Goal: Information Seeking & Learning: Learn about a topic

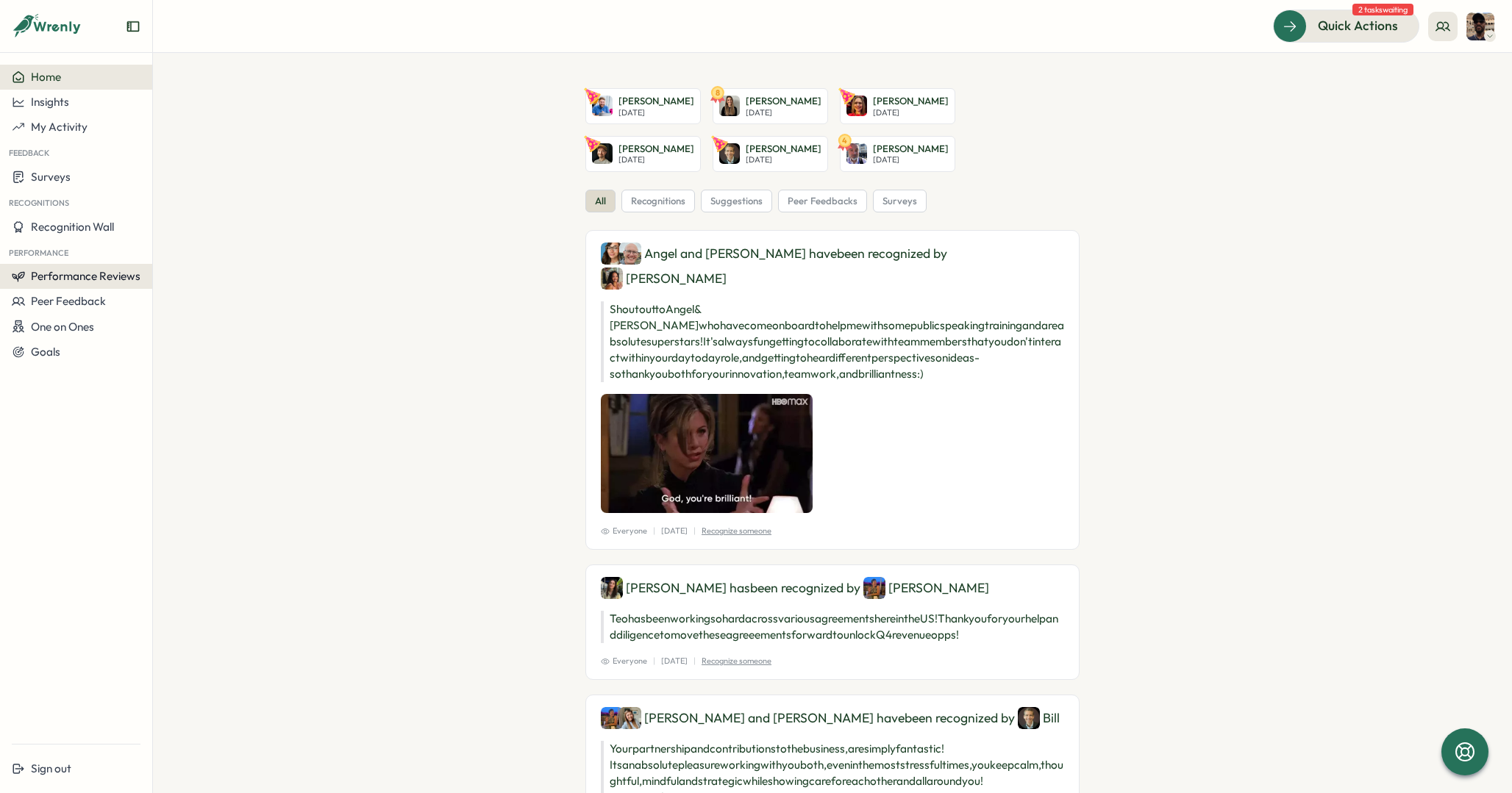
click at [82, 273] on span "Performance Reviews" at bounding box center [86, 276] width 110 height 14
click at [186, 258] on div "Reviews" at bounding box center [176, 262] width 41 height 17
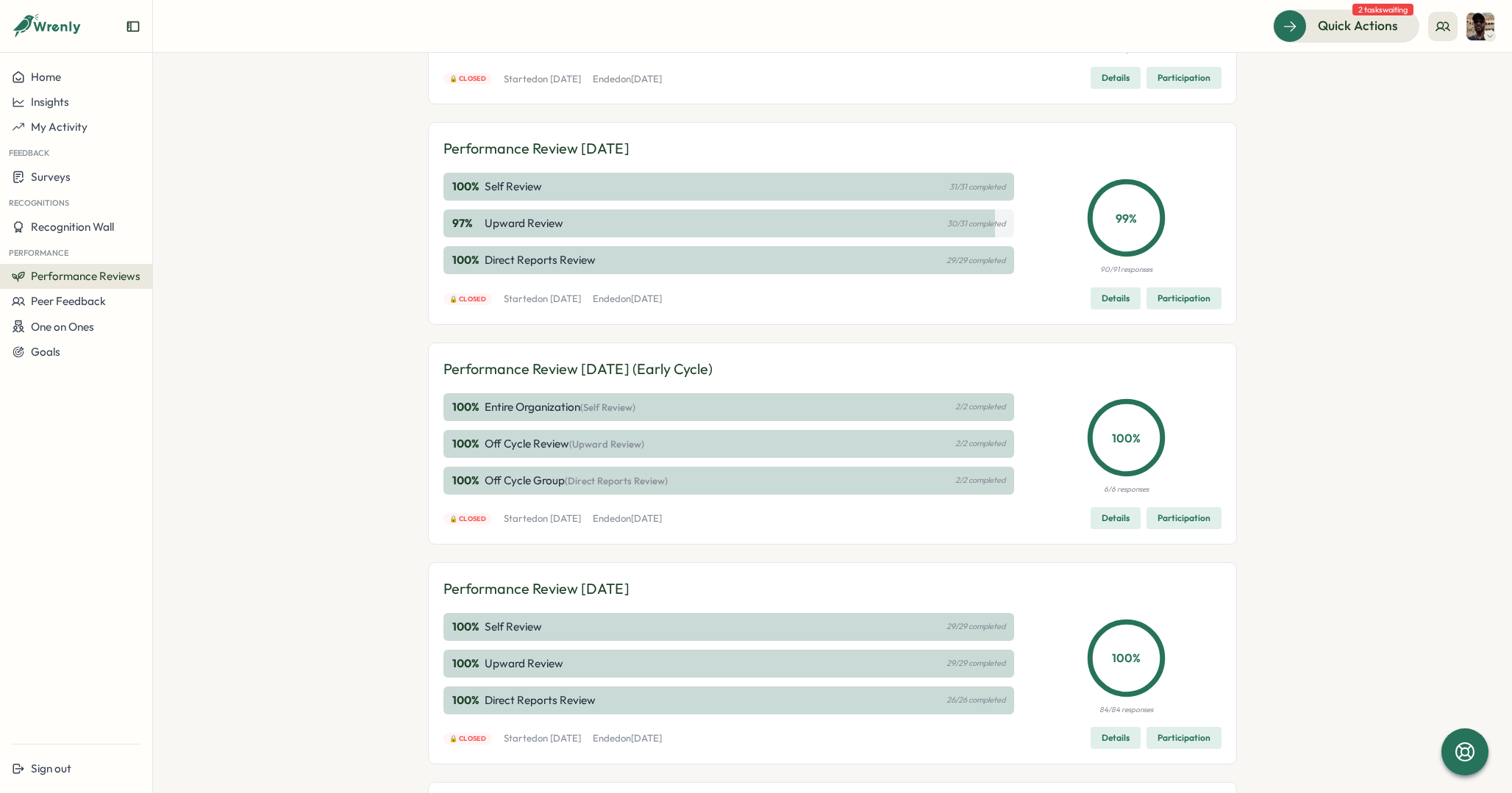
scroll to position [150, 0]
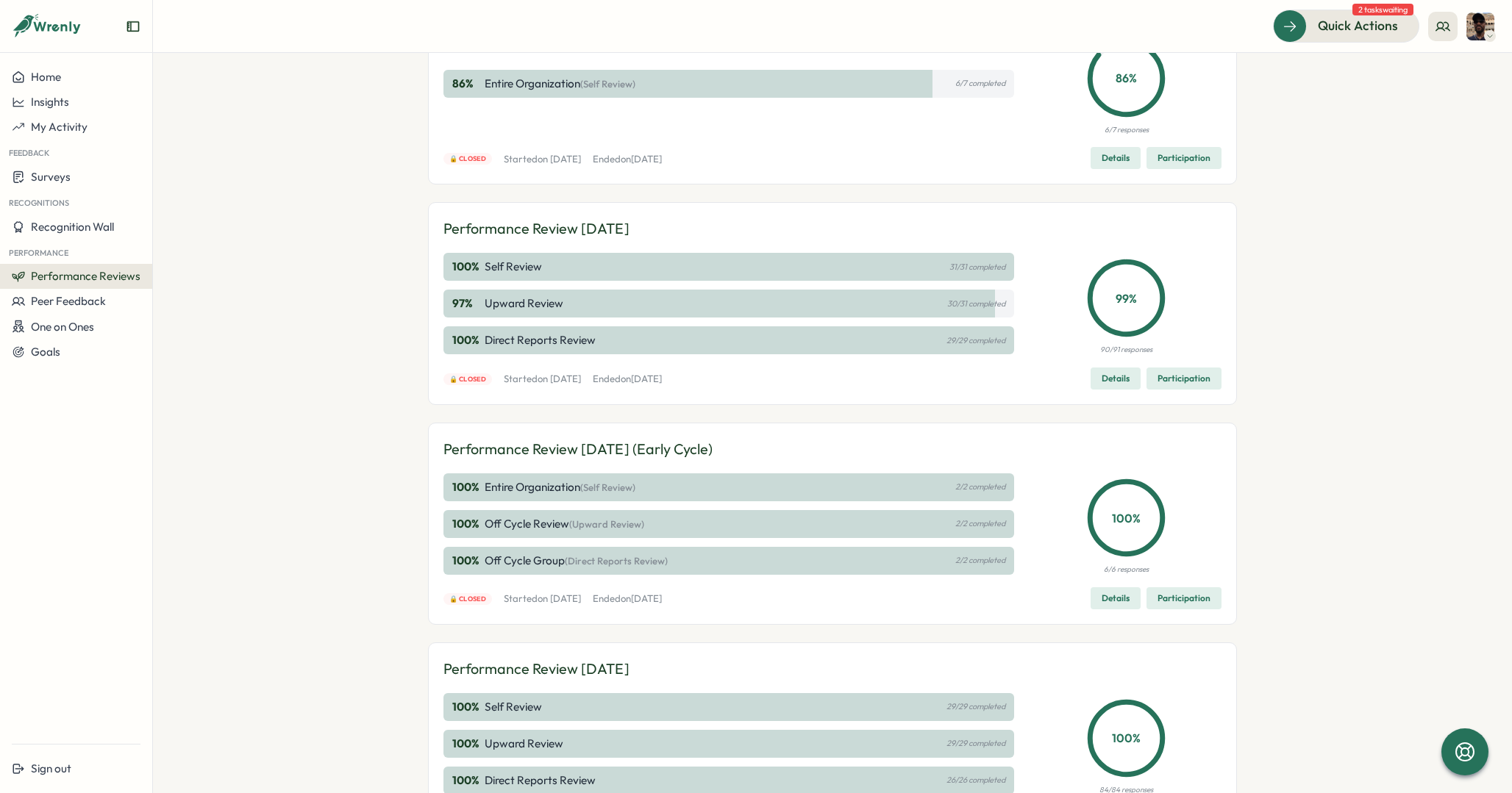
click at [1174, 379] on span "Participation" at bounding box center [1184, 378] width 53 height 20
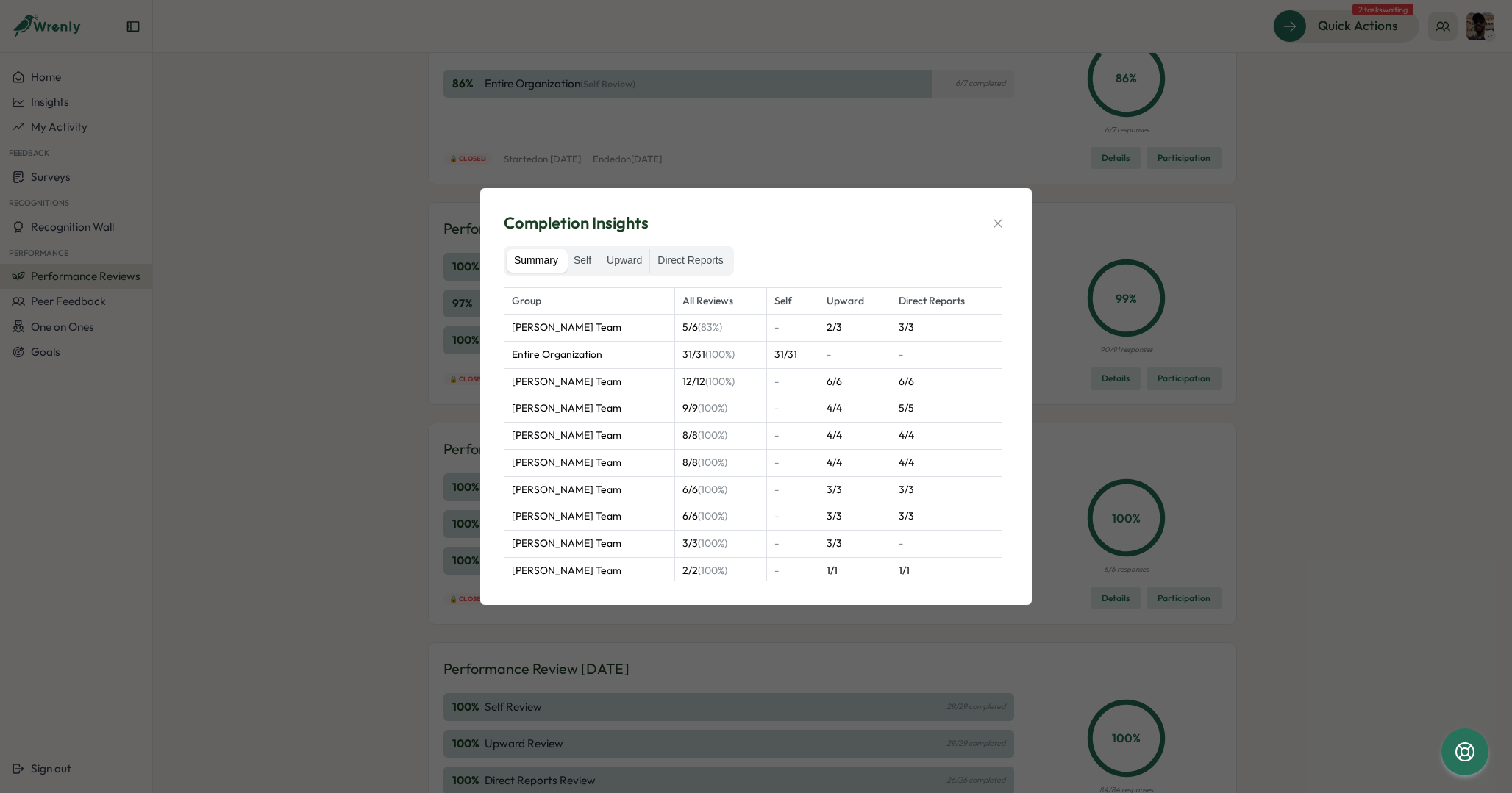
click at [1085, 220] on div "Completion Insights Summary Self Upward Direct Reports Group All Reviews Self U…" at bounding box center [756, 396] width 1512 height 793
click at [1182, 274] on div "Completion Insights Summary Self Upward Direct Reports Group All Reviews Self U…" at bounding box center [756, 396] width 1512 height 793
click at [992, 217] on icon "button" at bounding box center [998, 223] width 15 height 15
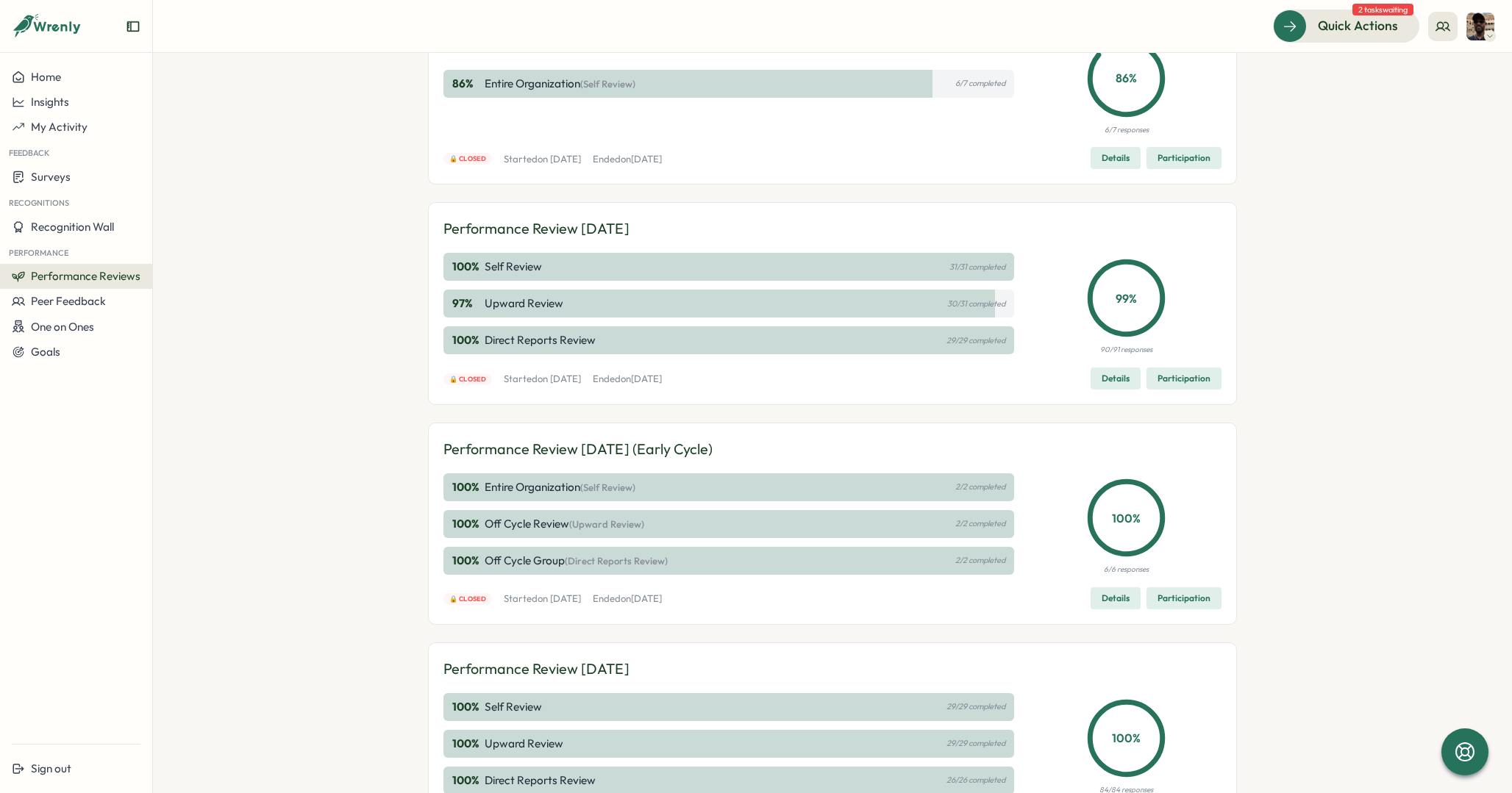
scroll to position [0, 0]
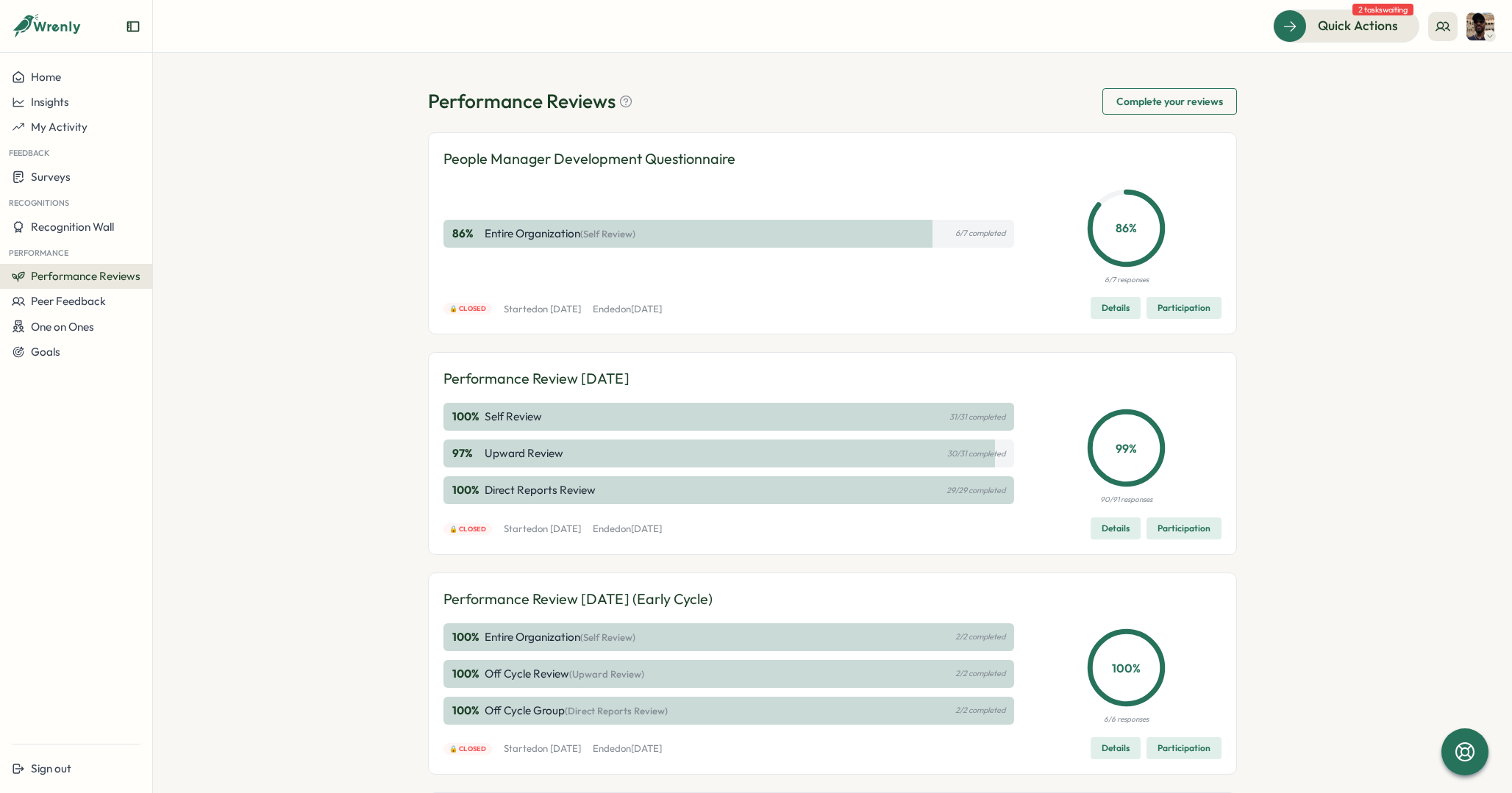
click at [1104, 311] on span "Details" at bounding box center [1115, 307] width 28 height 20
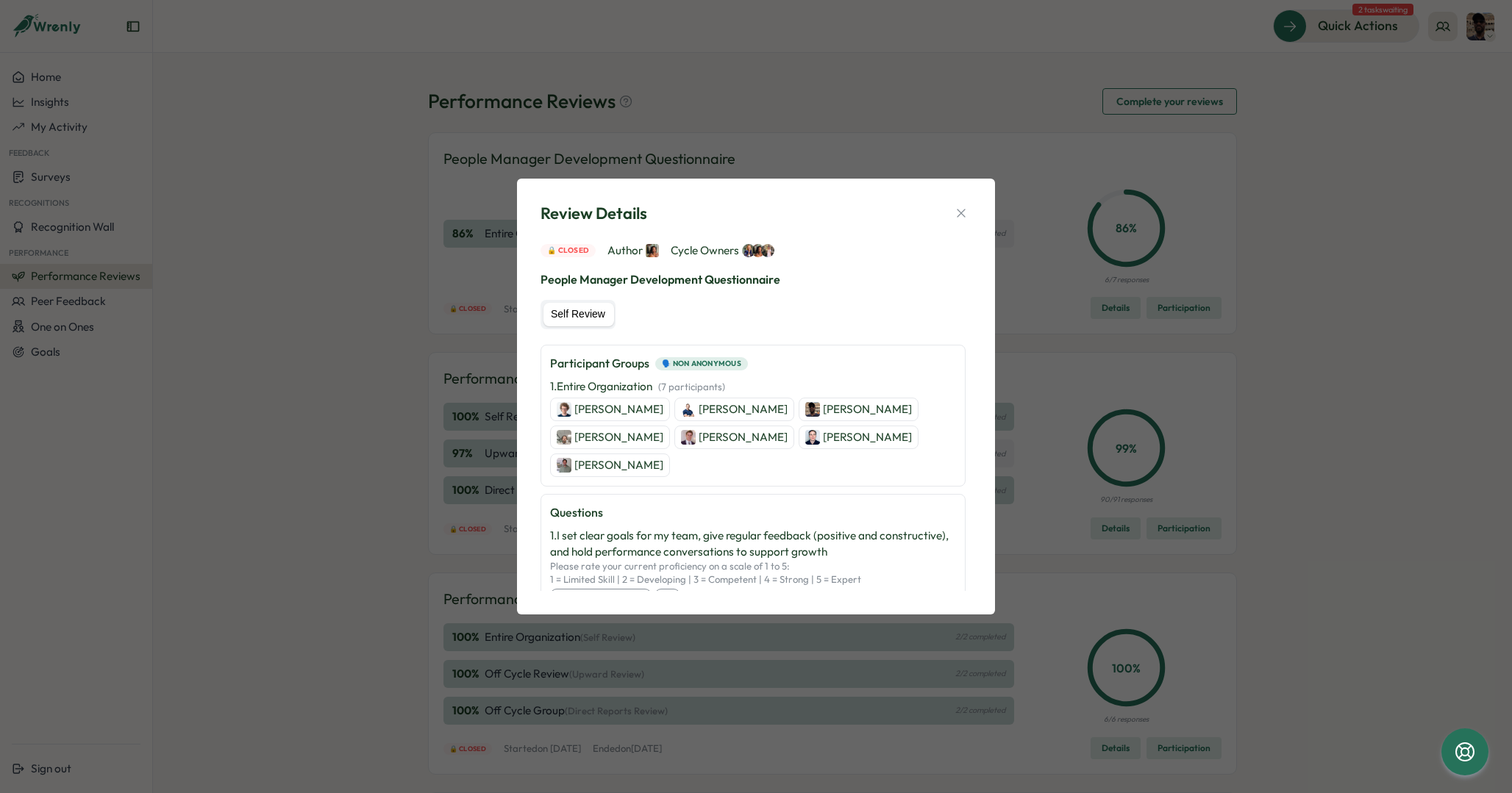
scroll to position [133, 0]
click at [699, 402] on p "James Nock" at bounding box center [744, 402] width 89 height 17
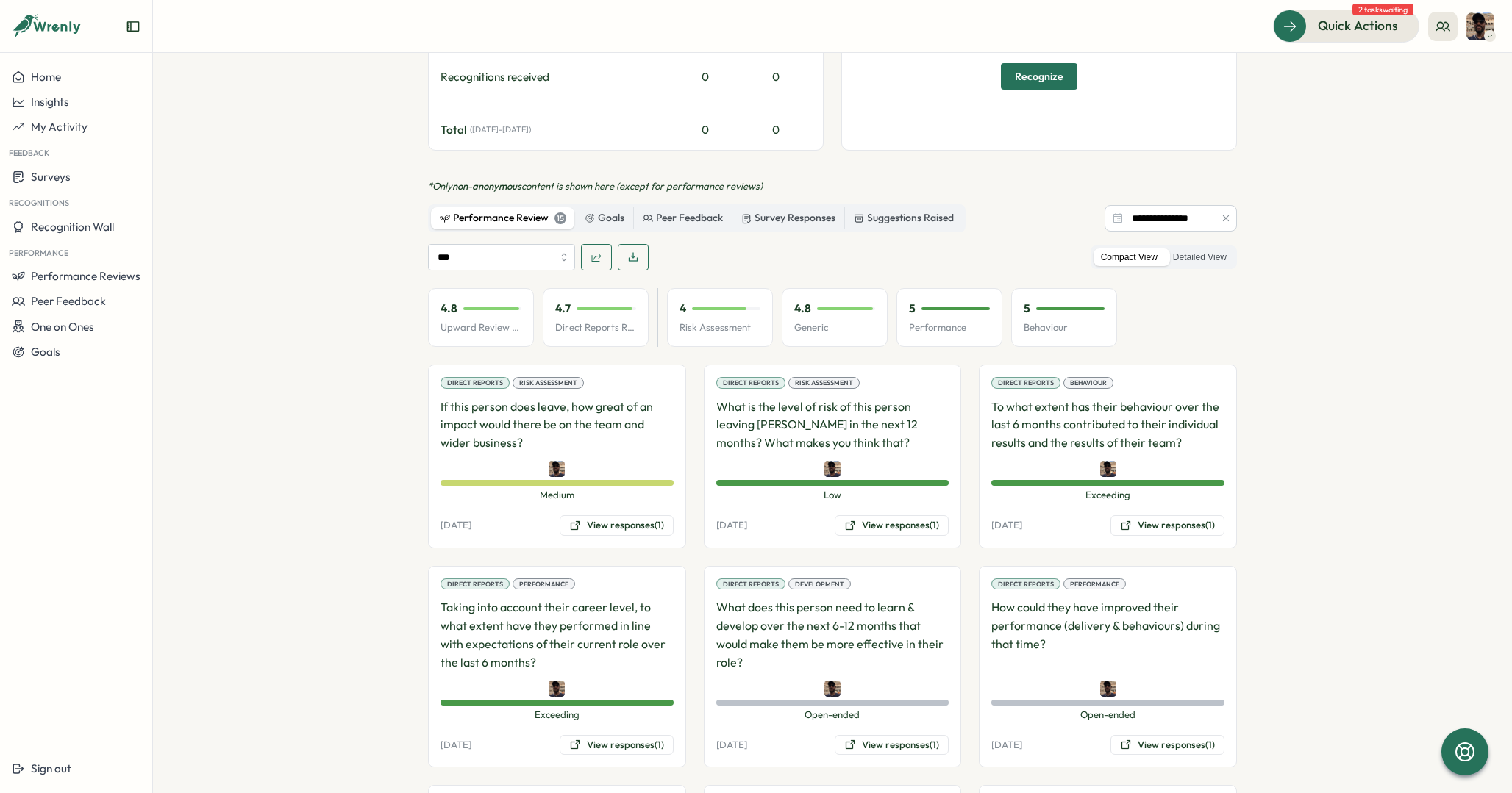
scroll to position [746, 0]
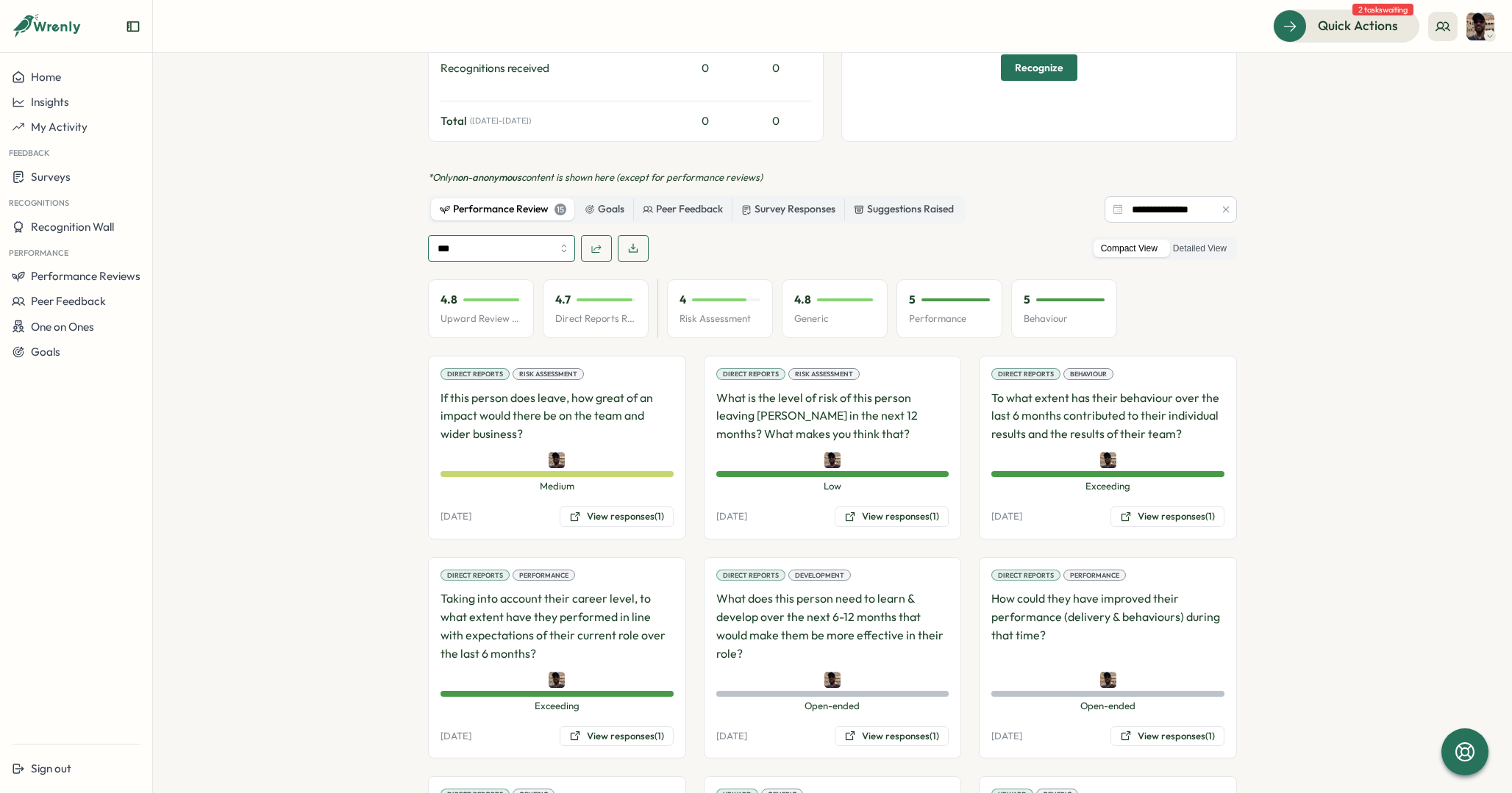
click at [546, 235] on input "***" at bounding box center [501, 248] width 147 height 26
click at [596, 243] on icon "button" at bounding box center [596, 249] width 12 height 12
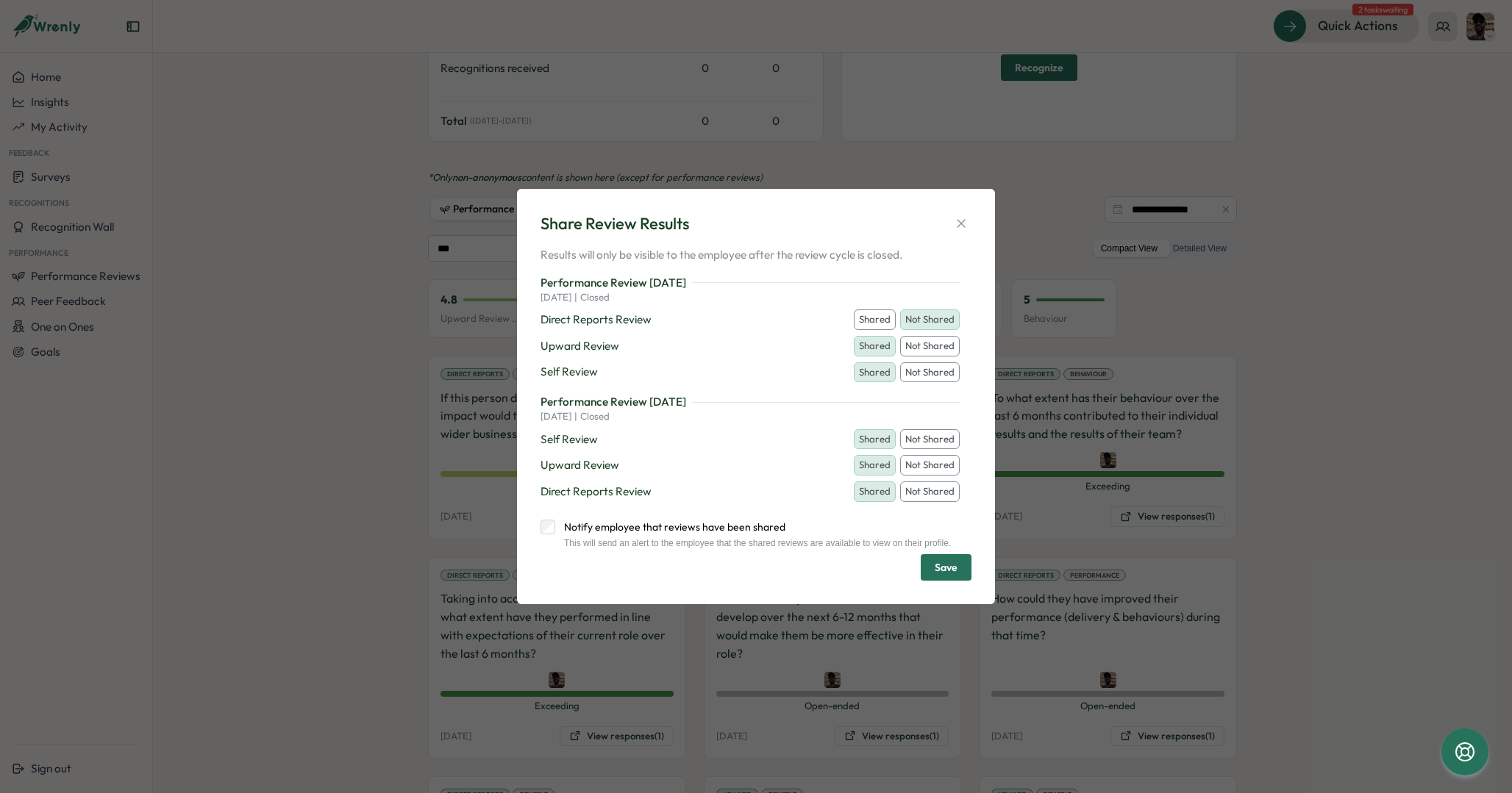
click at [654, 520] on label "Notify employee that reviews have been shared" at bounding box center [753, 527] width 396 height 15
click at [874, 309] on button "Shared" at bounding box center [874, 319] width 42 height 20
click at [947, 570] on span "Save" at bounding box center [945, 568] width 22 height 25
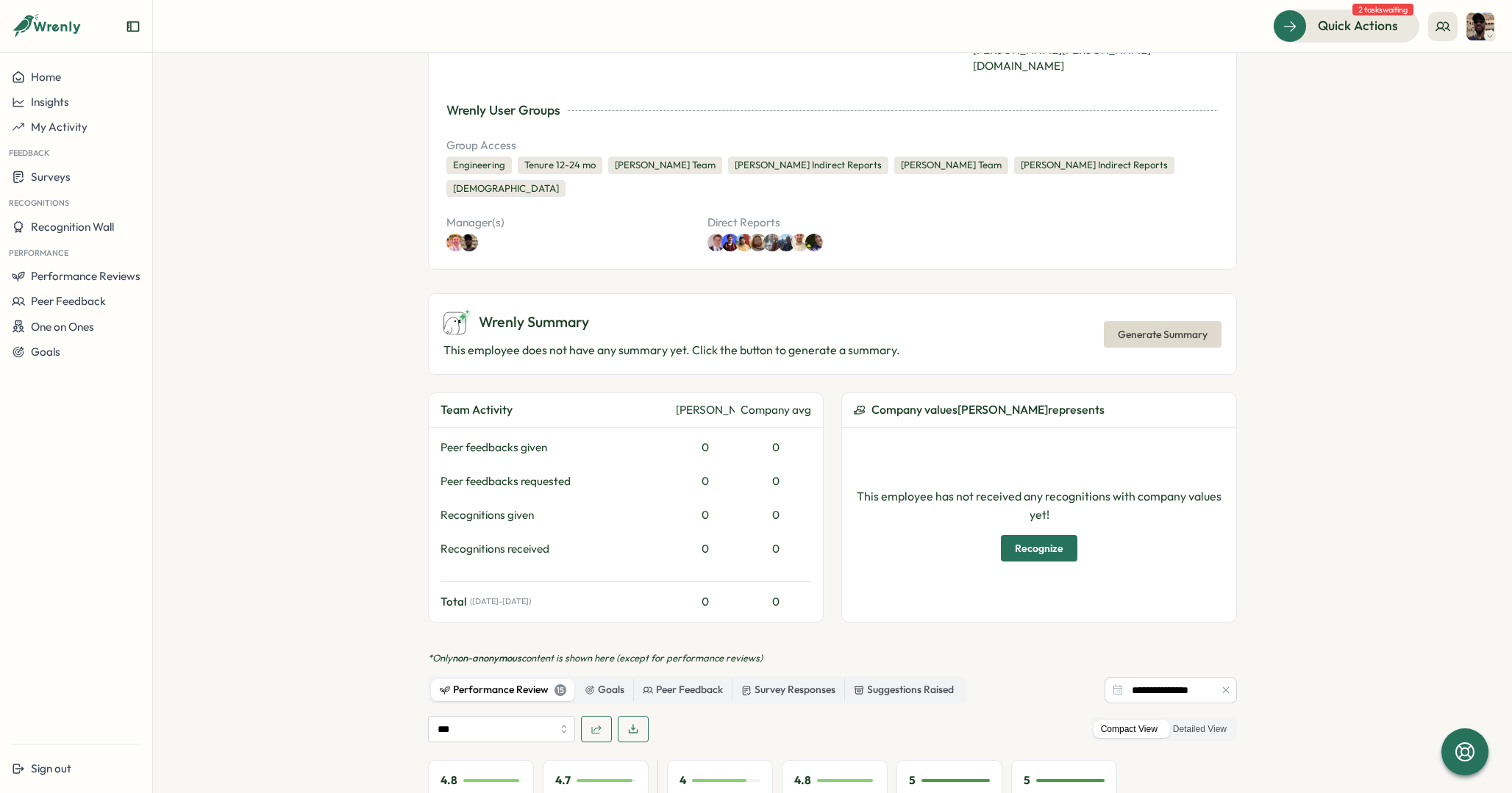
scroll to position [0, 0]
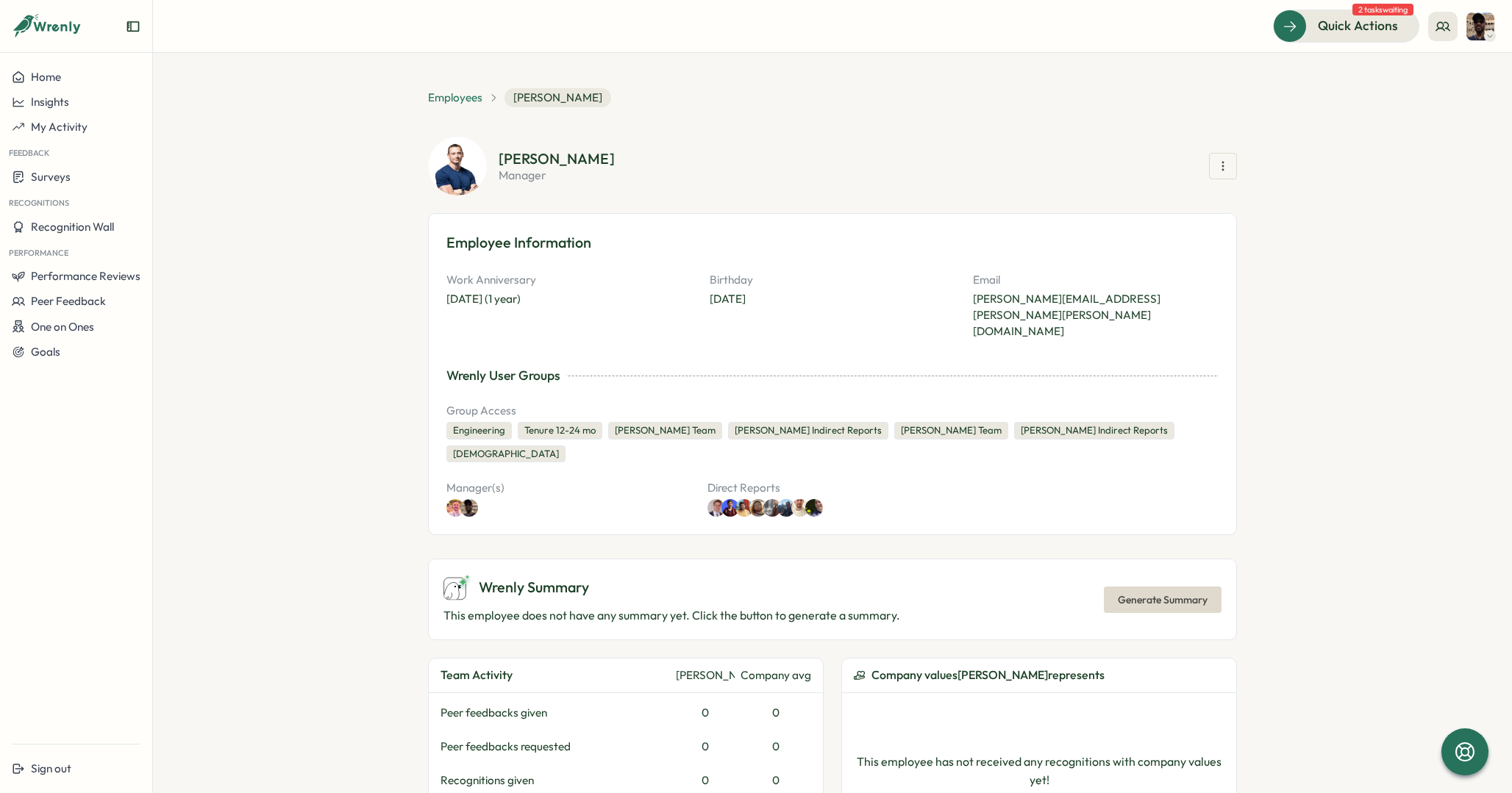
click at [465, 92] on span "Employees" at bounding box center [455, 97] width 54 height 17
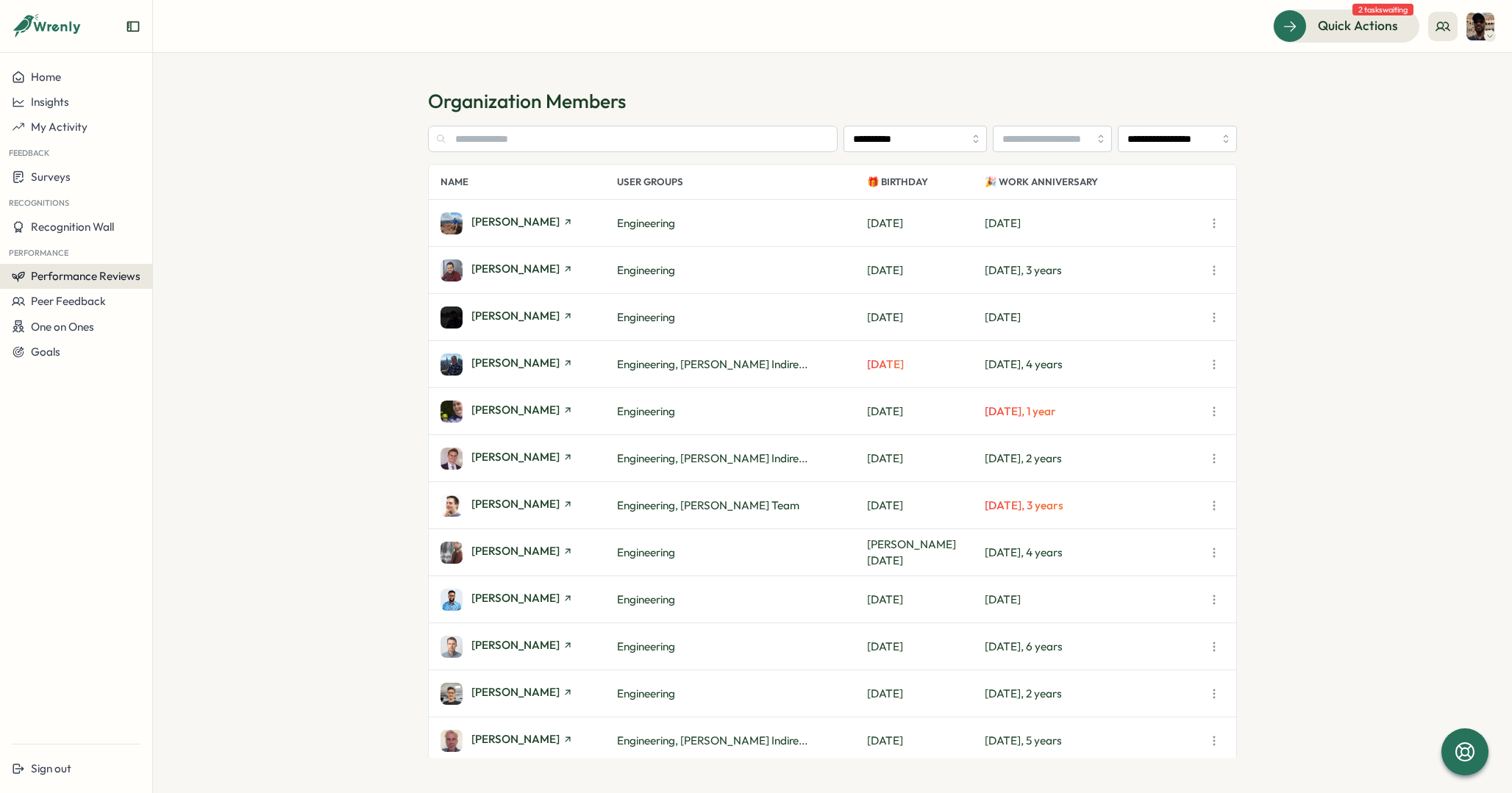
click at [74, 276] on span "Performance Reviews" at bounding box center [86, 276] width 110 height 14
click at [188, 263] on div "Reviews" at bounding box center [176, 262] width 41 height 17
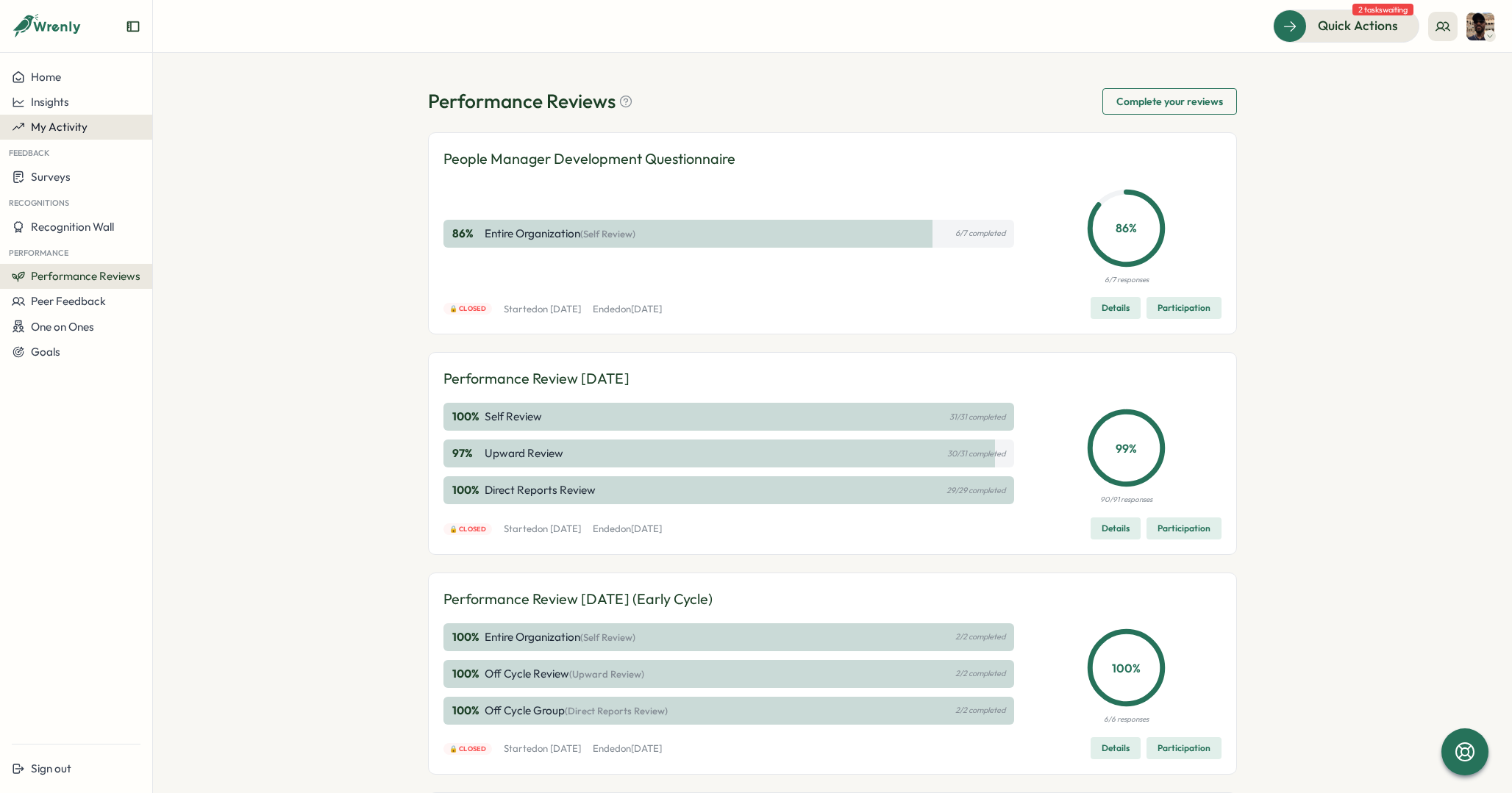
click at [80, 124] on span "My Activity" at bounding box center [59, 126] width 56 height 14
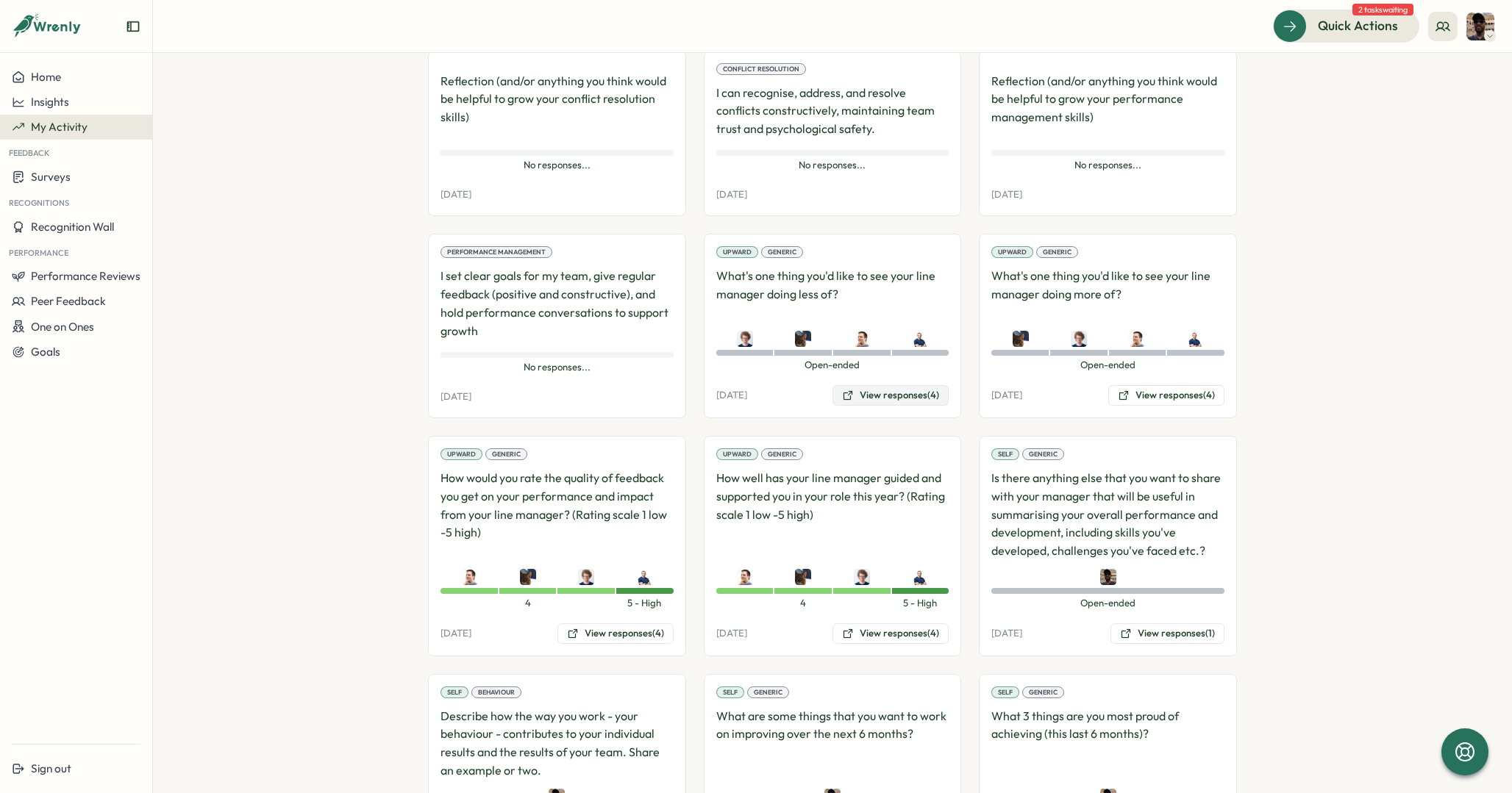
scroll to position [1478, 0]
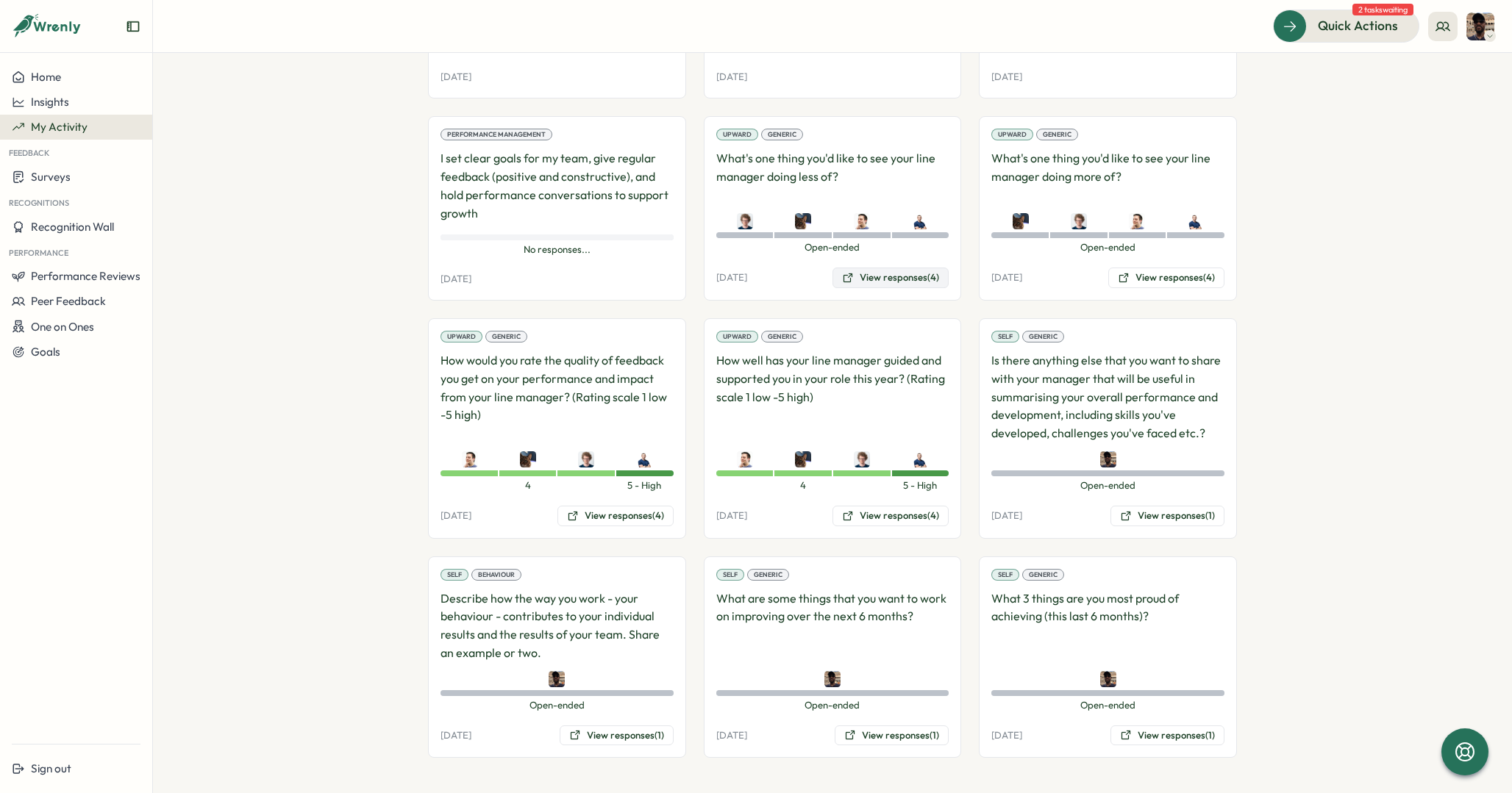
click at [883, 273] on button "View responses (4)" at bounding box center [891, 277] width 117 height 20
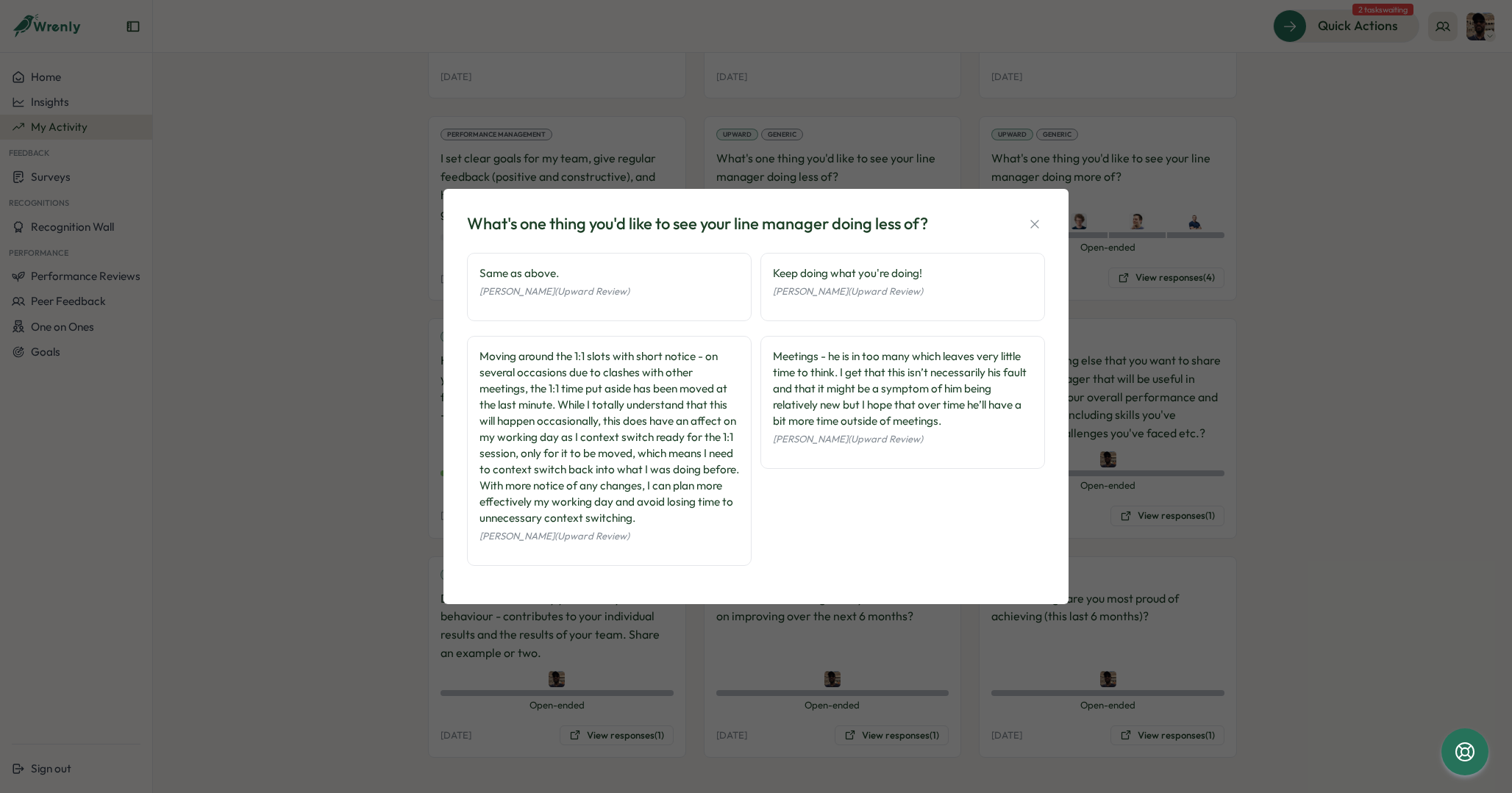
click at [584, 369] on div "Moving around the 1:1 slots with short notice - on several occasions due to cla…" at bounding box center [609, 437] width 260 height 178
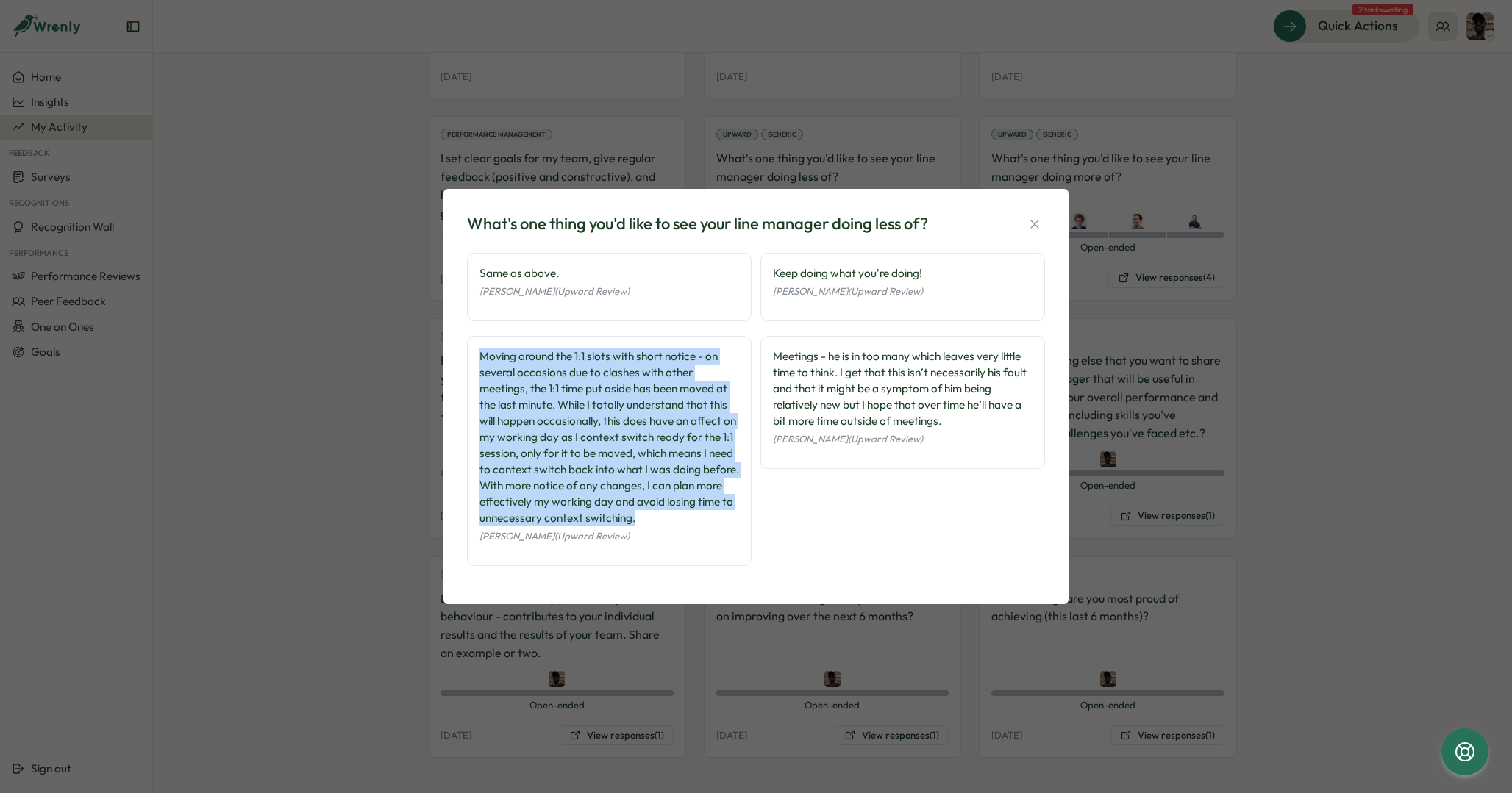
click at [652, 420] on div "Moving around the 1:1 slots with short notice - on several occasions due to cla…" at bounding box center [609, 437] width 260 height 178
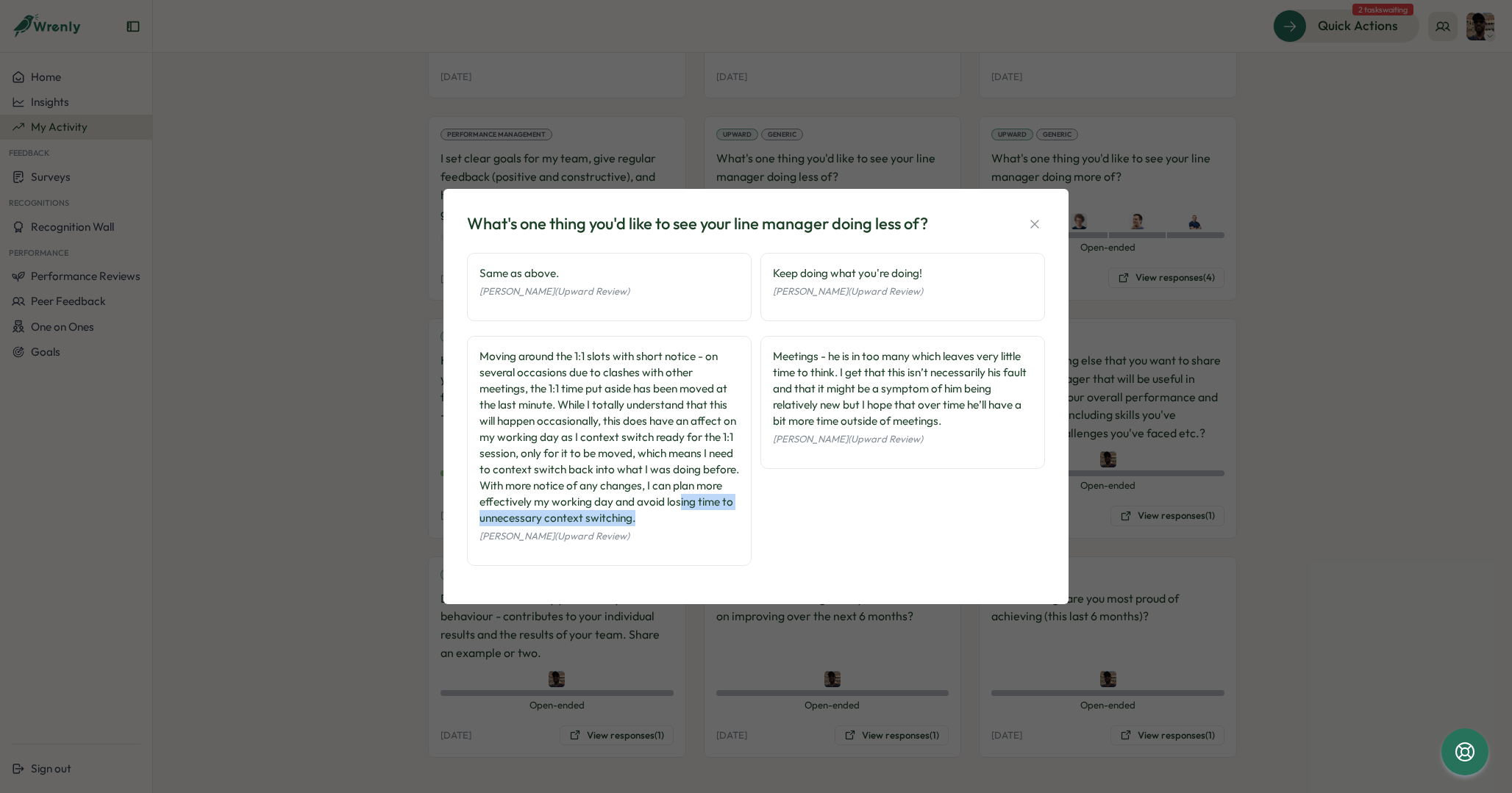
drag, startPoint x: 687, startPoint y: 514, endPoint x: 678, endPoint y: 505, distance: 12.7
click at [680, 505] on div "Moving around the 1:1 slots with short notice - on several occasions due to cla…" at bounding box center [609, 437] width 260 height 178
click at [674, 516] on div "Moving around the 1:1 slots with short notice - on several occasions due to cla…" at bounding box center [609, 437] width 260 height 178
drag, startPoint x: 774, startPoint y: 419, endPoint x: 984, endPoint y: 419, distance: 210.0
click at [984, 419] on div "Meetings - he is in too many which leaves very little time to think. I get that…" at bounding box center [902, 389] width 260 height 81
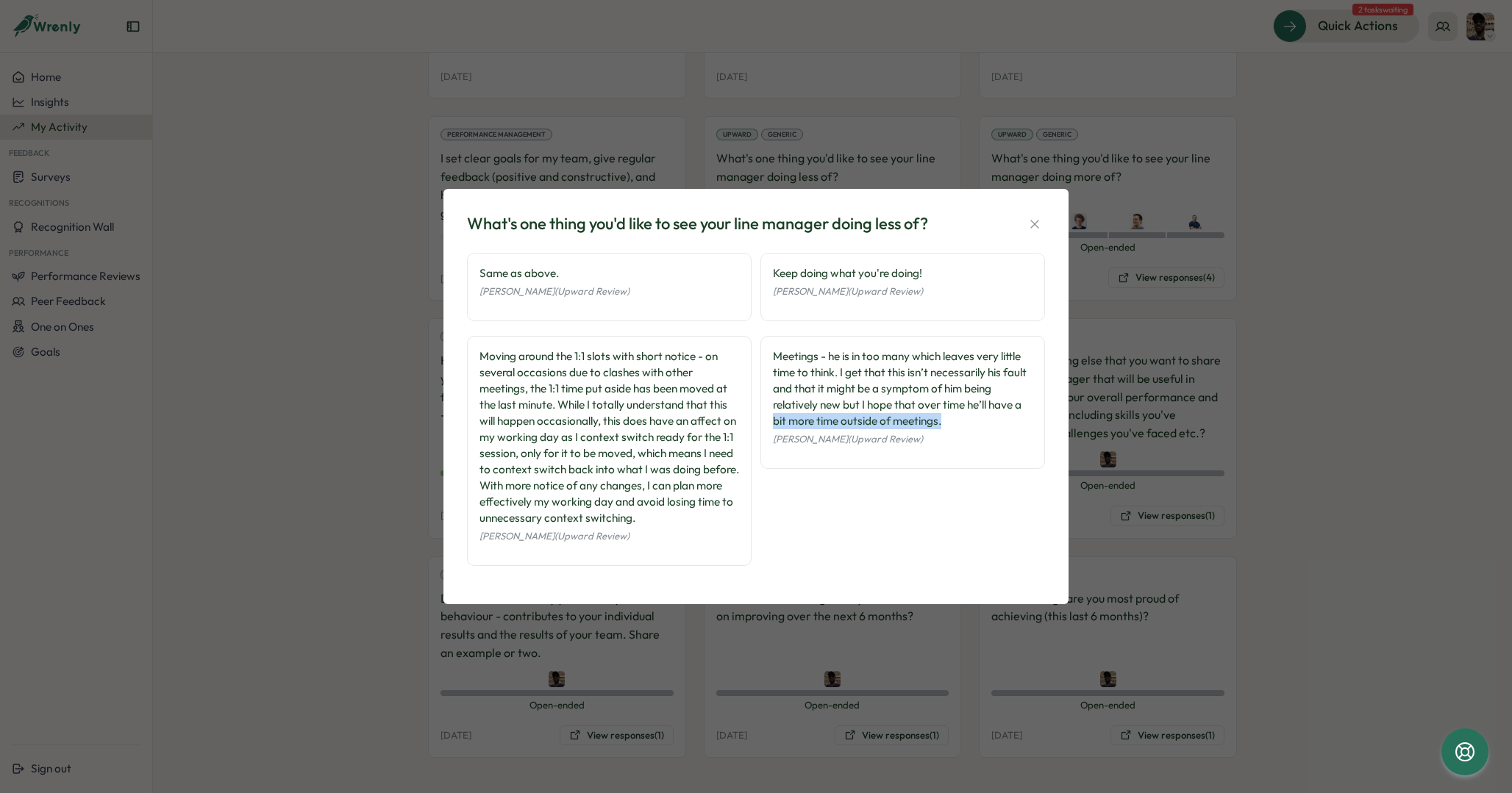
click at [970, 438] on div "James Nock (Upward Review)" at bounding box center [902, 438] width 260 height 18
click at [851, 439] on span "James Nock (Upward Review)" at bounding box center [848, 439] width 150 height 12
click at [322, 406] on div "What's one thing you'd like to see your line manager doing less of? Same as abo…" at bounding box center [756, 396] width 1512 height 793
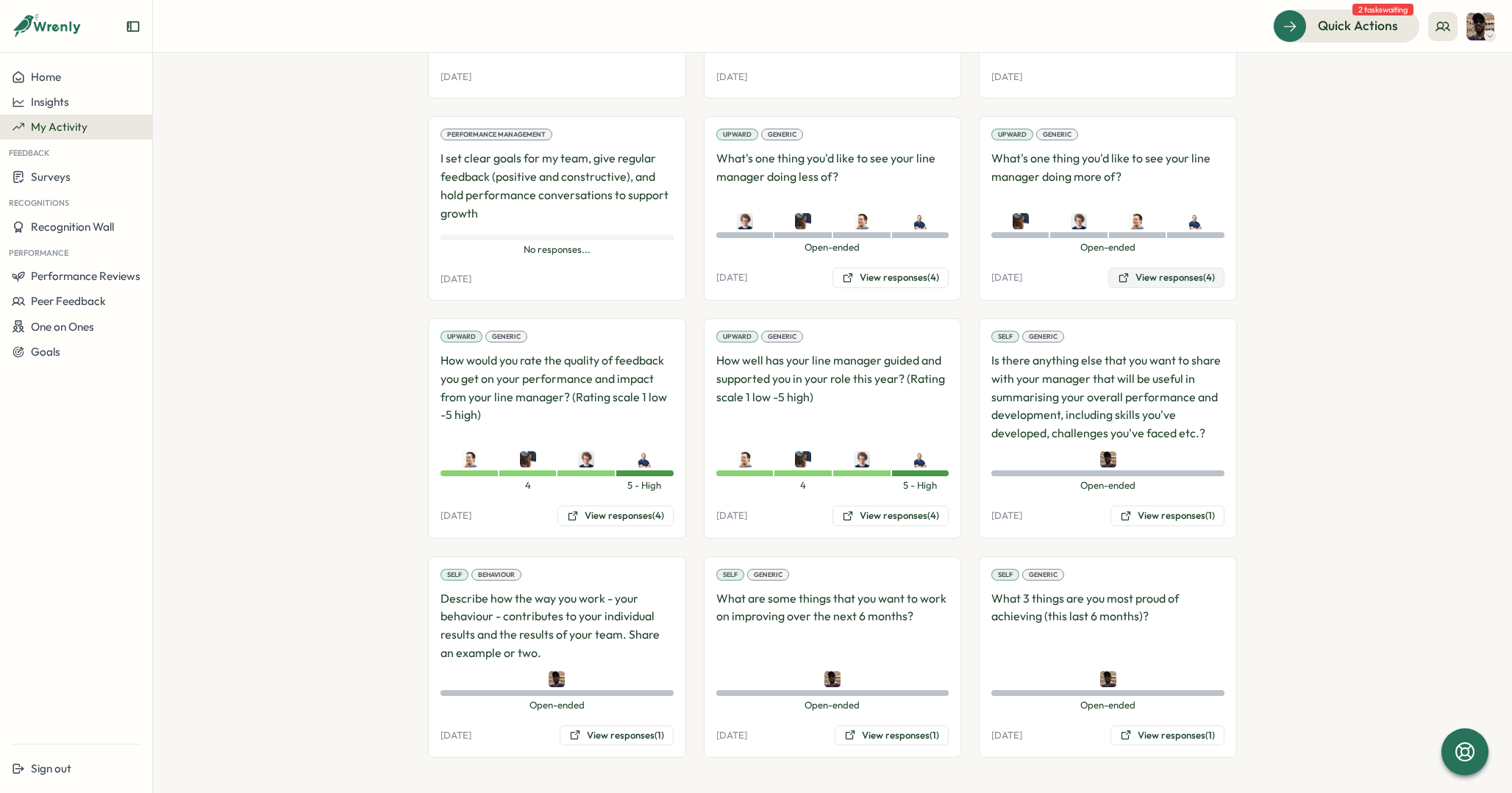
click at [1173, 276] on button "View responses (4)" at bounding box center [1167, 277] width 117 height 20
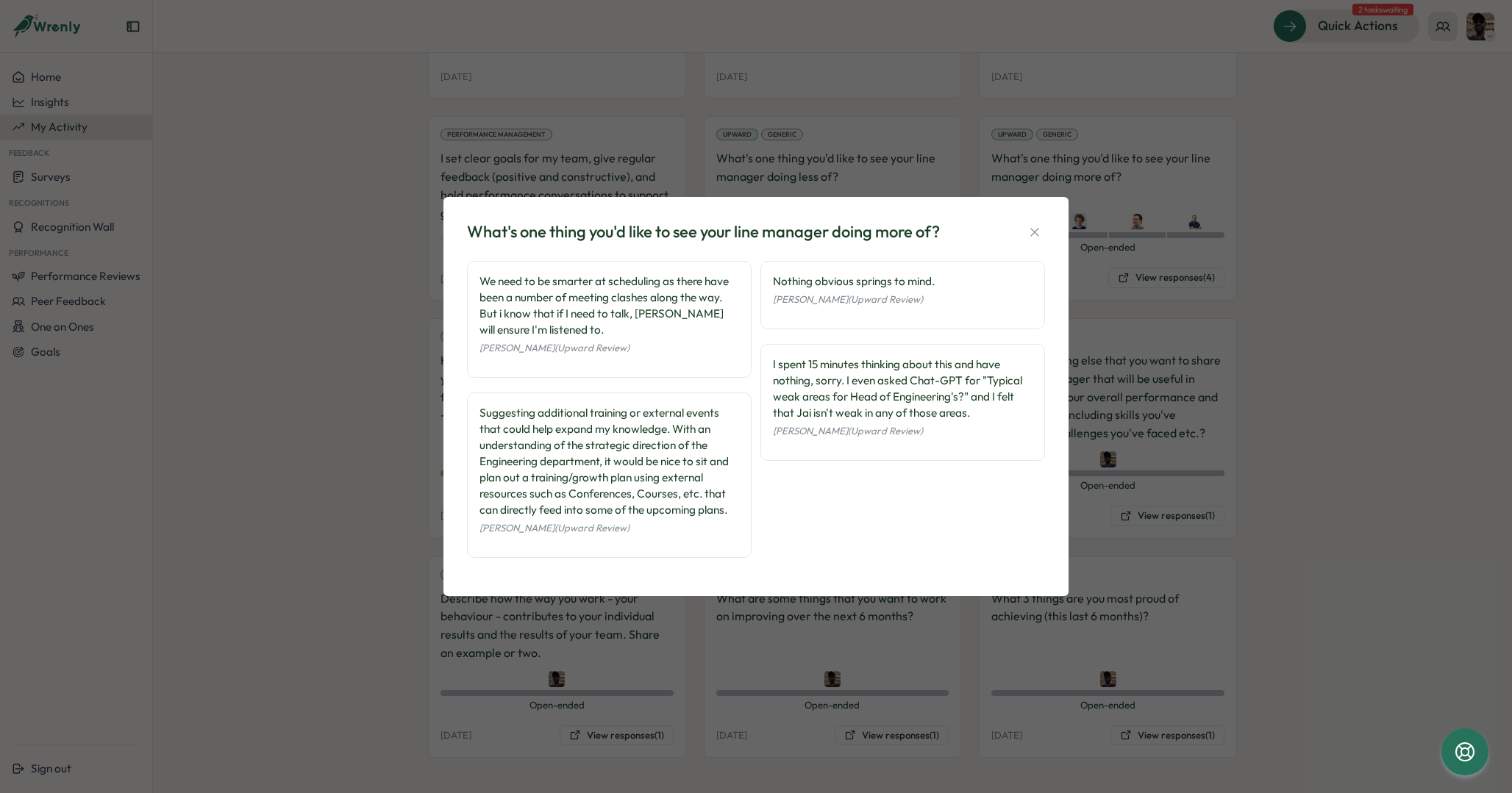
click at [1375, 330] on div "What's one thing you'd like to see your line manager doing more of? We need to …" at bounding box center [756, 396] width 1512 height 793
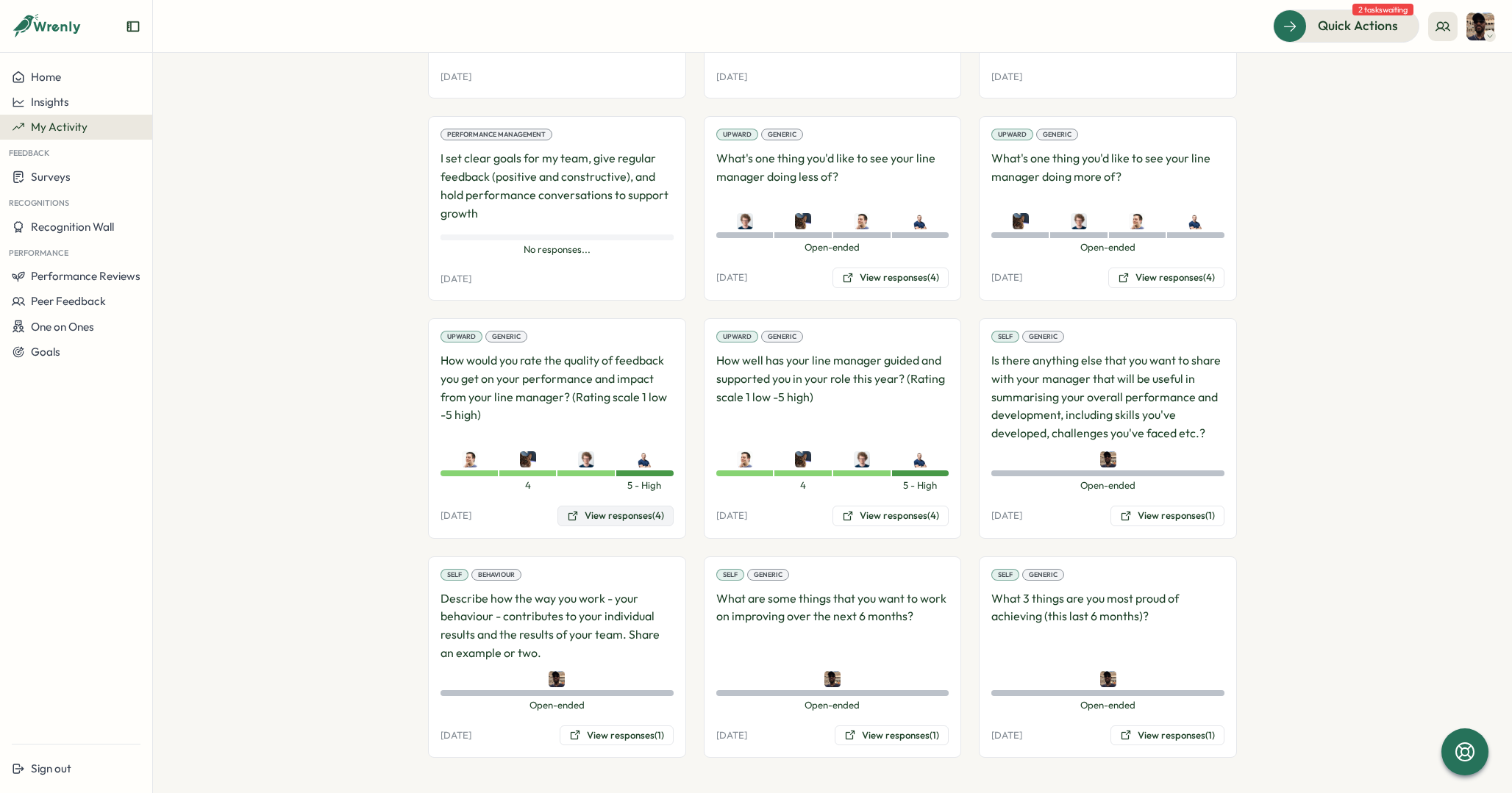
click at [618, 511] on button "View responses (4)" at bounding box center [615, 515] width 117 height 20
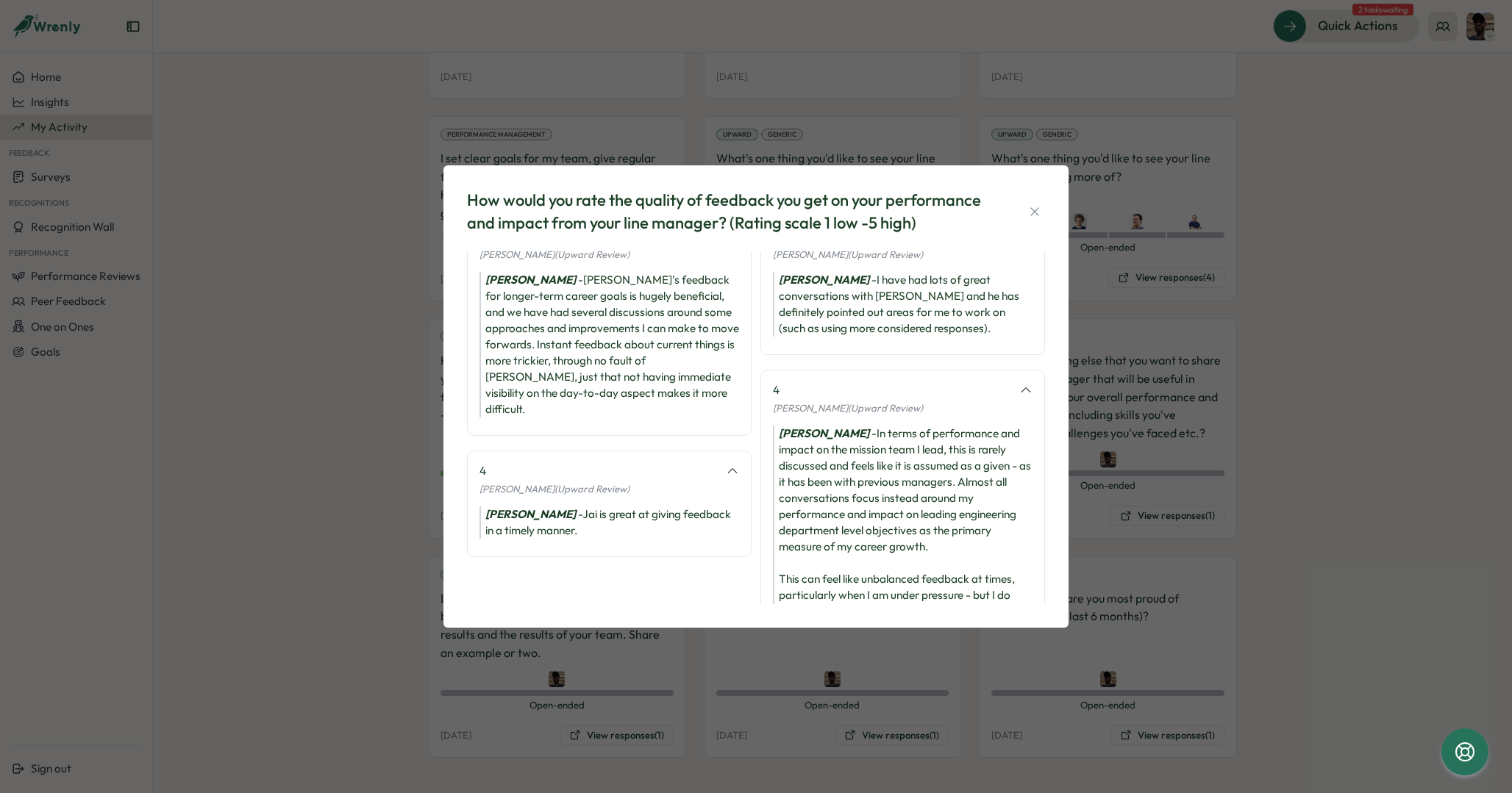
scroll to position [37, 0]
click at [500, 350] on div "Chris Hogben - Jai's feedback for longer-term career goals is hugely beneficial…" at bounding box center [609, 343] width 260 height 146
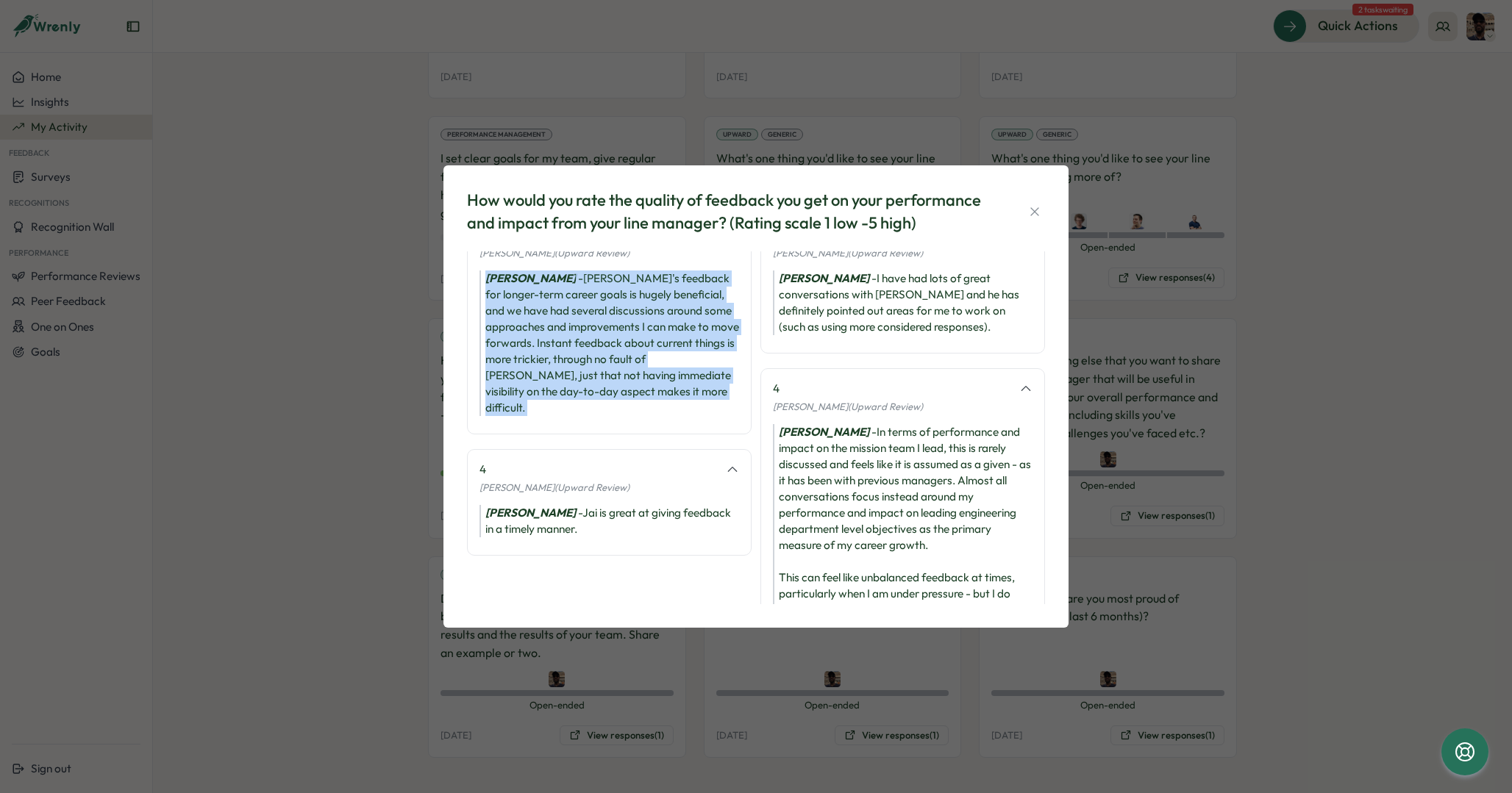
click at [580, 349] on div "Chris Hogben - Jai's feedback for longer-term career goals is hugely beneficial…" at bounding box center [609, 343] width 260 height 146
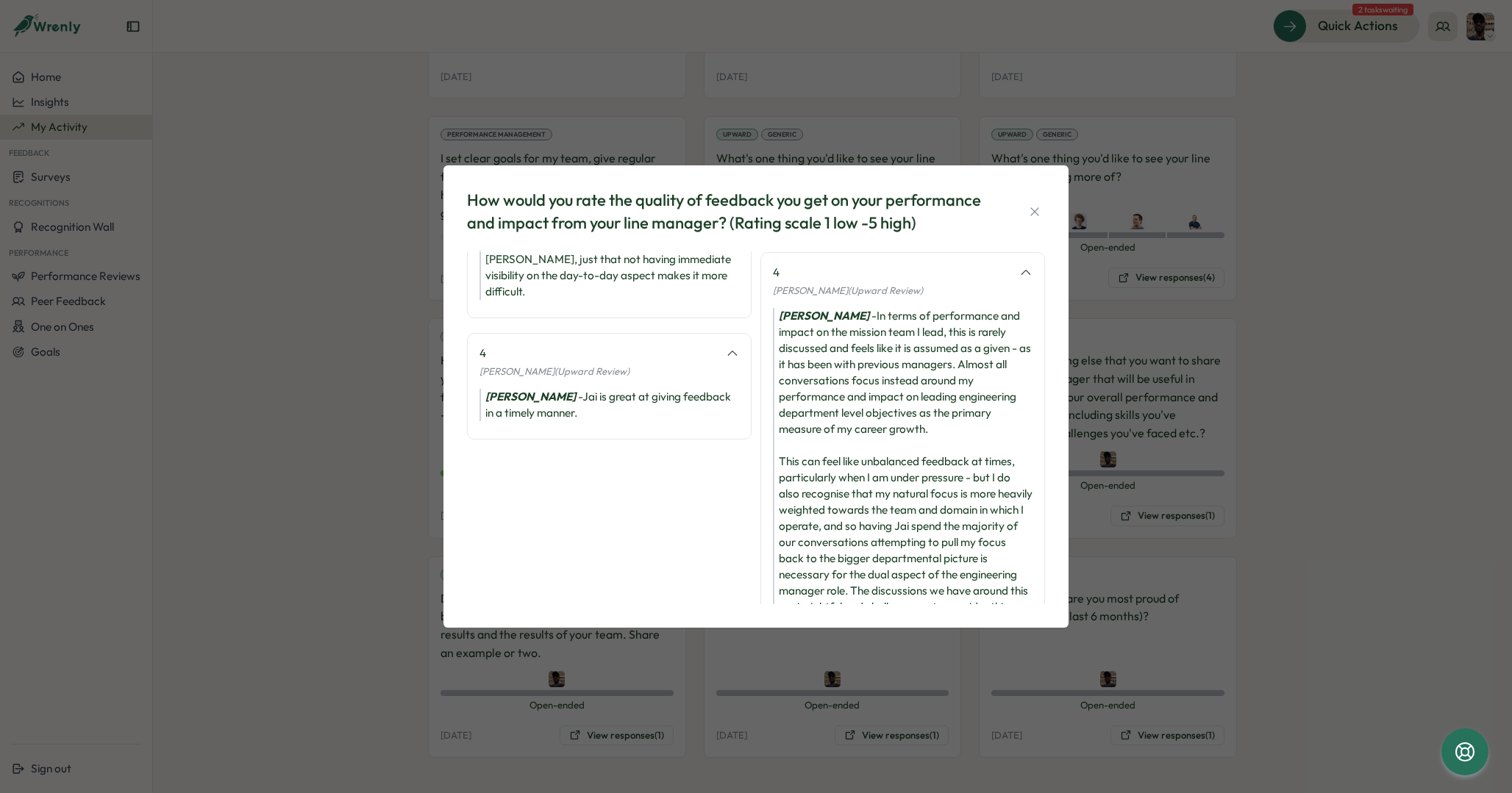
scroll to position [151, 0]
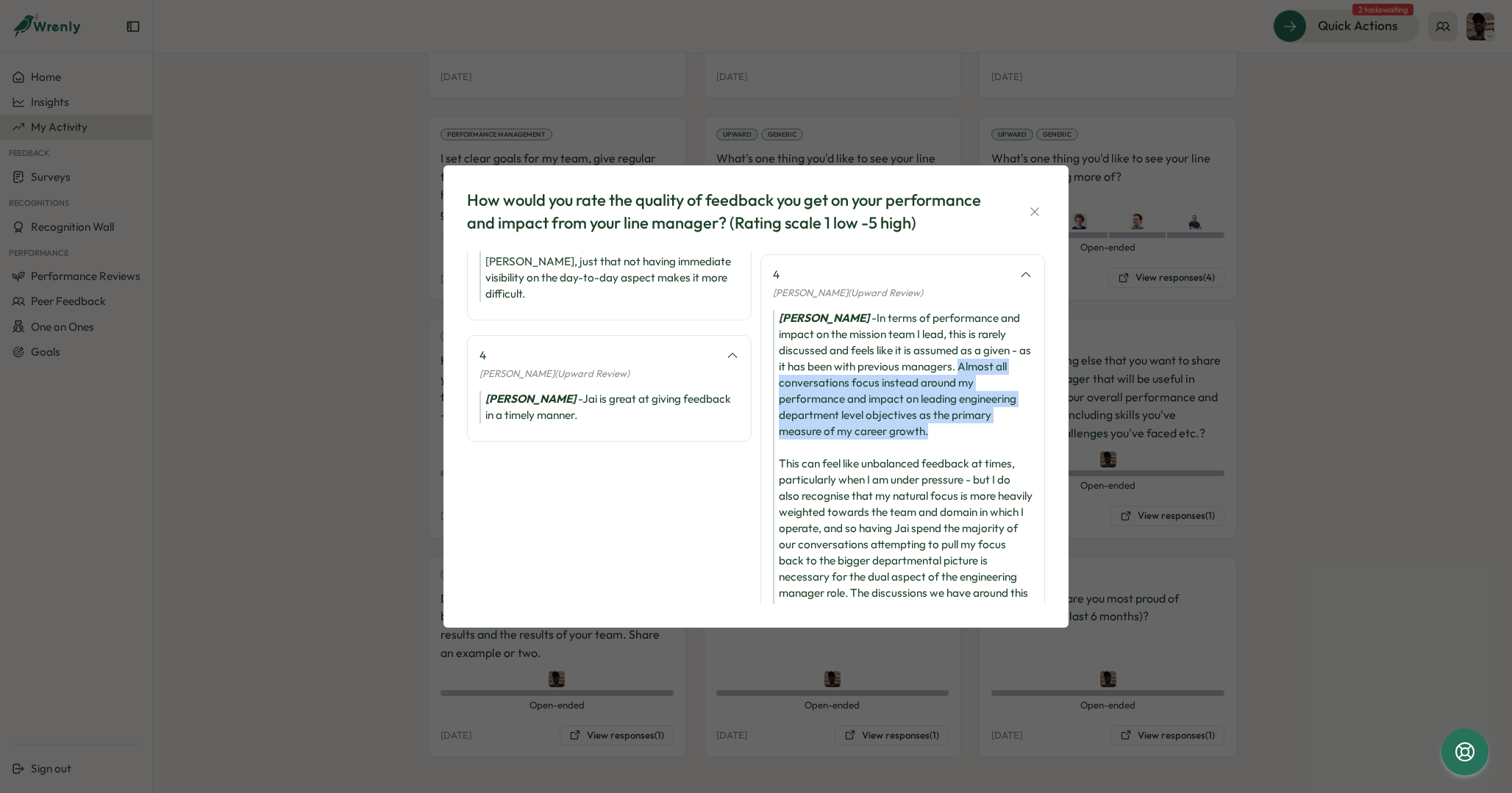
drag, startPoint x: 931, startPoint y: 366, endPoint x: 970, endPoint y: 422, distance: 68.2
click at [970, 423] on div "Joe Barber - In terms of performance and impact on the mission team I lead, thi…" at bounding box center [902, 471] width 260 height 324
click at [869, 384] on div "Joe Barber - In terms of performance and impact on the mission team I lead, thi…" at bounding box center [902, 471] width 260 height 324
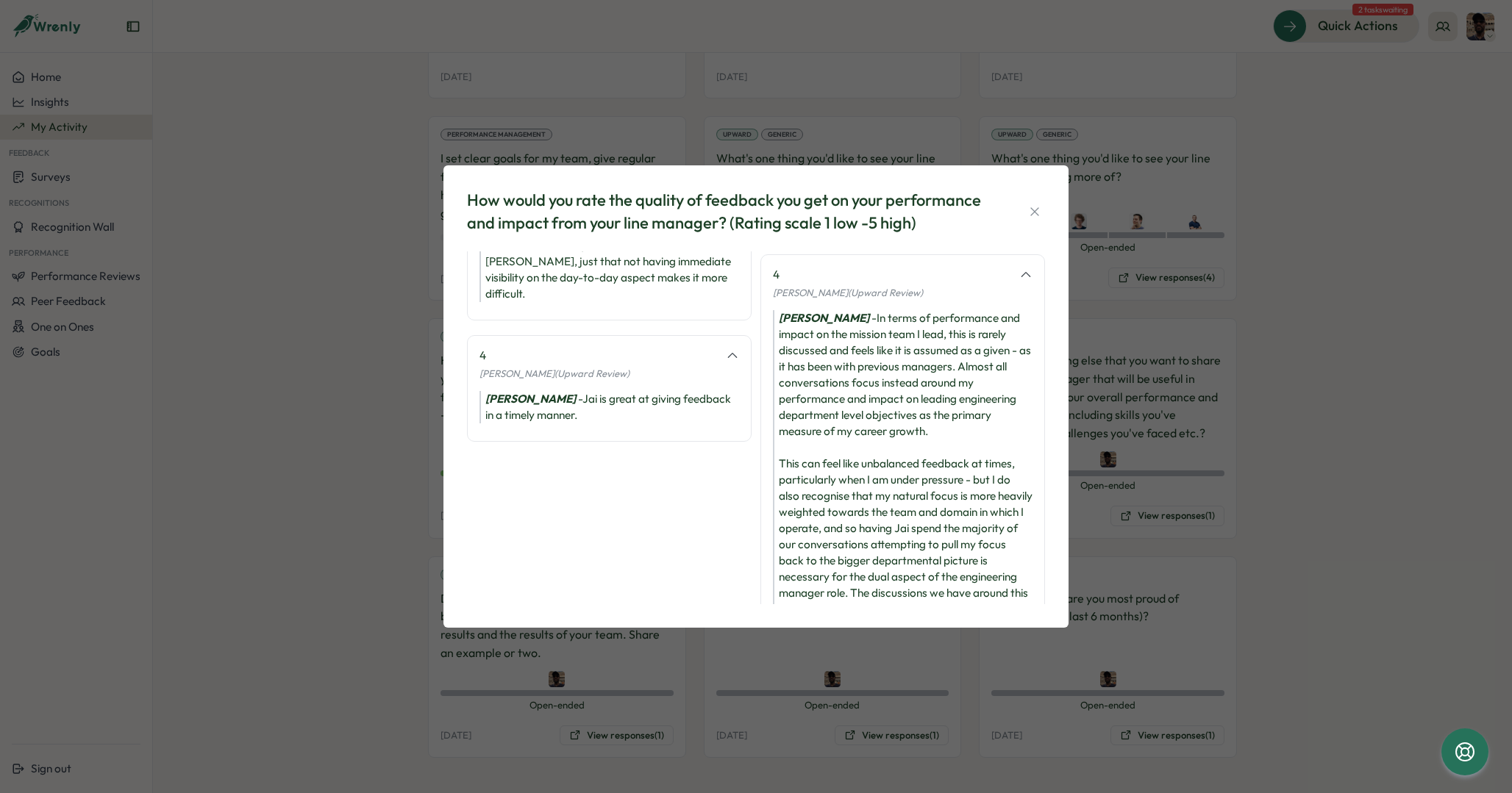
click at [869, 384] on div "Joe Barber - In terms of performance and impact on the mission team I lead, thi…" at bounding box center [902, 471] width 260 height 324
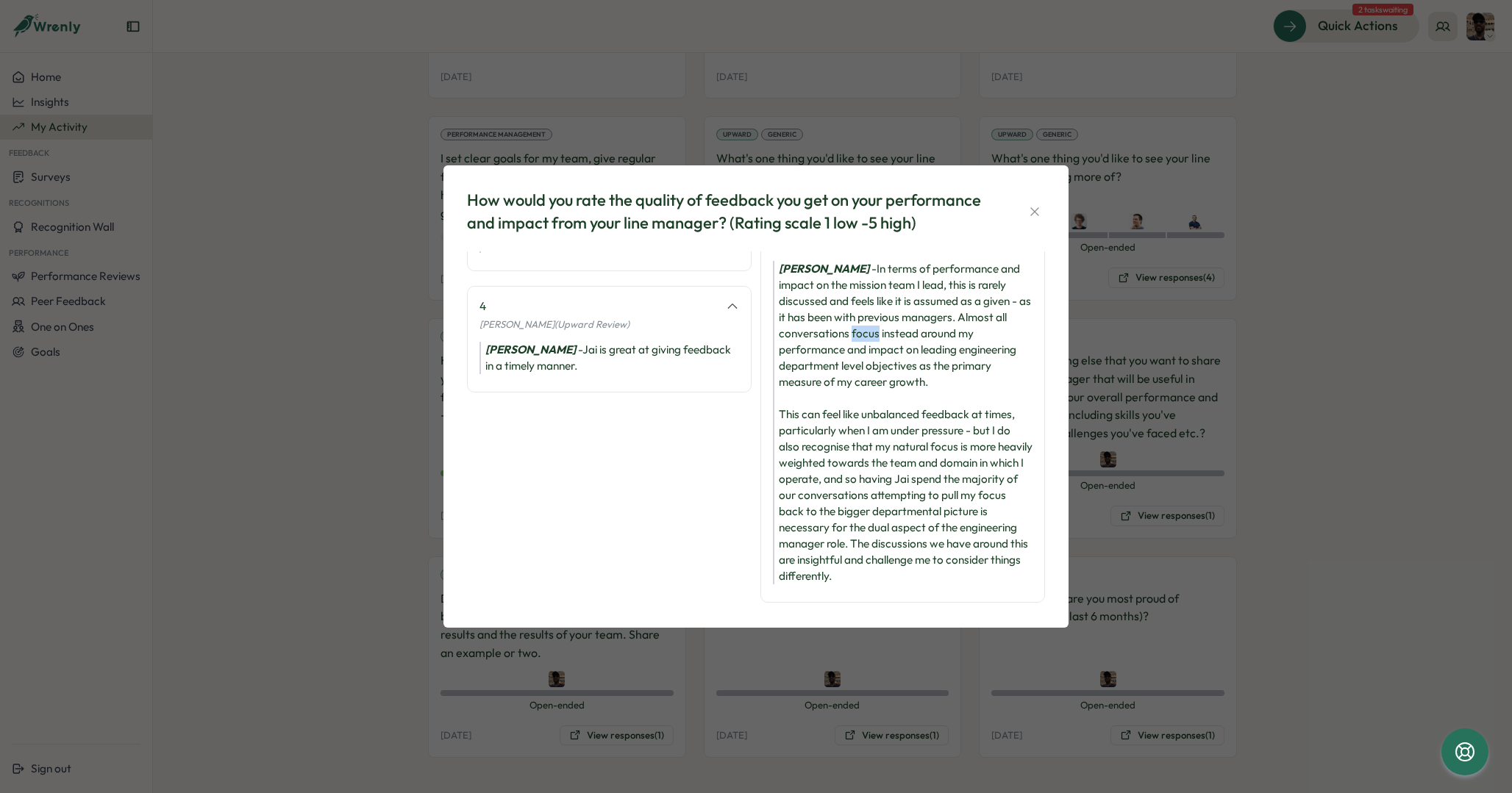
scroll to position [213, 0]
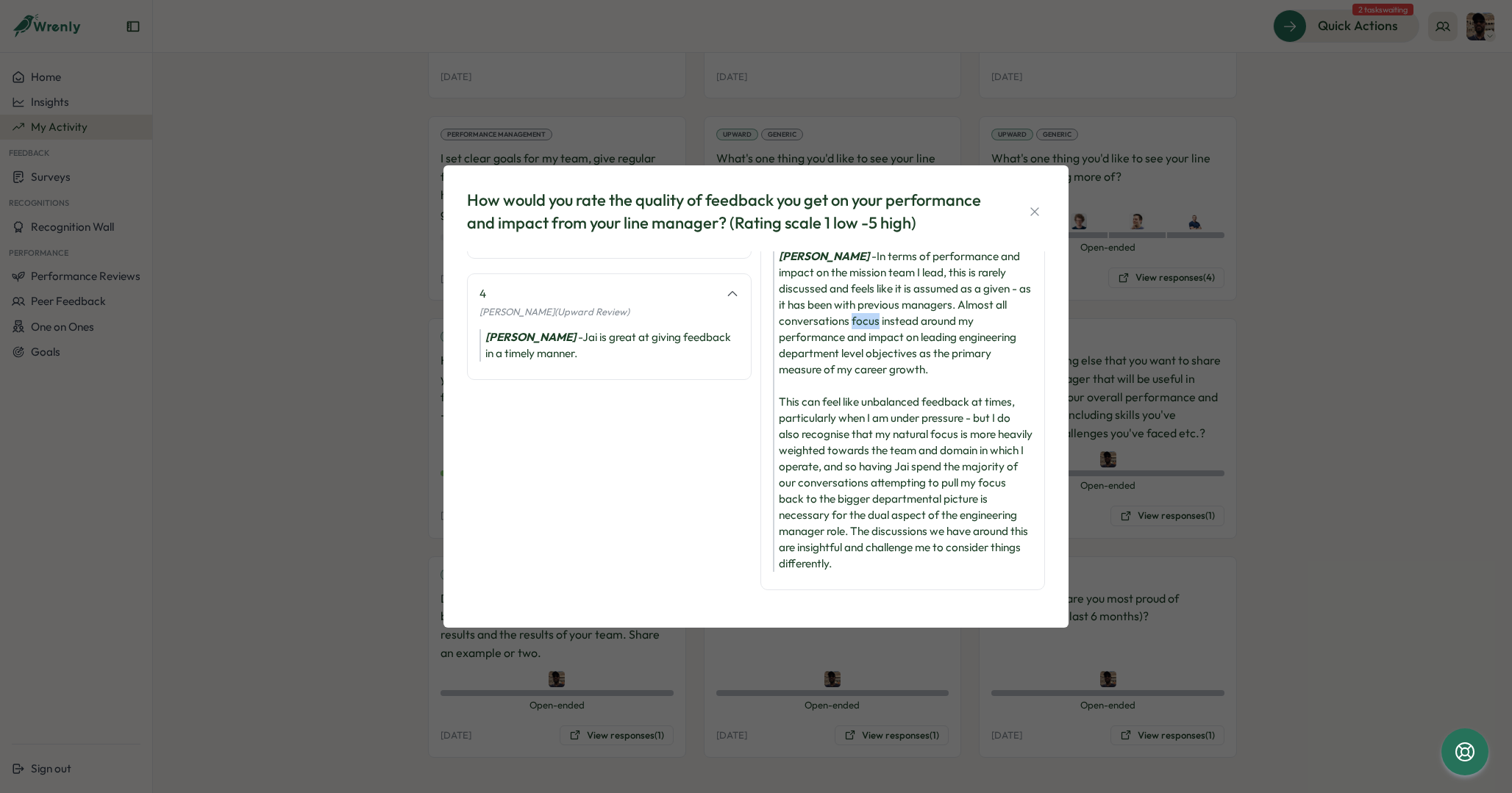
click at [944, 403] on div "Joe Barber - In terms of performance and impact on the mission team I lead, thi…" at bounding box center [902, 410] width 260 height 324
drag, startPoint x: 970, startPoint y: 417, endPoint x: 1005, endPoint y: 429, distance: 37.0
click at [1005, 429] on div "Joe Barber - In terms of performance and impact on the mission team I lead, thi…" at bounding box center [902, 410] width 260 height 324
drag, startPoint x: 913, startPoint y: 530, endPoint x: 955, endPoint y: 569, distance: 57.3
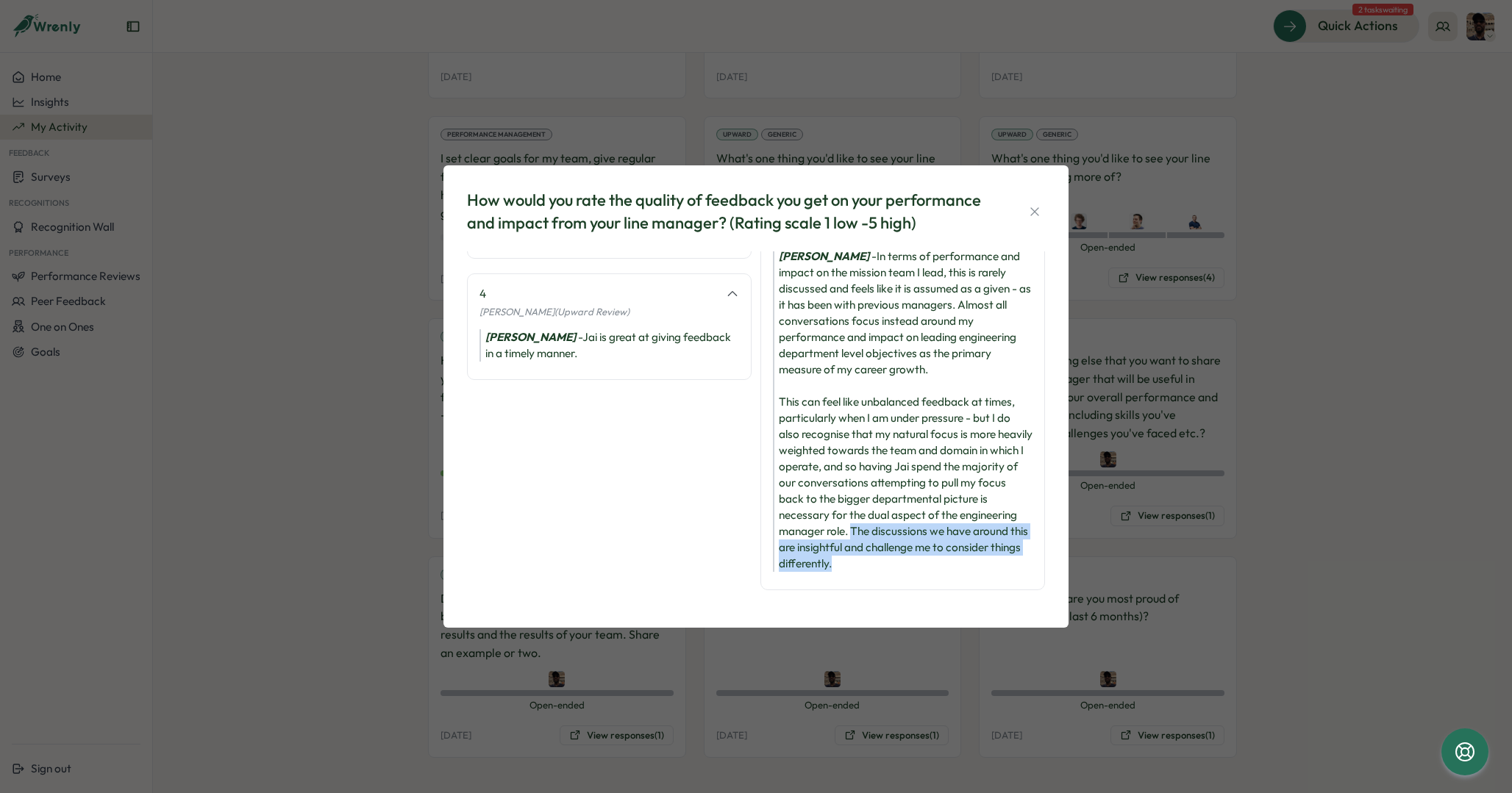
click at [955, 569] on div "Joe Barber - In terms of performance and impact on the mission team I lead, thi…" at bounding box center [902, 410] width 260 height 324
click at [955, 559] on div "Joe Barber - In terms of performance and impact on the mission team I lead, thi…" at bounding box center [902, 410] width 260 height 324
click at [1034, 208] on icon "button" at bounding box center [1035, 211] width 15 height 15
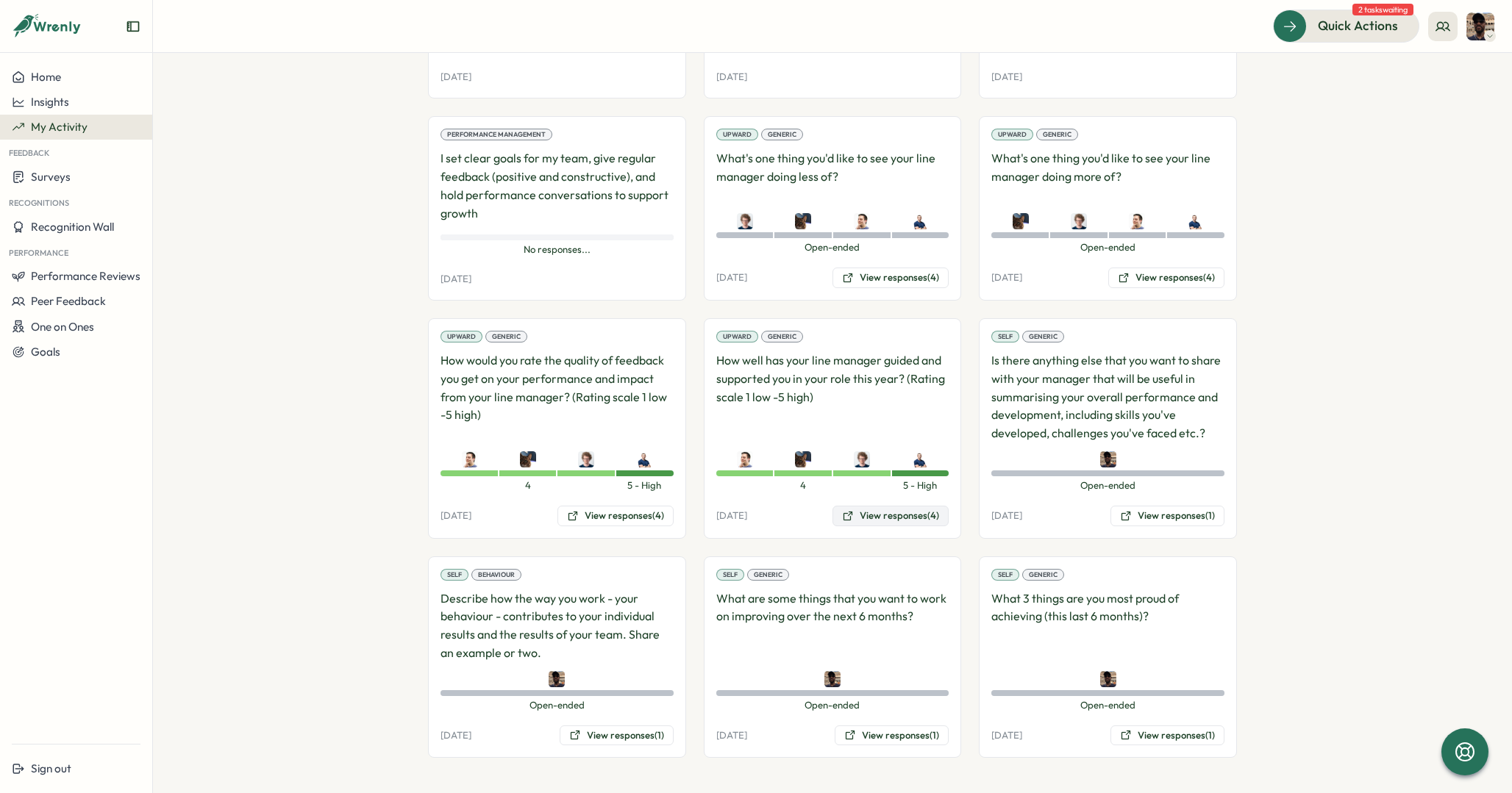
click at [896, 511] on button "View responses (4)" at bounding box center [891, 515] width 117 height 20
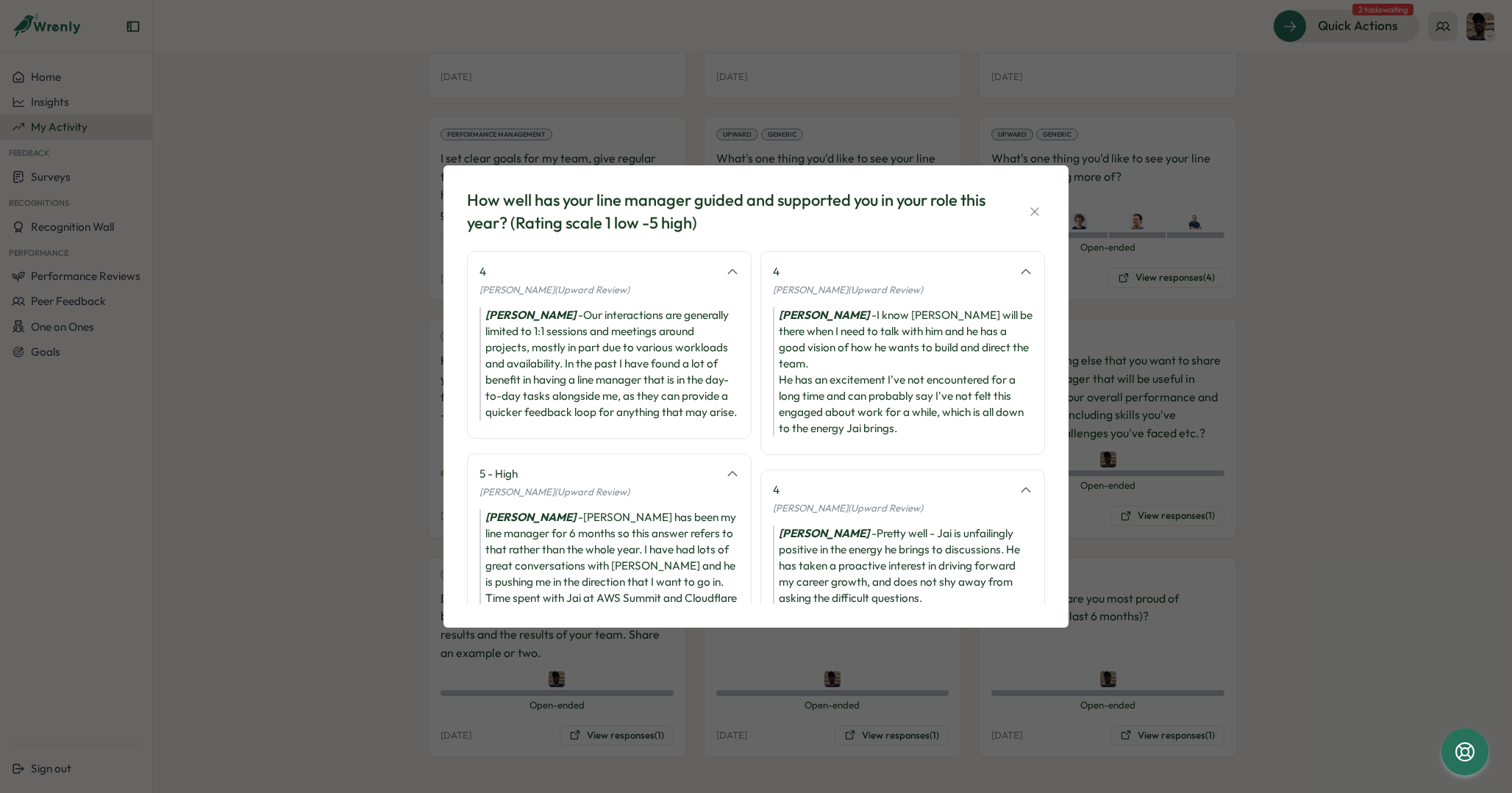
click at [933, 402] on div "Peter Ladds - I know Jai will be there when I need to talk with him and he has …" at bounding box center [902, 371] width 260 height 129
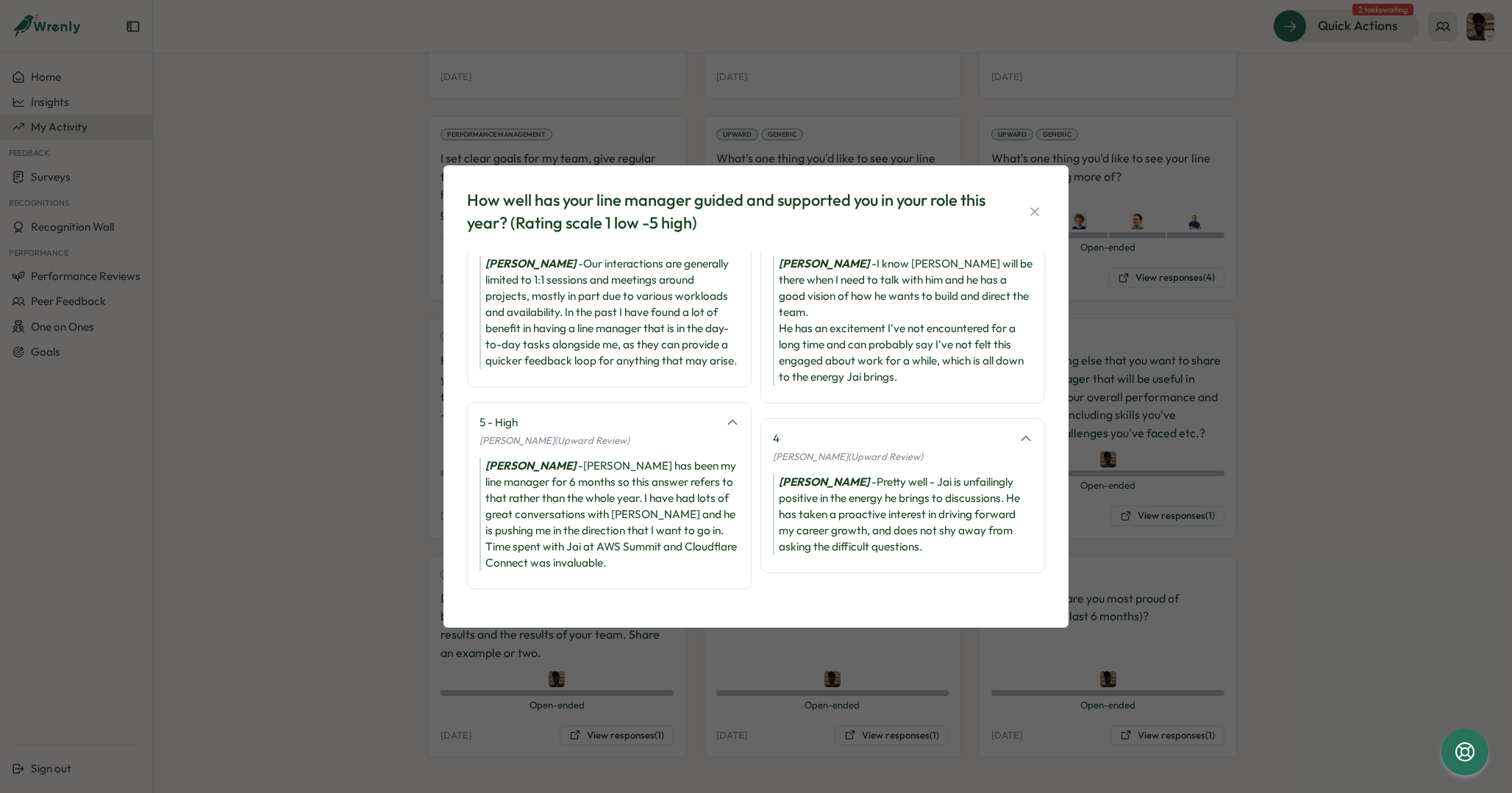
scroll to position [67, 0]
click at [905, 474] on div "Joe Barber - Pretty well - Jai is unfailingly positive in the energy he brings …" at bounding box center [902, 514] width 260 height 81
drag, startPoint x: 853, startPoint y: 500, endPoint x: 953, endPoint y: 517, distance: 101.4
click at [953, 518] on div "Joe Barber - Pretty well - Jai is unfailingly positive in the energy he brings …" at bounding box center [902, 514] width 260 height 81
click at [919, 504] on div "Joe Barber - Pretty well - Jai is unfailingly positive in the energy he brings …" at bounding box center [902, 514] width 260 height 81
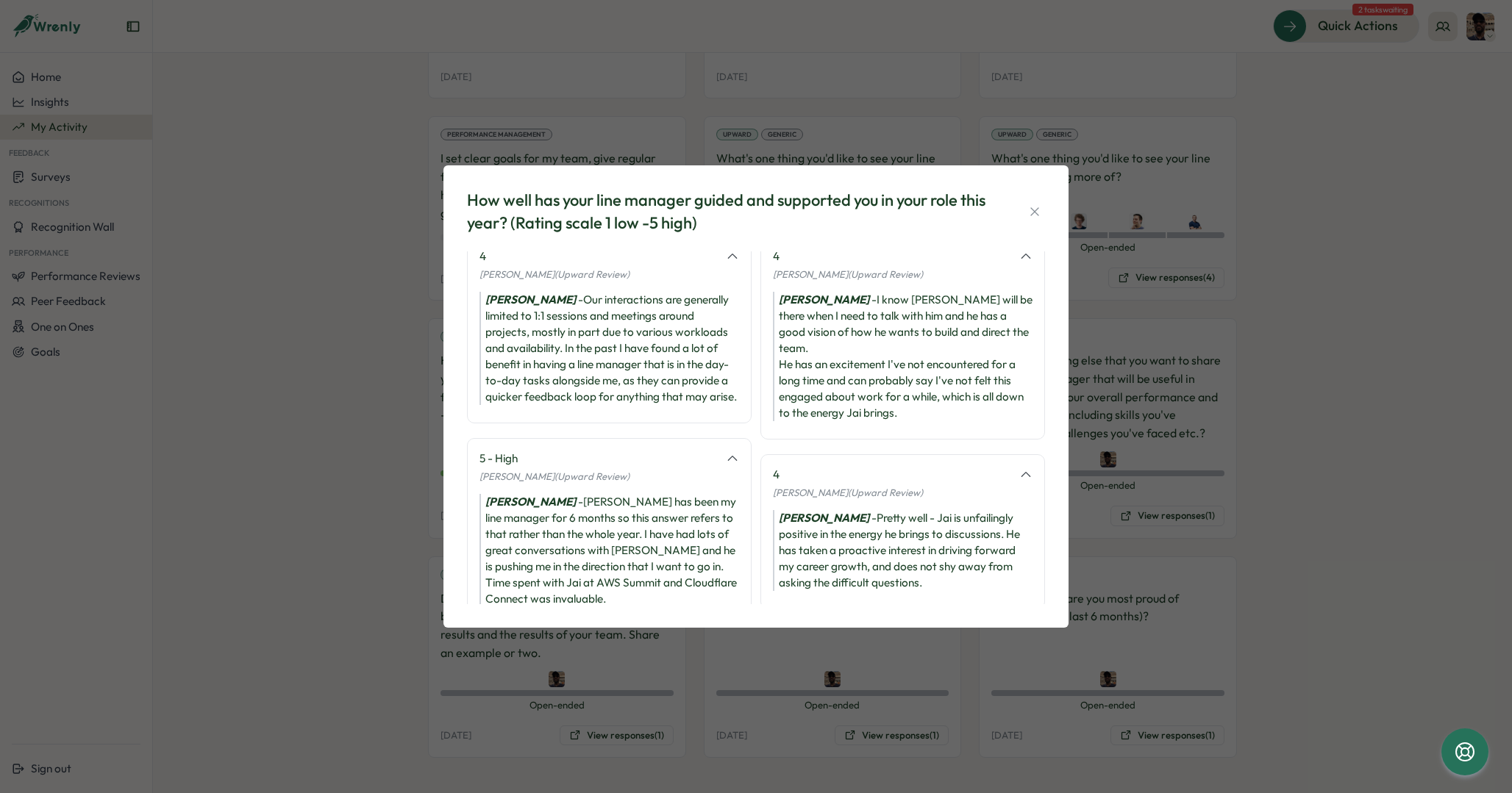
scroll to position [0, 0]
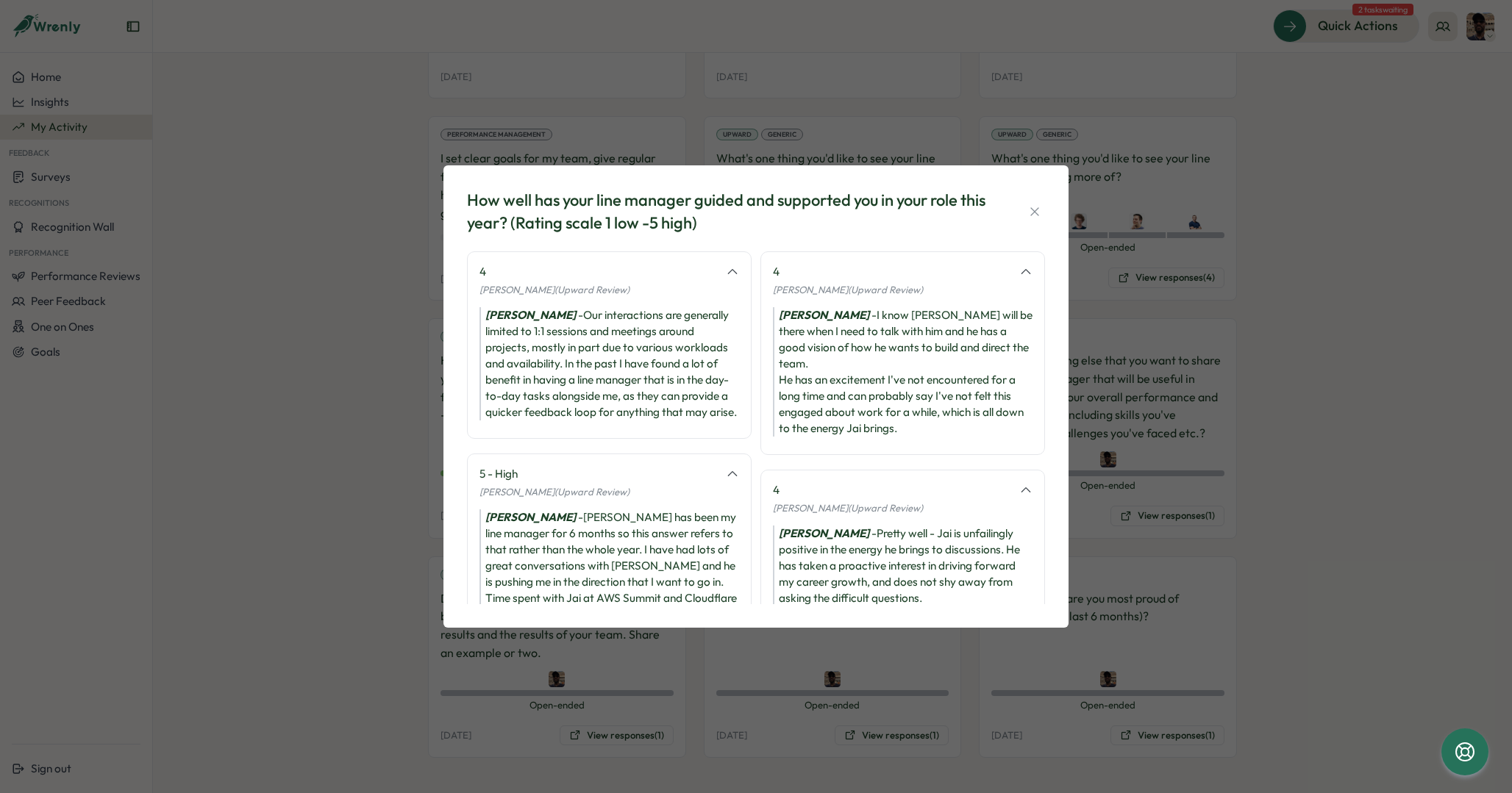
click at [1162, 406] on div "How well has your line manager guided and supported you in your role this year?…" at bounding box center [756, 396] width 1512 height 793
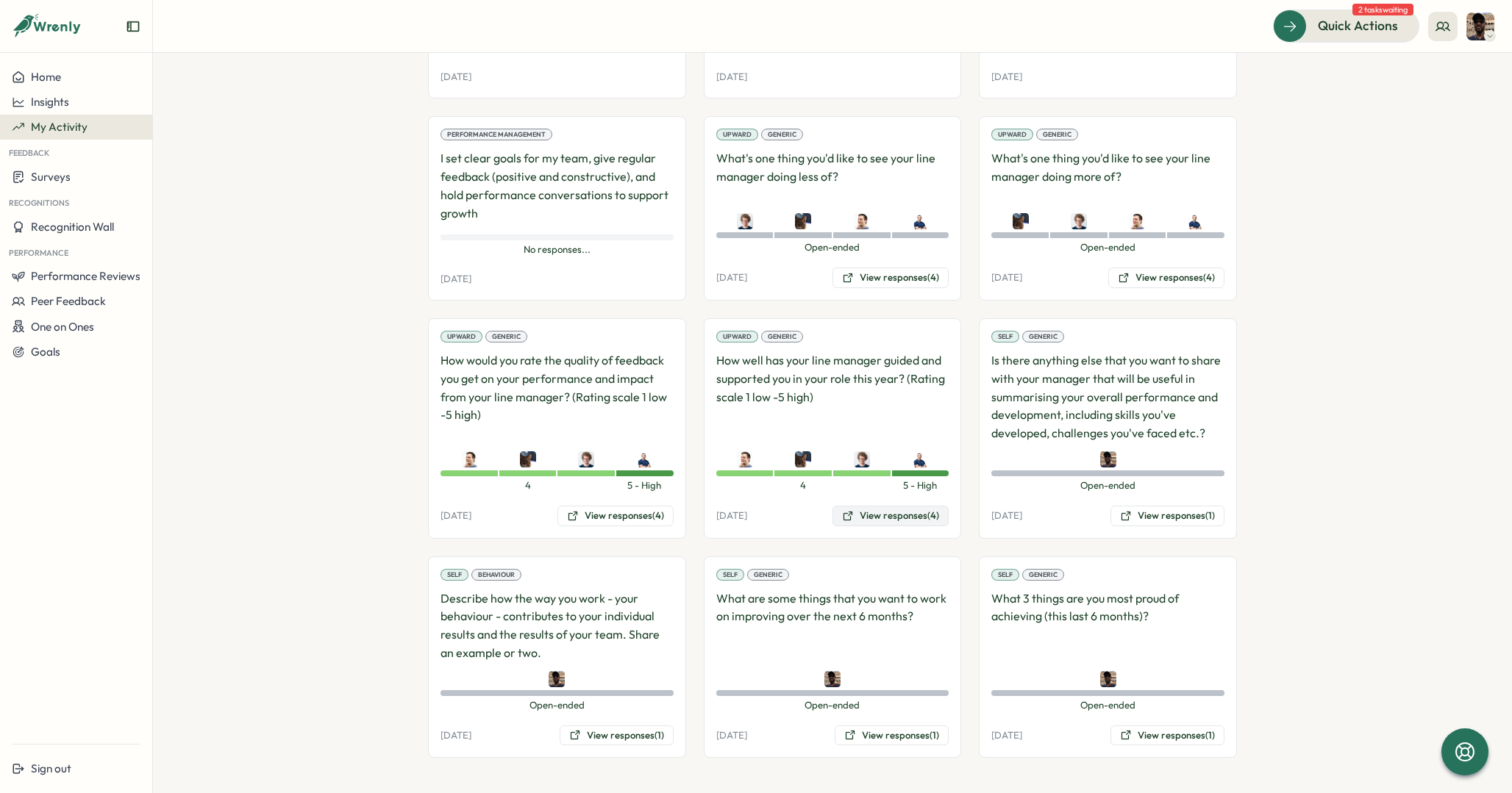
click at [888, 515] on button "View responses (4)" at bounding box center [891, 515] width 117 height 20
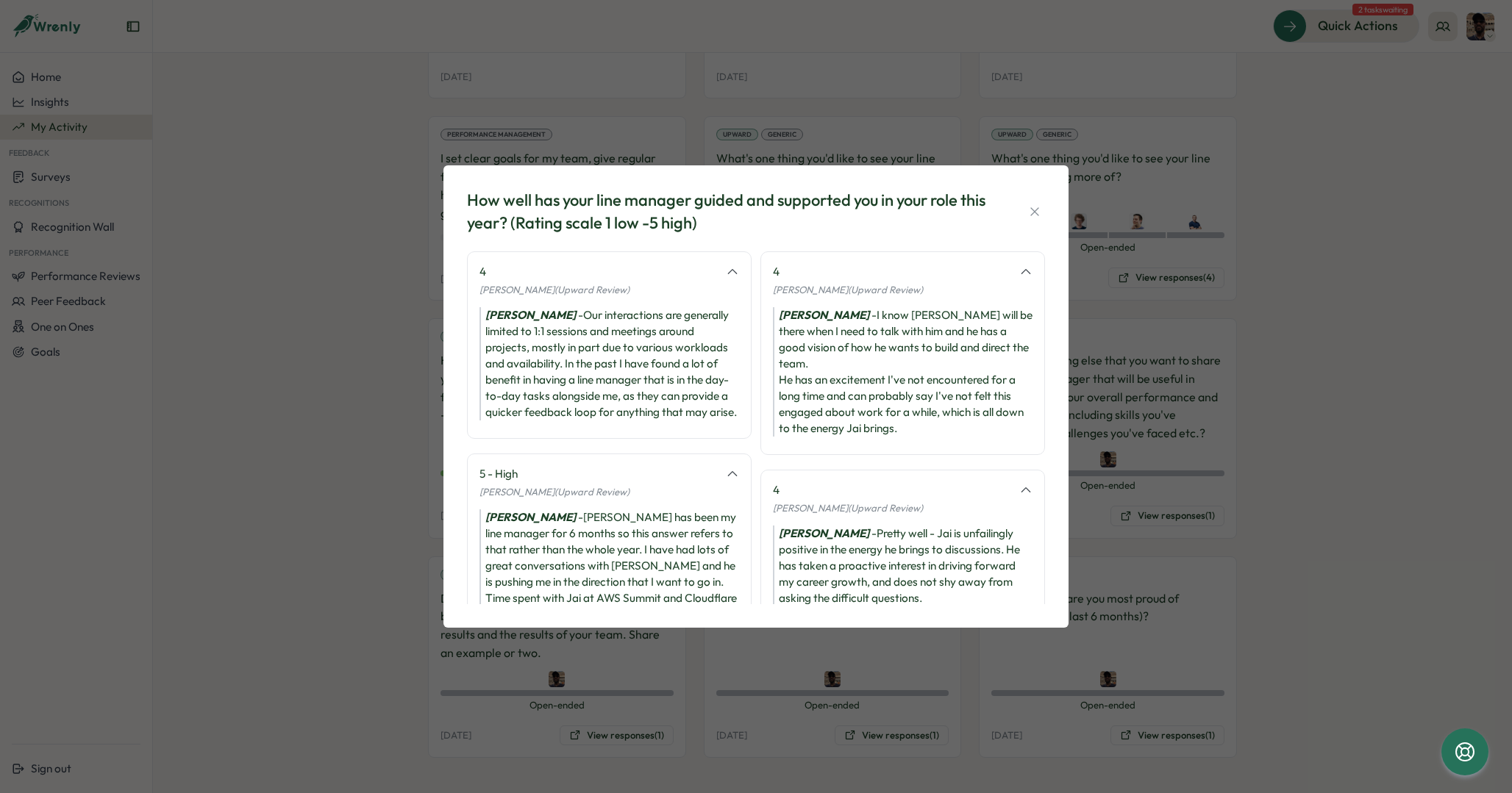
scroll to position [67, 0]
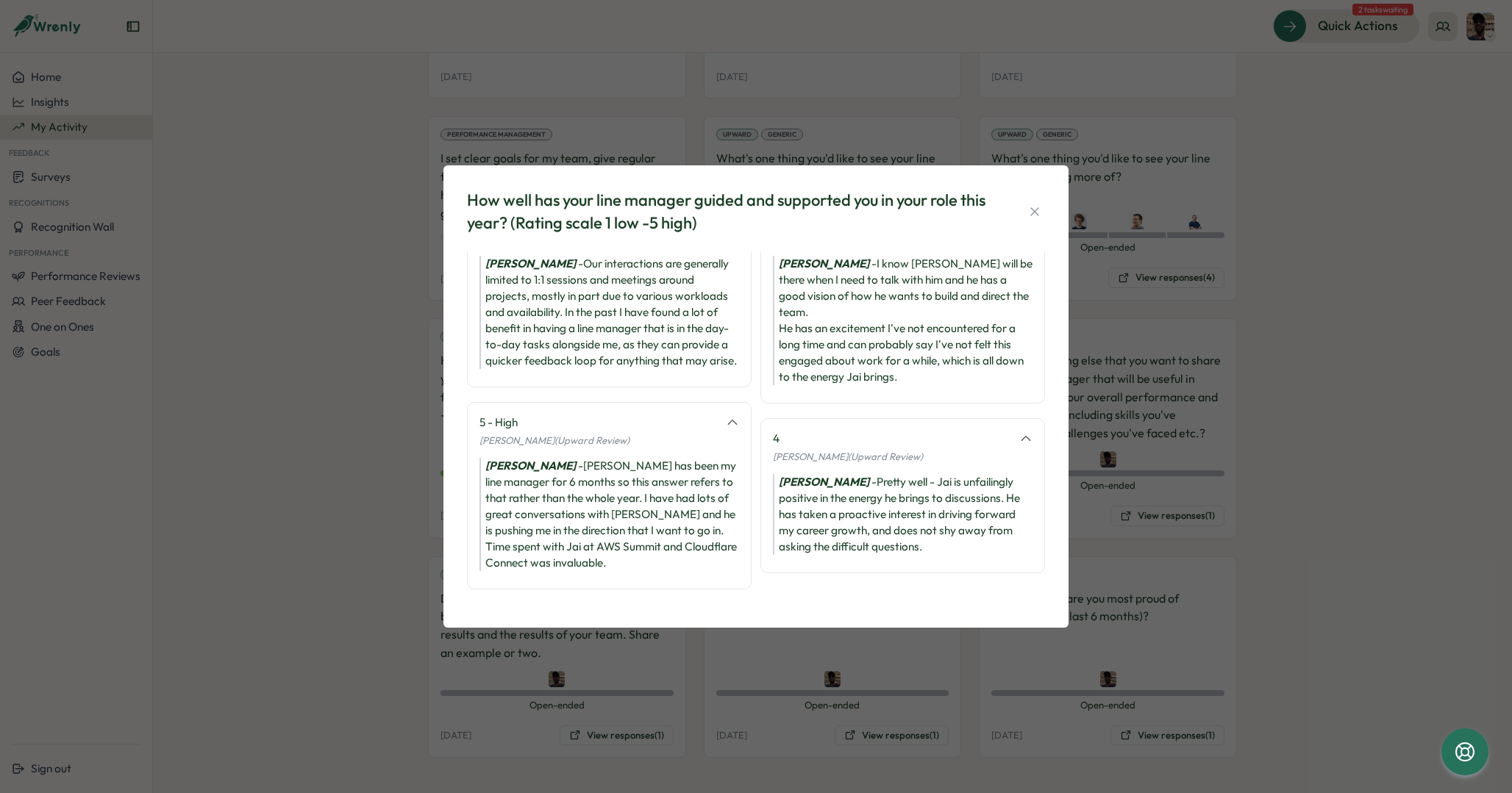
click at [1142, 491] on div "How well has your line manager guided and supported you in your role this year?…" at bounding box center [756, 396] width 1512 height 793
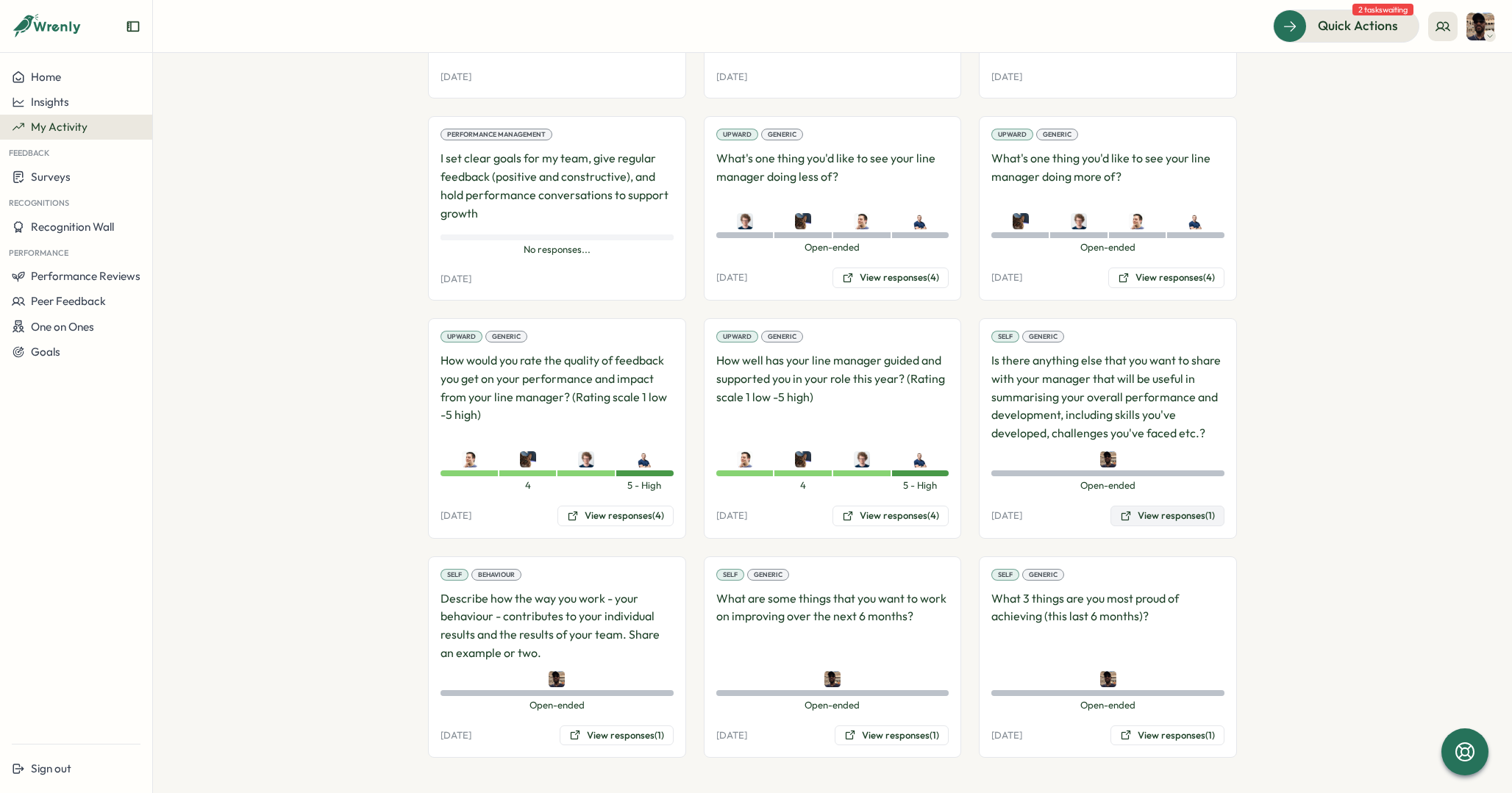
click at [1176, 516] on button "View responses (1)" at bounding box center [1167, 515] width 114 height 20
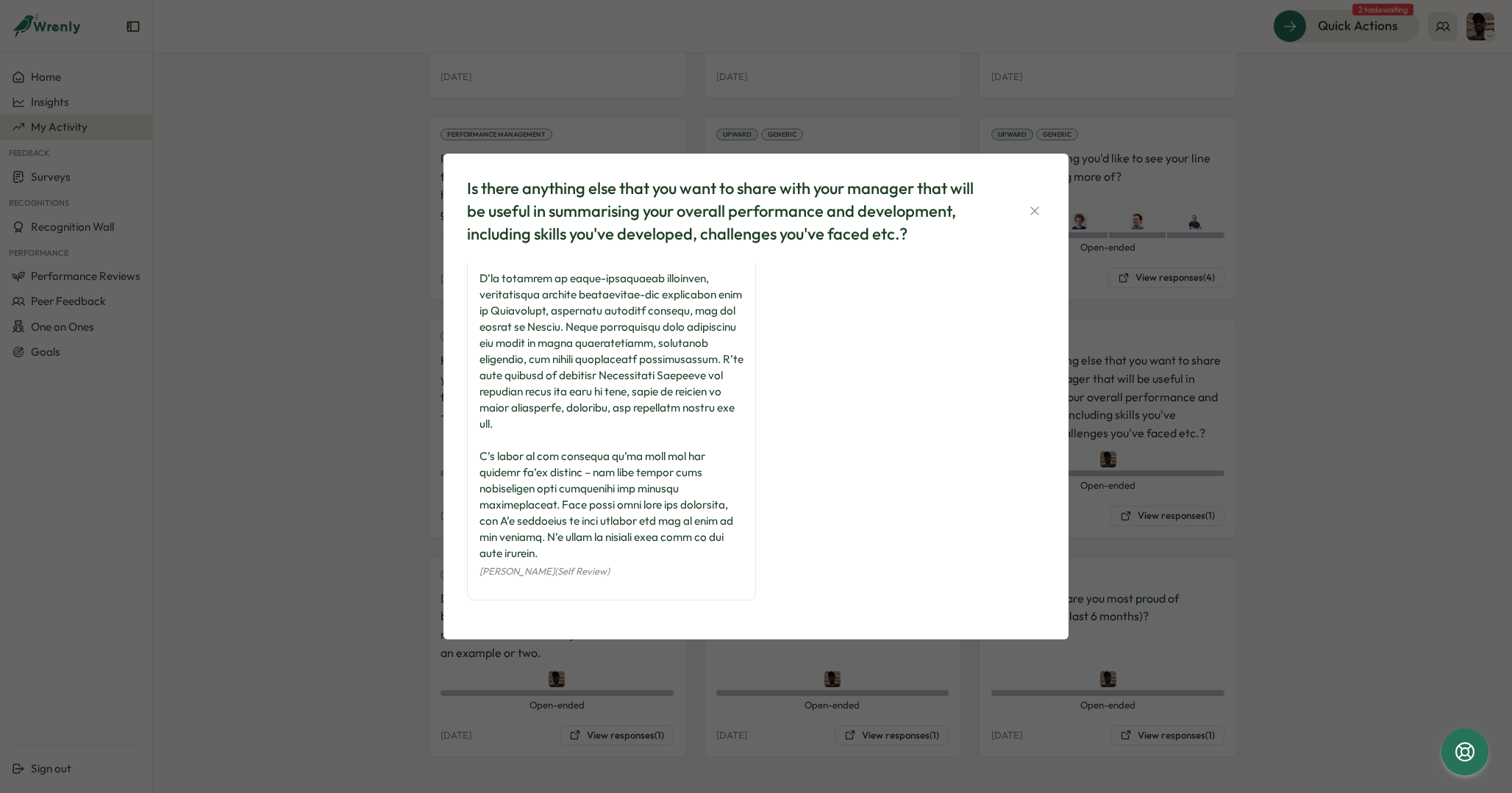
scroll to position [134, 0]
click at [314, 583] on div "Is there anything else that you want to share with your manager that will be us…" at bounding box center [756, 396] width 1512 height 793
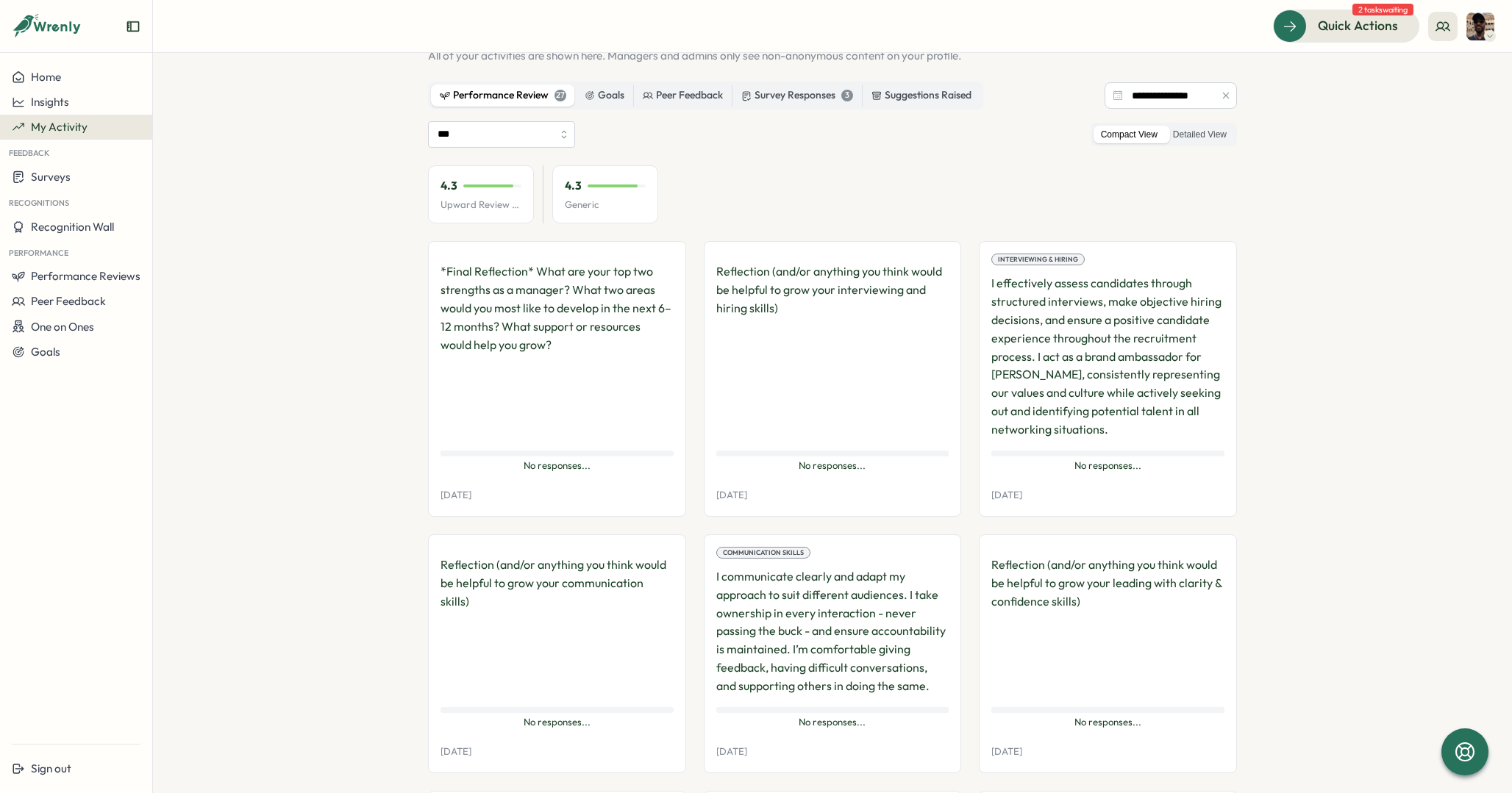
scroll to position [0, 0]
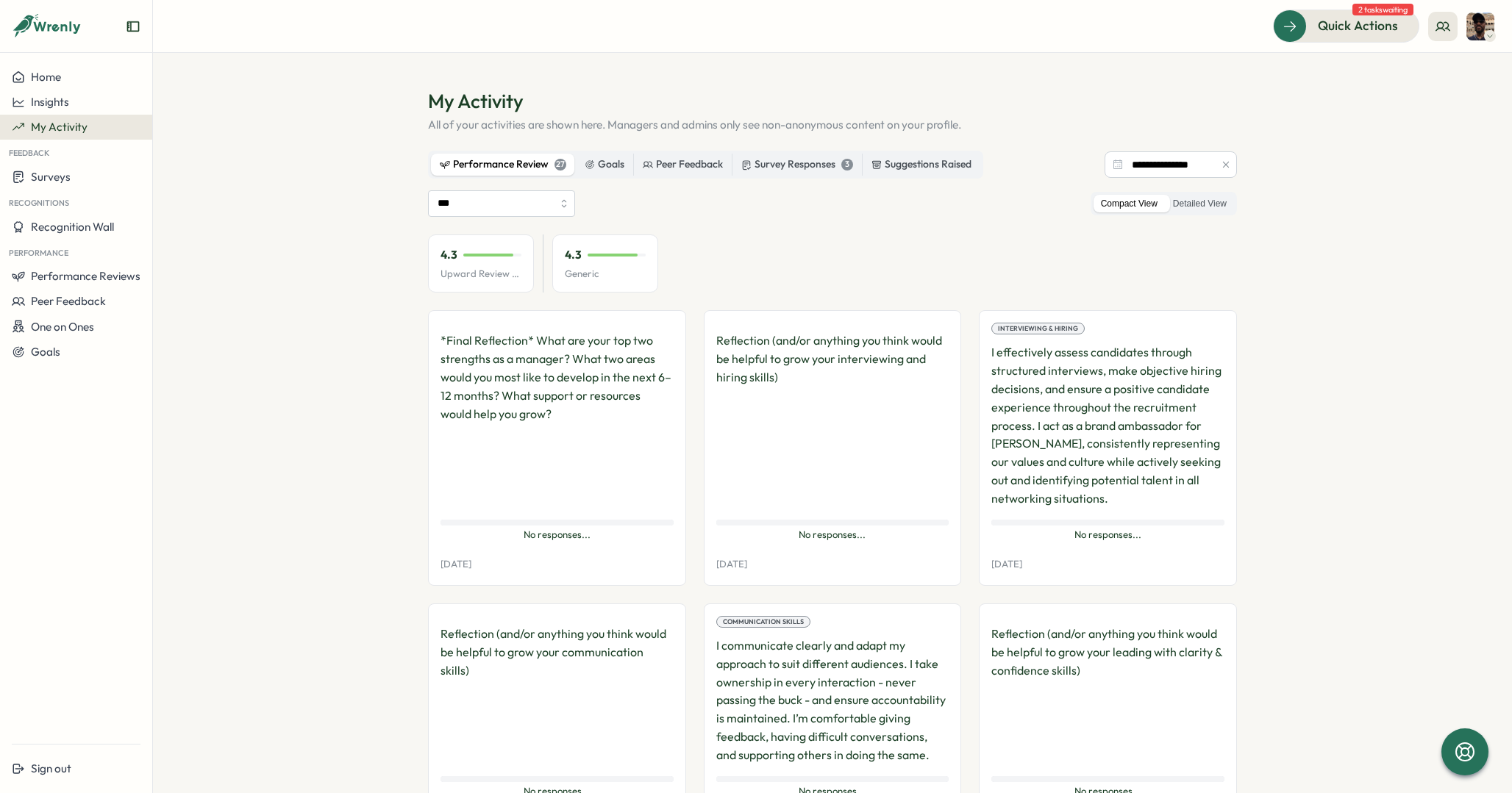
click at [531, 203] on input "***" at bounding box center [501, 203] width 147 height 26
type input "**********"
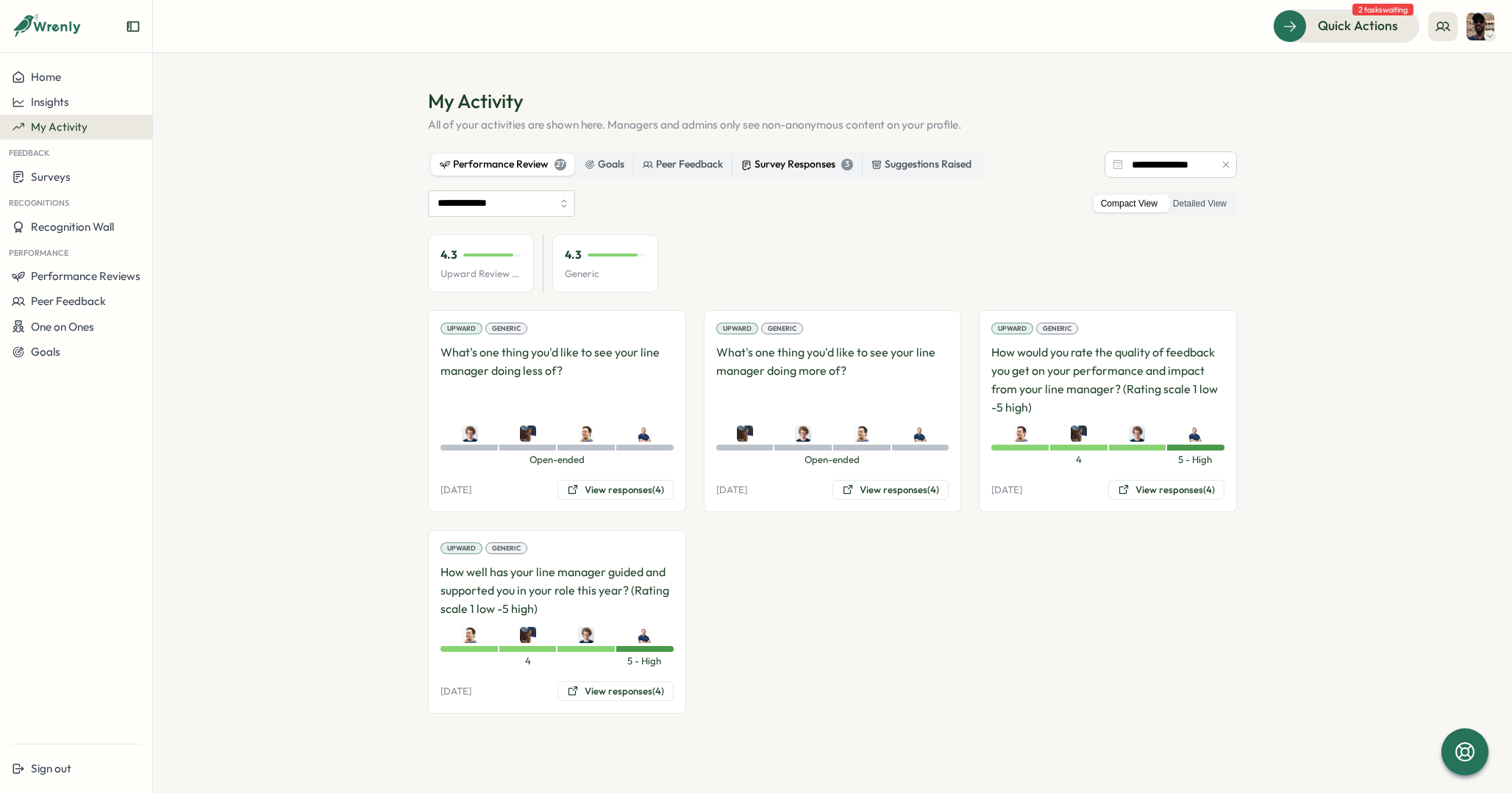
click at [791, 164] on div "Survey Responses 3" at bounding box center [796, 164] width 112 height 17
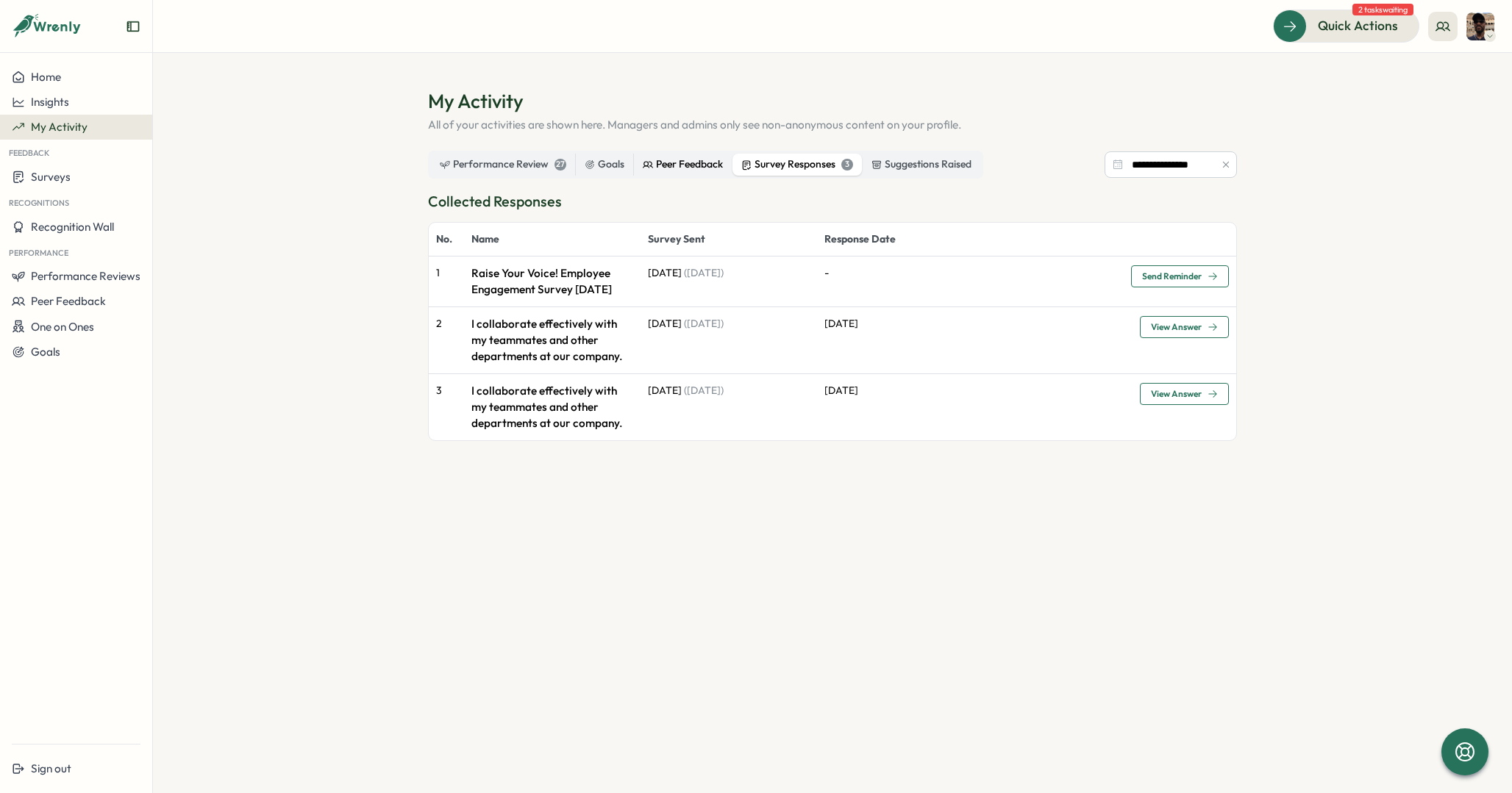
click at [676, 161] on div "Peer Feedback" at bounding box center [683, 164] width 80 height 17
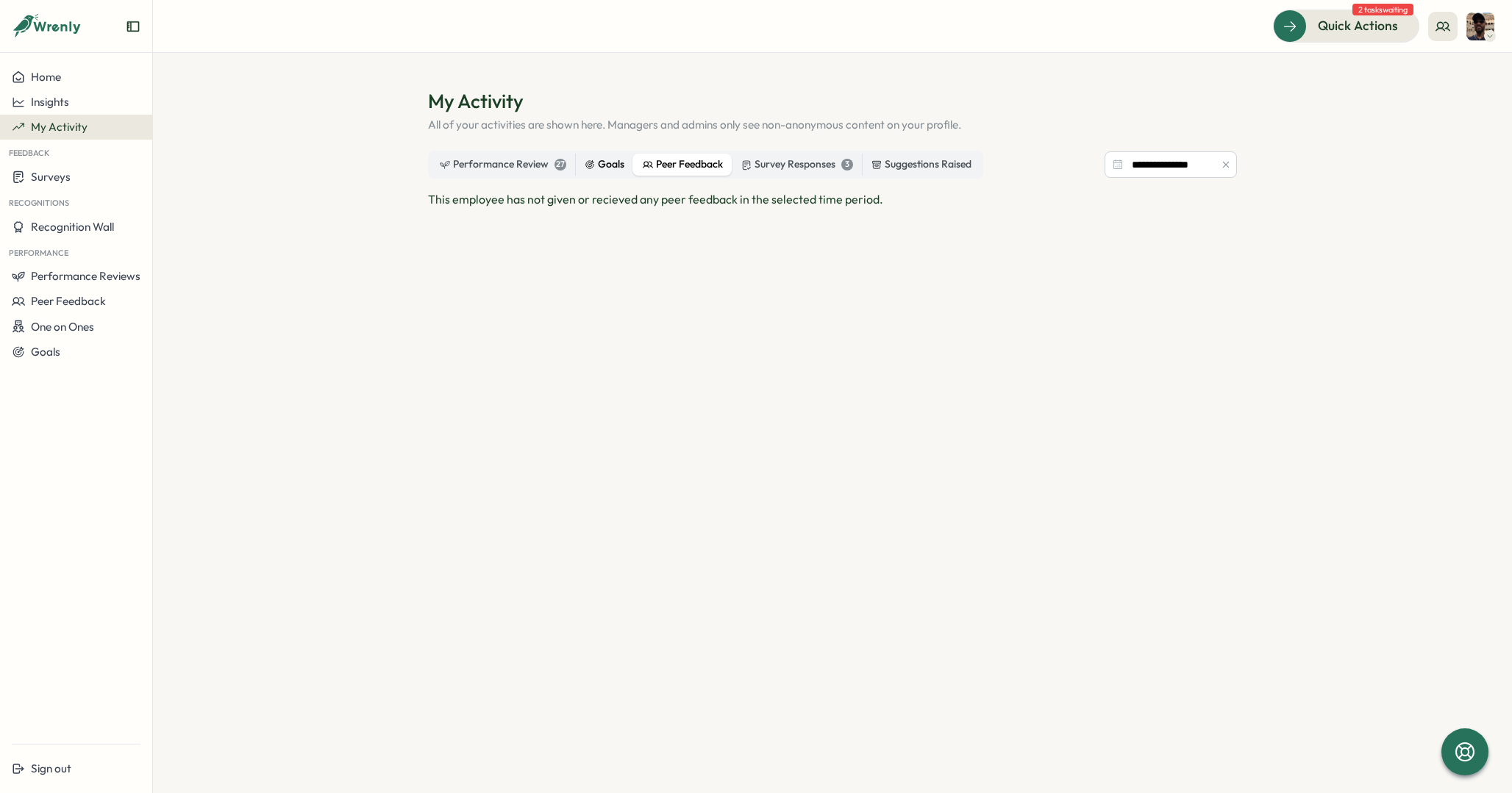
click at [578, 167] on label "Goals" at bounding box center [604, 164] width 57 height 22
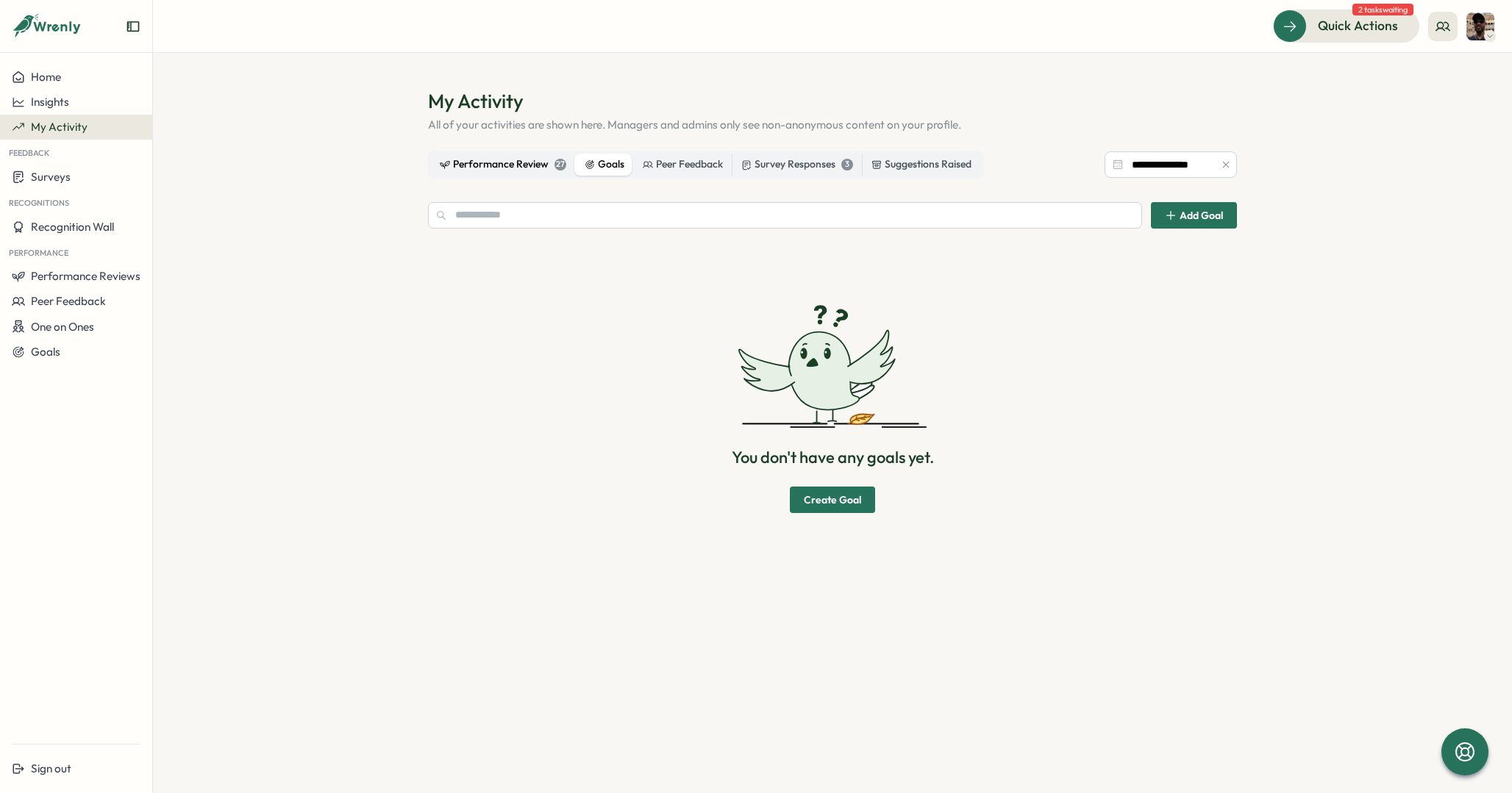
click at [508, 164] on div "Performance Review 27" at bounding box center [503, 164] width 126 height 17
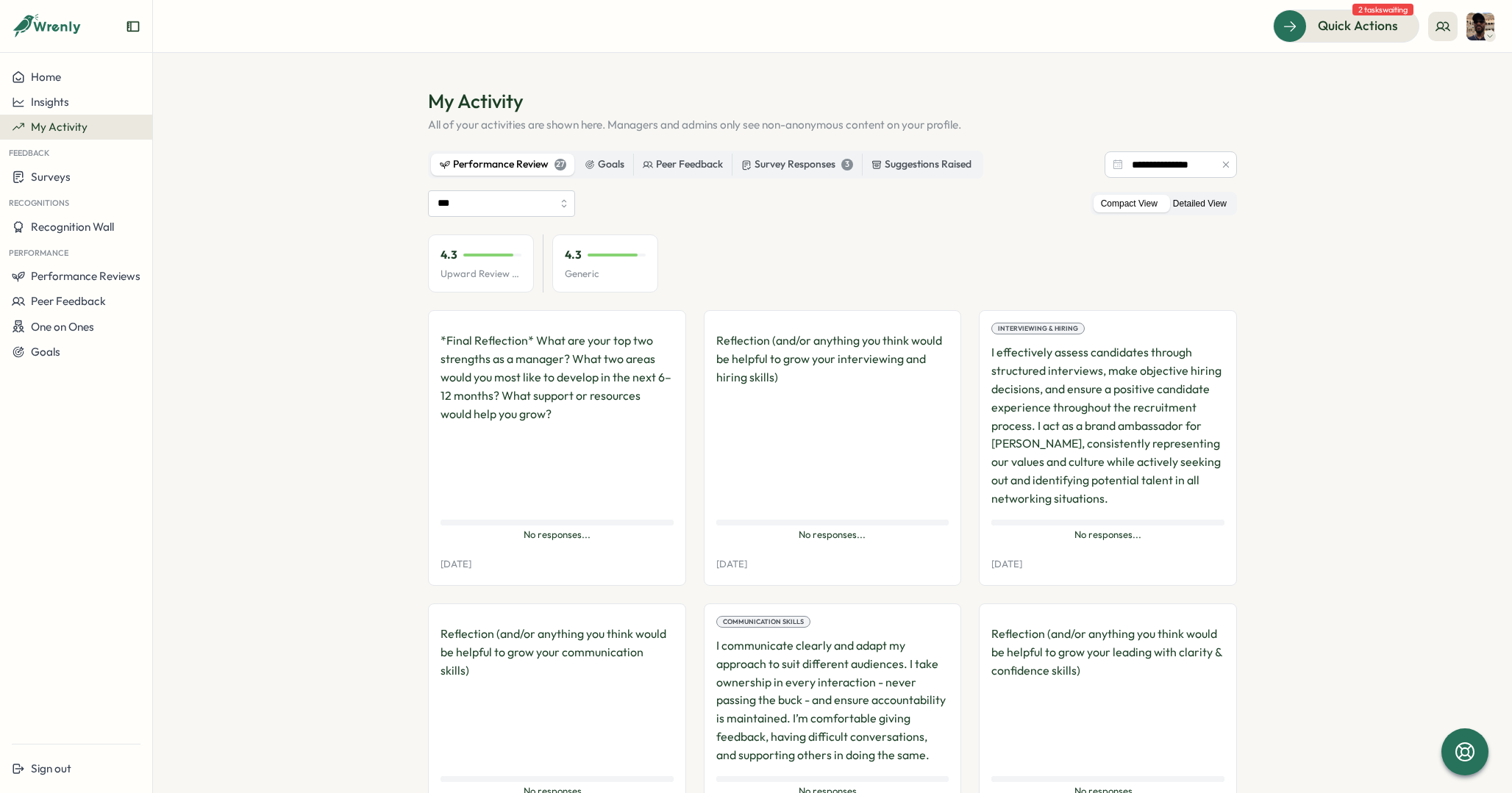
click at [1186, 200] on label "Detailed View" at bounding box center [1200, 203] width 68 height 18
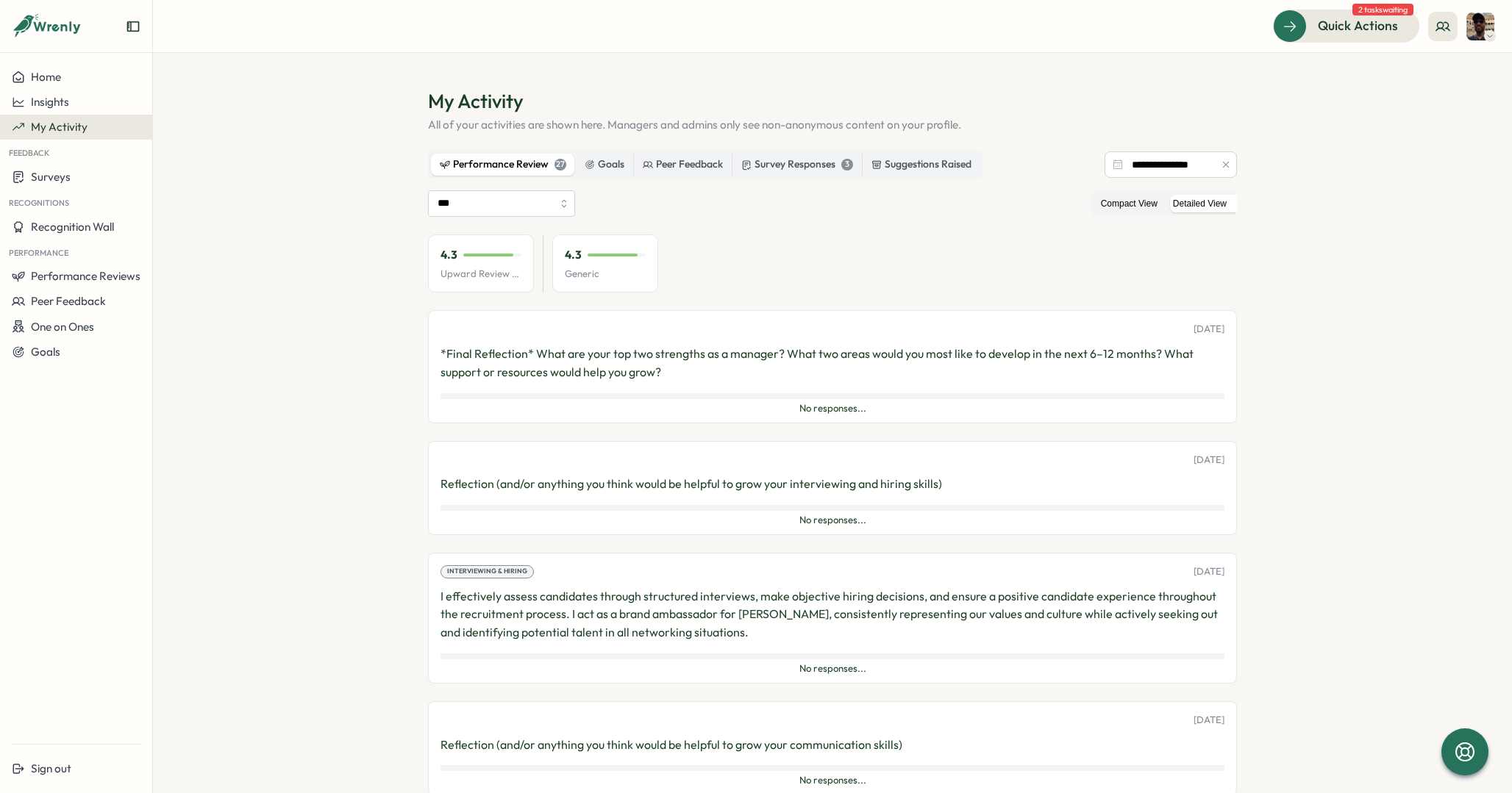
click at [1117, 204] on label "Compact View" at bounding box center [1129, 203] width 71 height 18
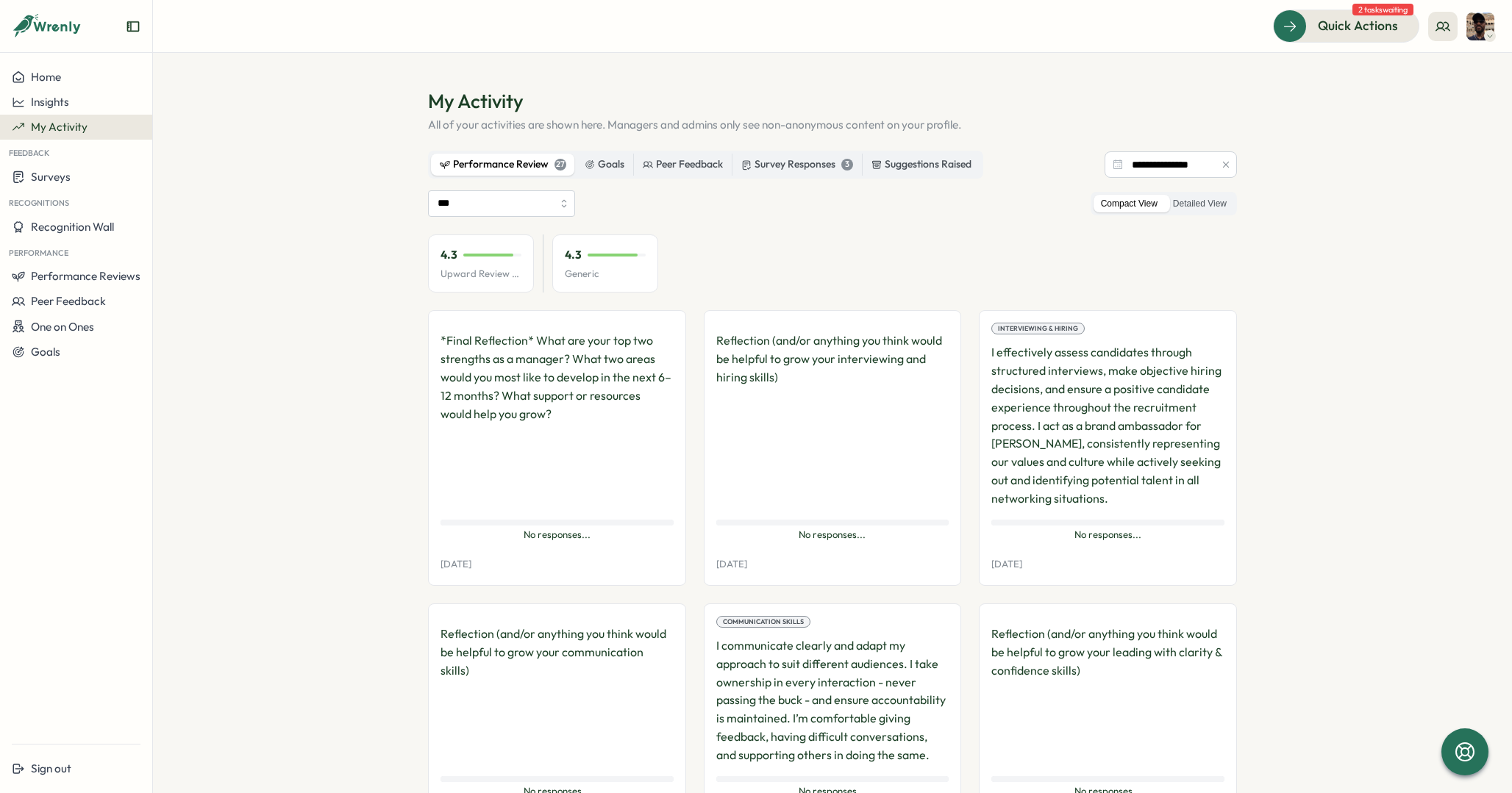
click at [284, 307] on section "**********" at bounding box center [832, 423] width 1359 height 741
click at [70, 131] on span "My Activity" at bounding box center [59, 126] width 56 height 14
click at [72, 121] on span "My Activity" at bounding box center [59, 126] width 56 height 14
click at [493, 203] on input "***" at bounding box center [501, 203] width 147 height 26
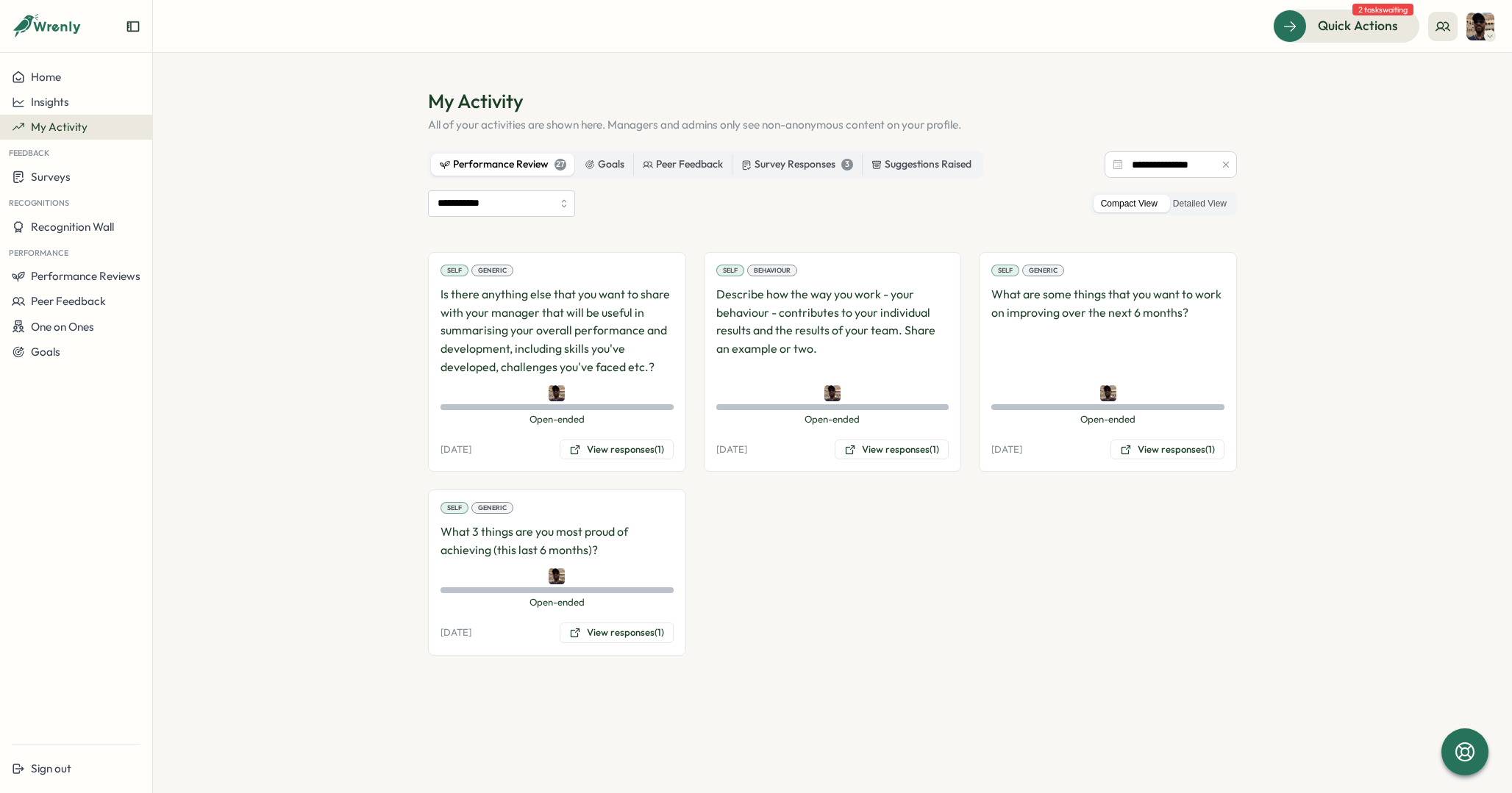
click at [503, 219] on div "**********" at bounding box center [832, 423] width 809 height 465
click at [503, 205] on input "**********" at bounding box center [501, 203] width 147 height 26
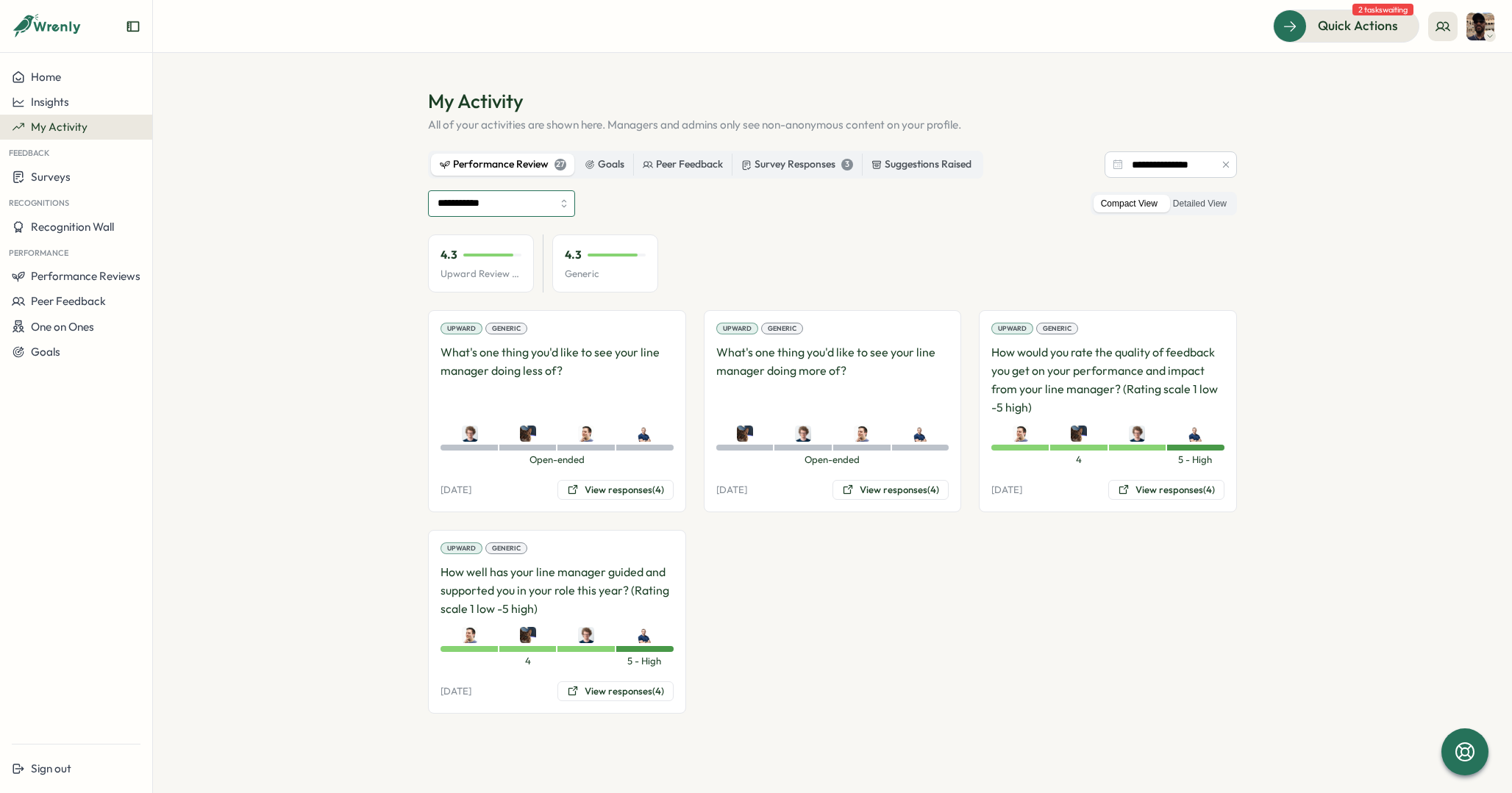
type input "**********"
click at [298, 417] on section "**********" at bounding box center [832, 423] width 1359 height 741
click at [1335, 31] on span "Quick Actions" at bounding box center [1337, 26] width 80 height 19
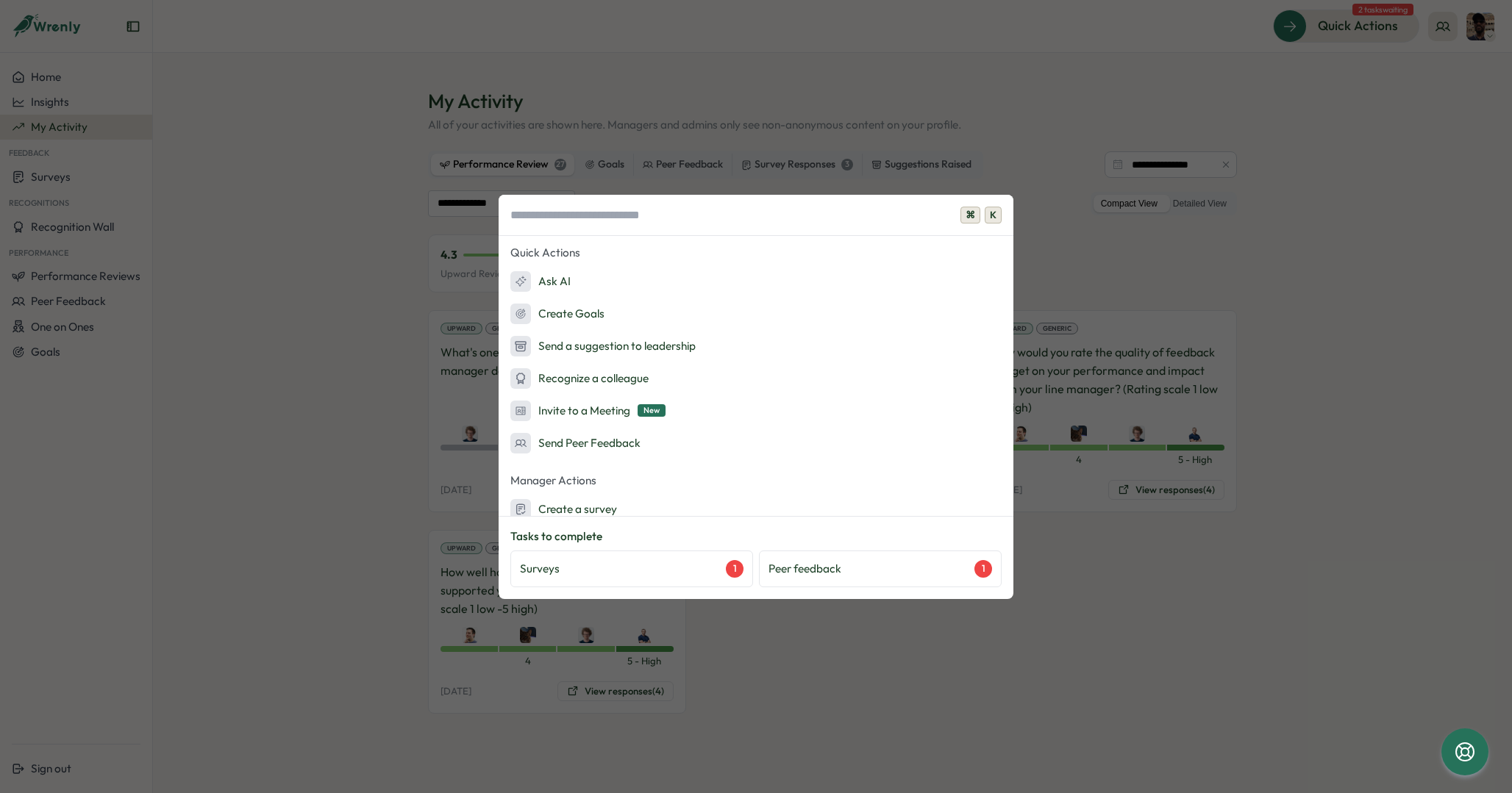
click at [391, 620] on div "⌘ K Quick Actions Ask AI Create Goals Send a suggestion to leadership Recognize…" at bounding box center [756, 396] width 1512 height 793
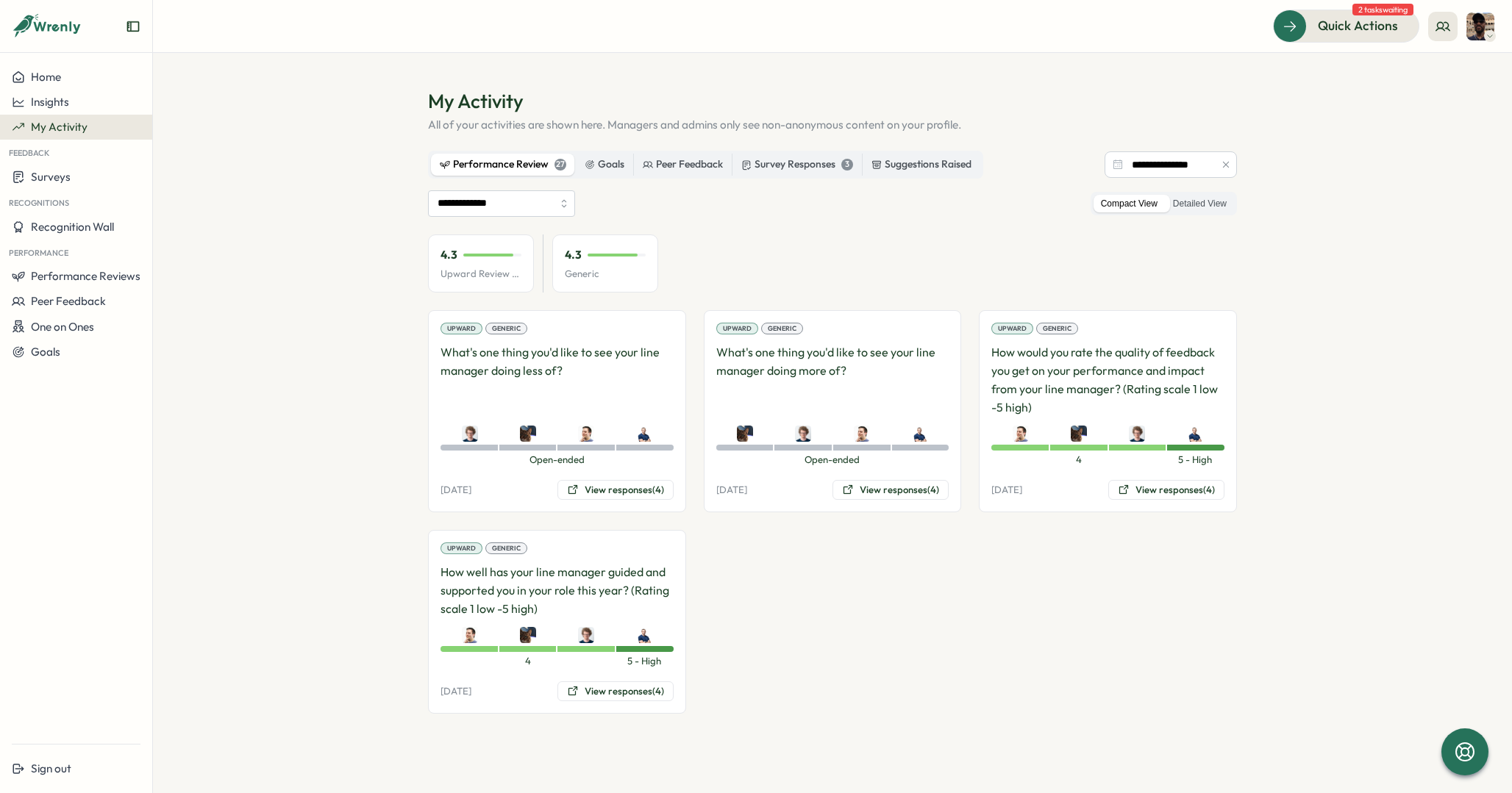
click at [332, 409] on section "**********" at bounding box center [832, 423] width 1359 height 741
click at [358, 333] on section "**********" at bounding box center [832, 423] width 1359 height 741
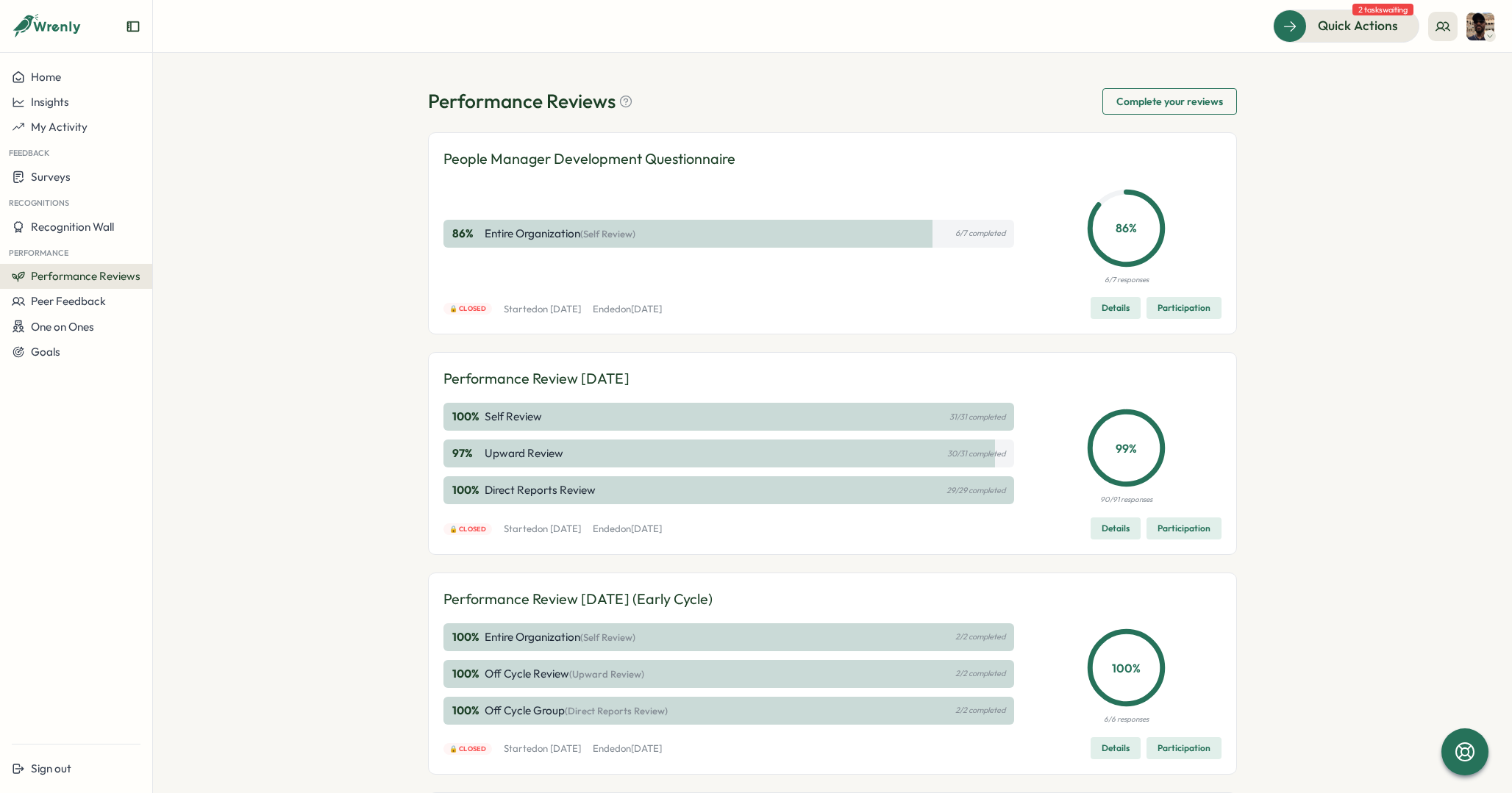
click at [1102, 522] on span "Details" at bounding box center [1115, 528] width 28 height 20
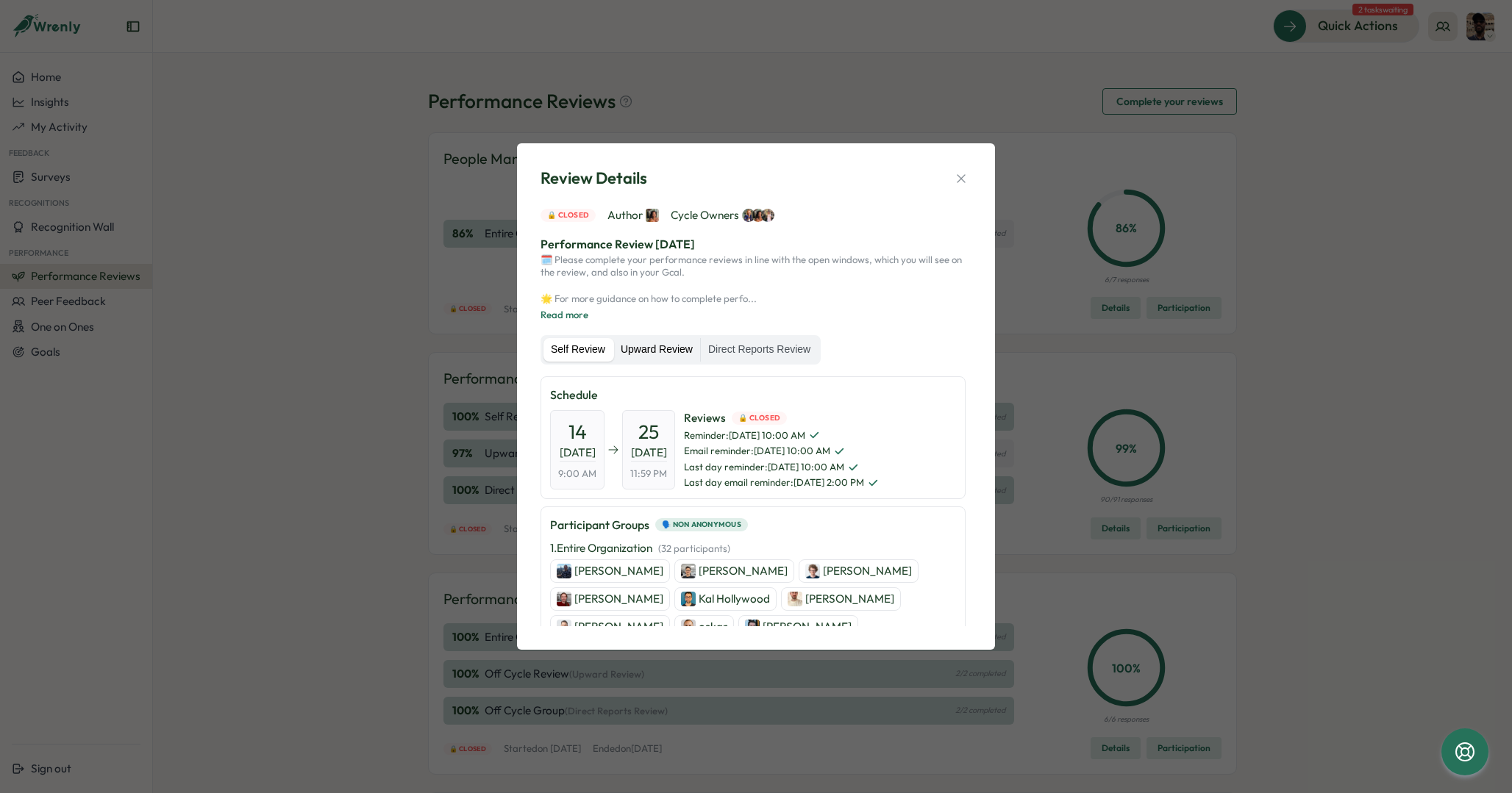
click at [671, 351] on label "Upward Review" at bounding box center [656, 350] width 87 height 23
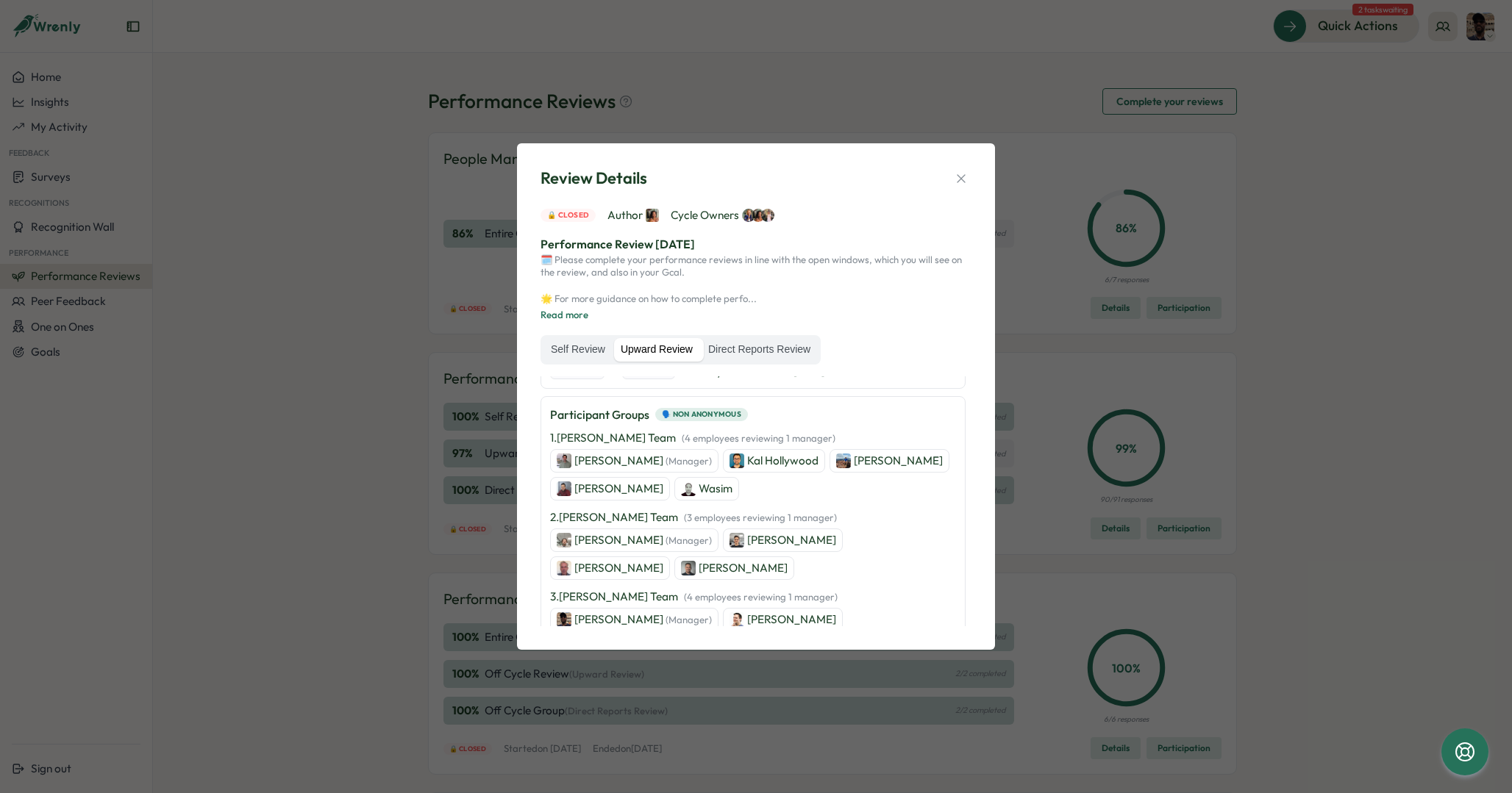
scroll to position [112, 0]
click at [606, 438] on p "1 . Federico Valdes's Team   ( 4 employees reviewing 1 manager )" at bounding box center [692, 436] width 285 height 17
click at [699, 488] on p "Wasim" at bounding box center [716, 487] width 34 height 17
click at [751, 350] on label "Direct Reports Review" at bounding box center [759, 350] width 117 height 23
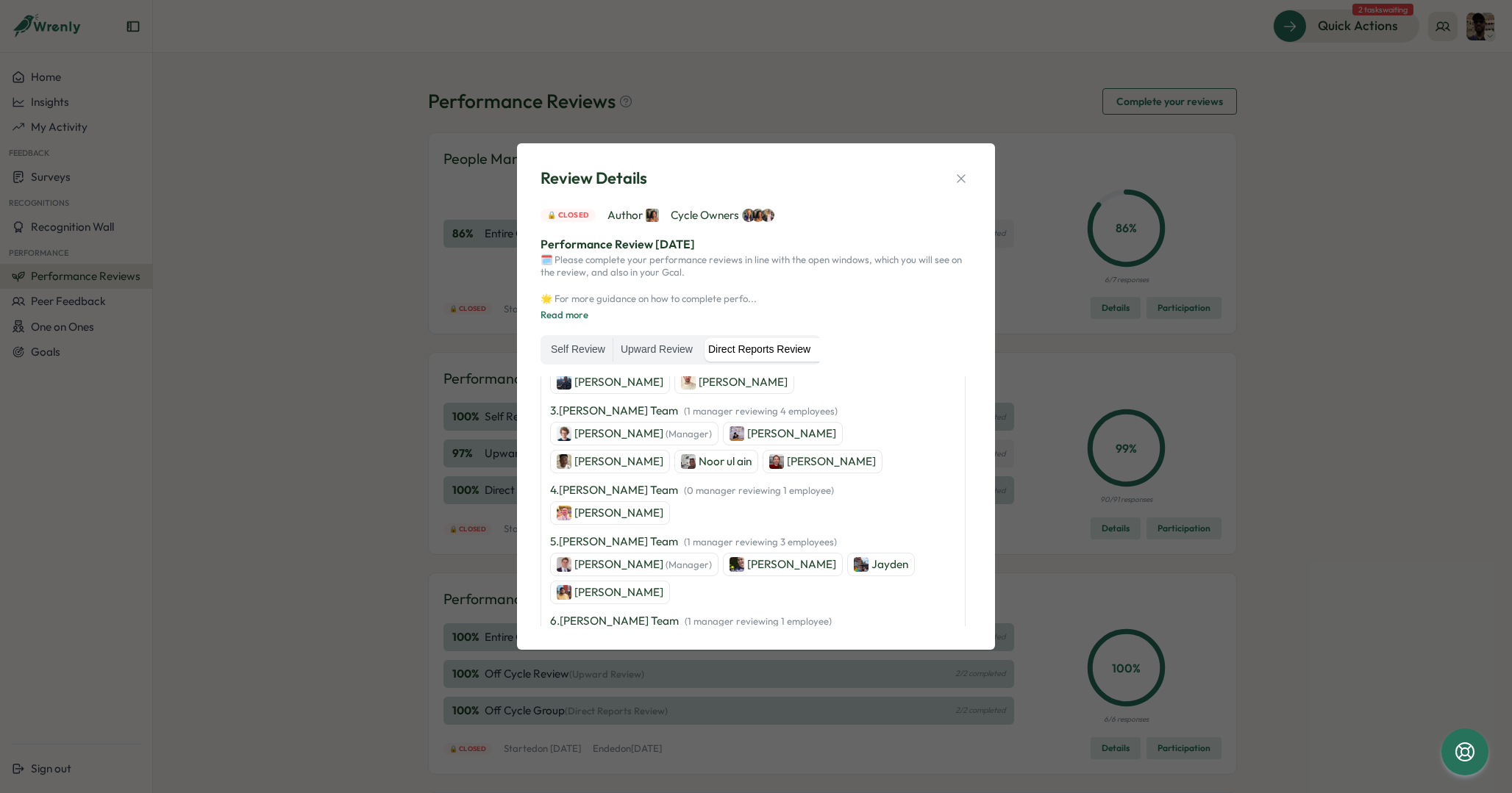
scroll to position [300, 0]
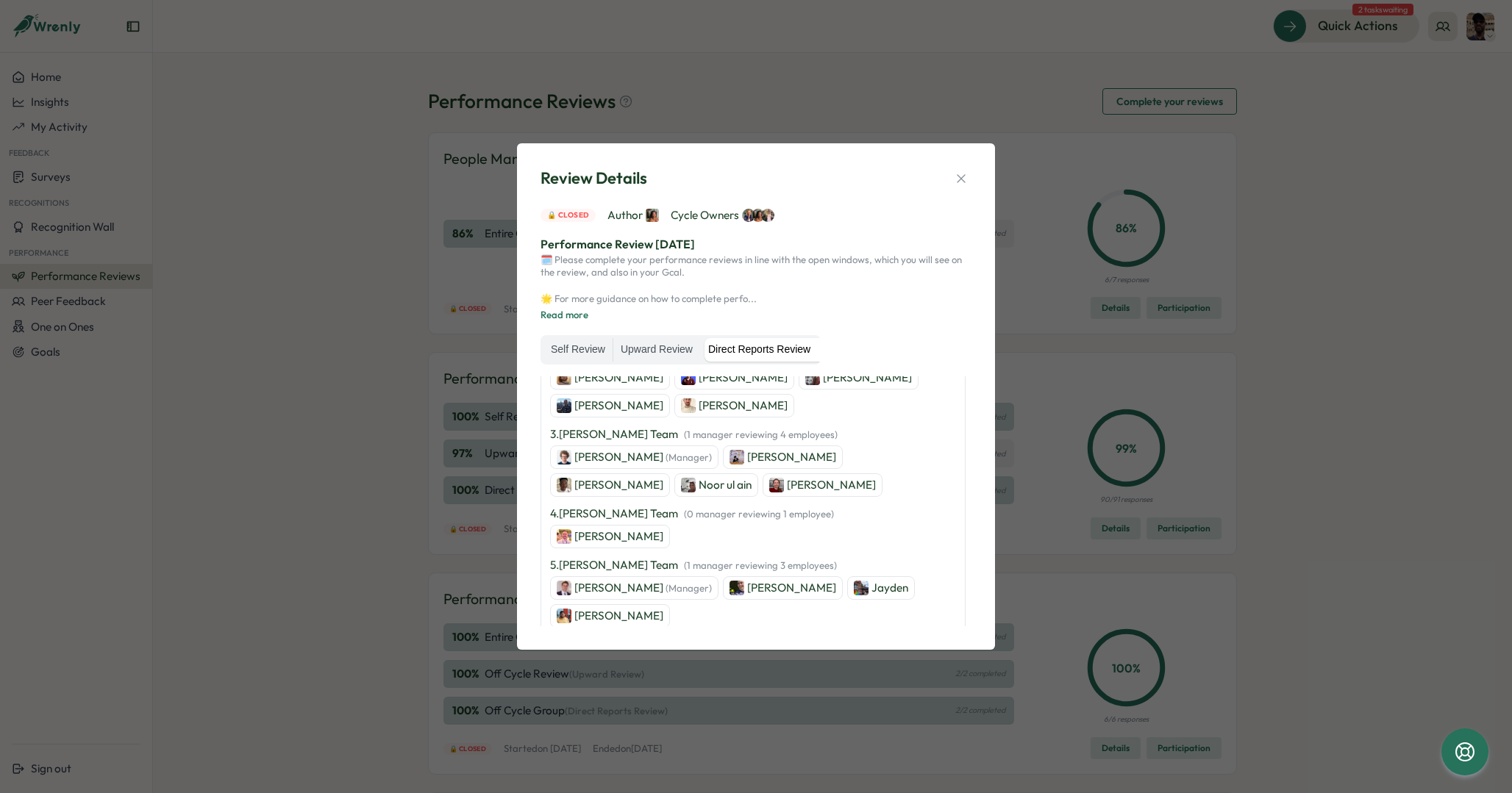
click at [594, 533] on p "David Kavanagh" at bounding box center [619, 536] width 89 height 17
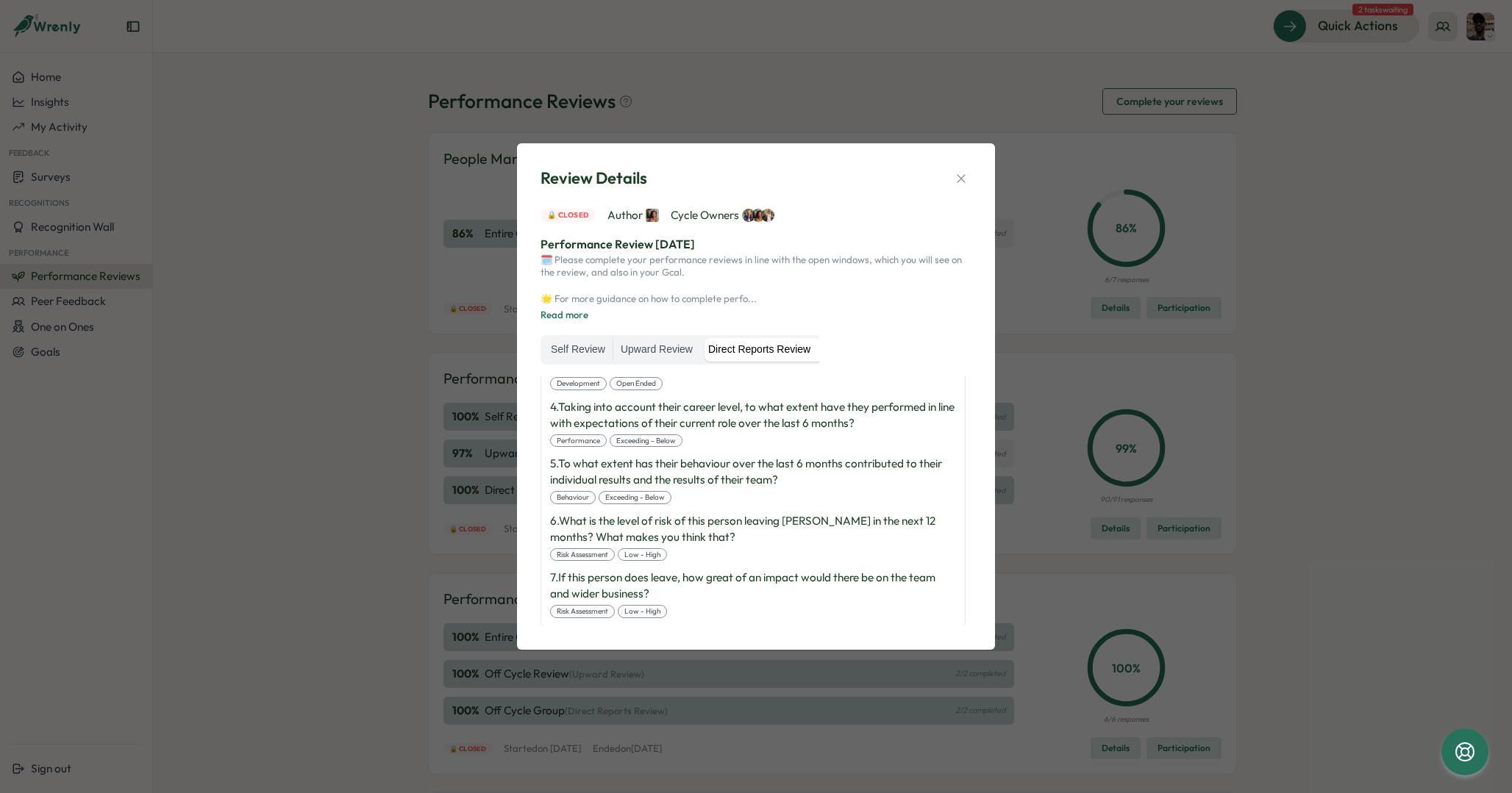
scroll to position [1133, 0]
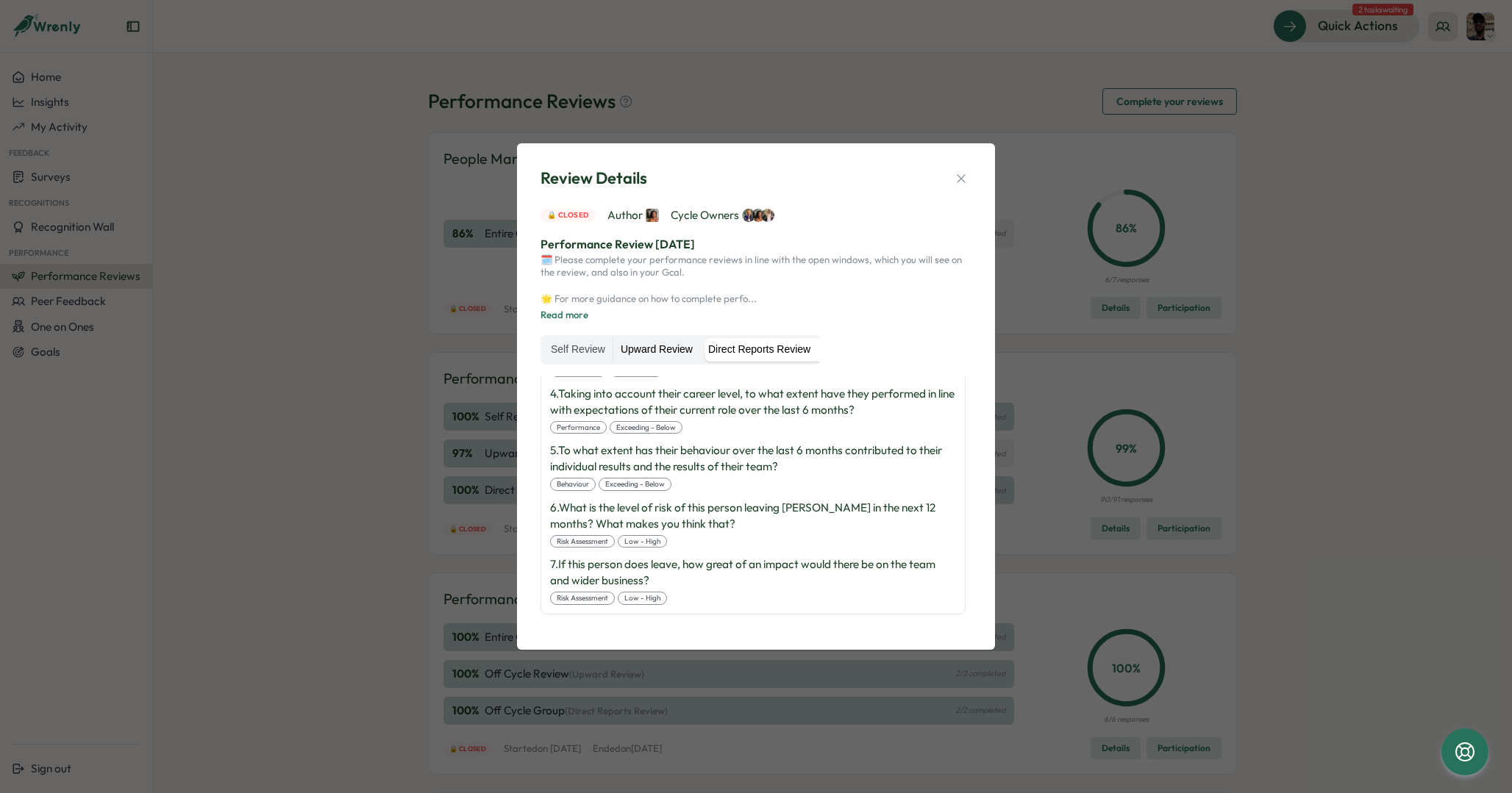
click at [651, 347] on label "Upward Review" at bounding box center [656, 350] width 87 height 23
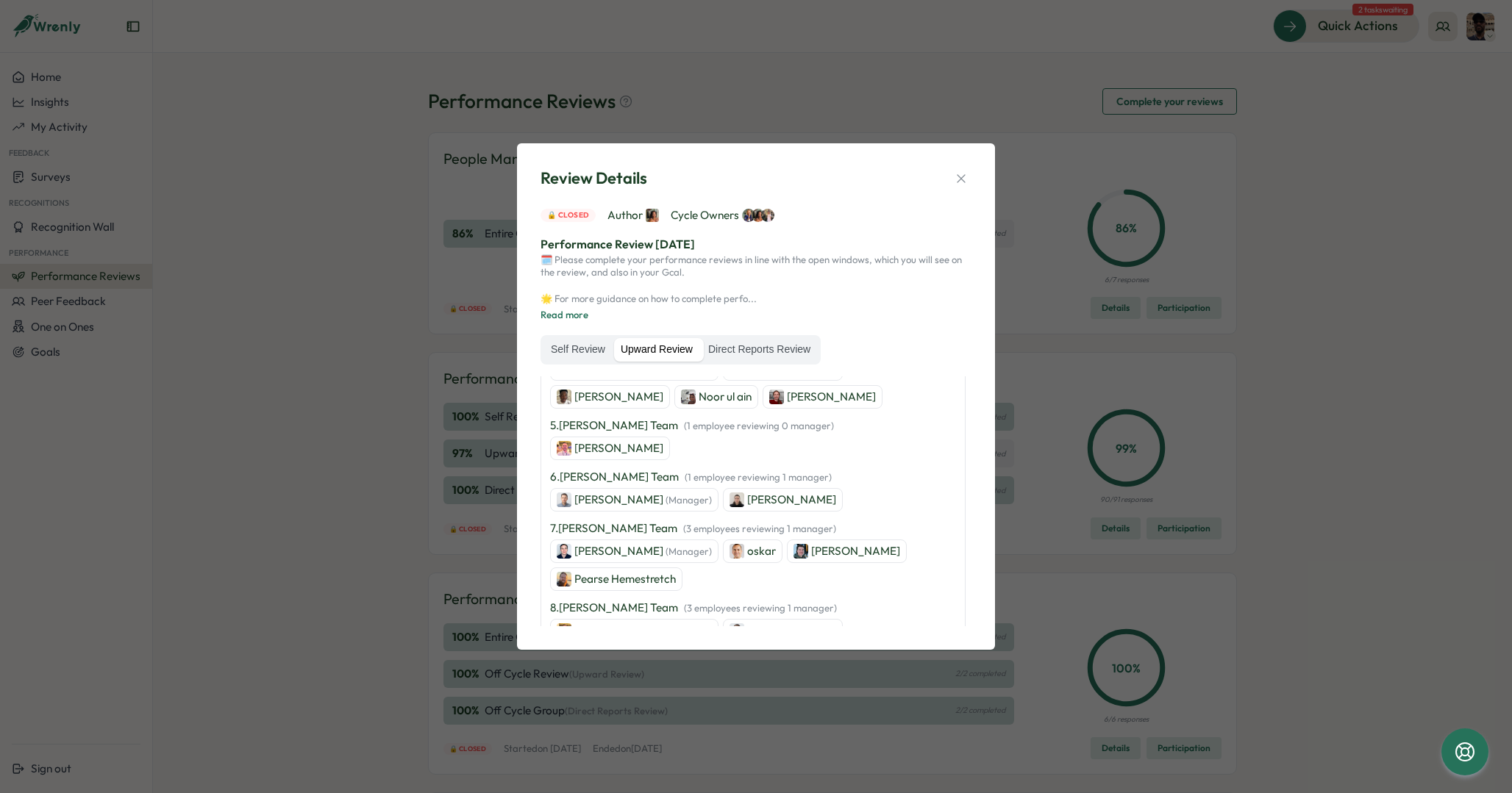
scroll to position [0, 0]
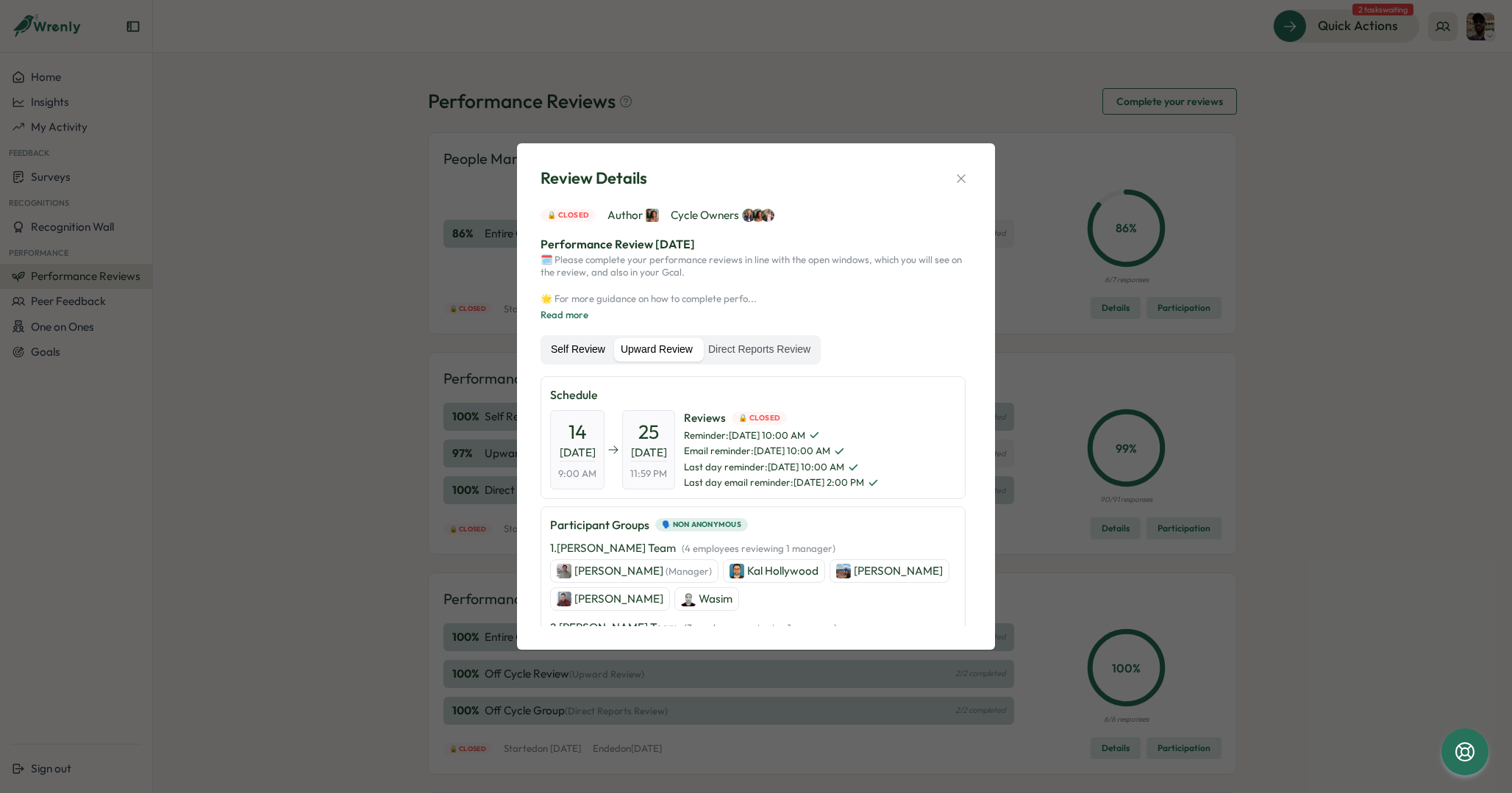
click at [573, 358] on label "Self Review" at bounding box center [578, 350] width 69 height 23
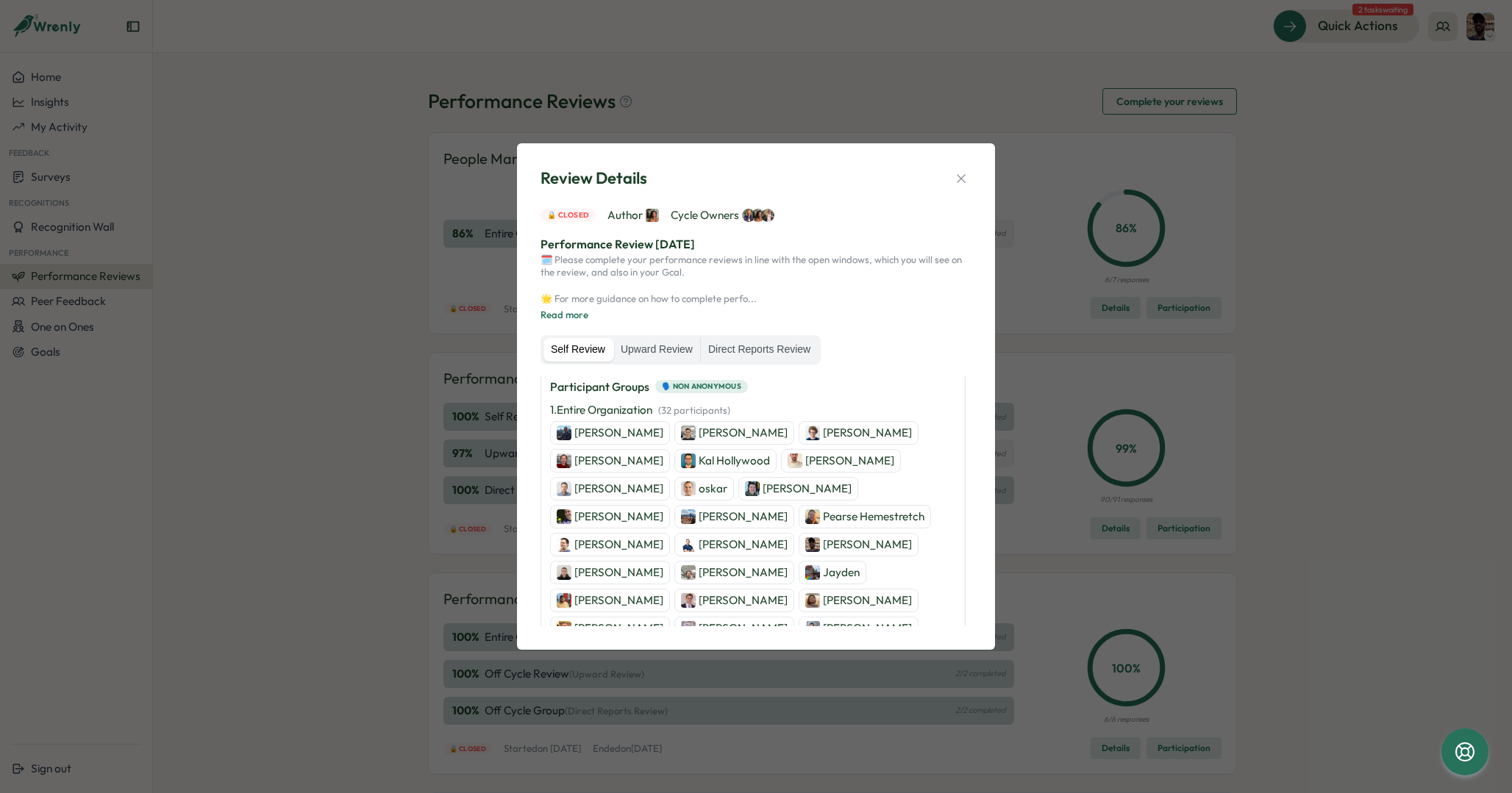
scroll to position [280, 0]
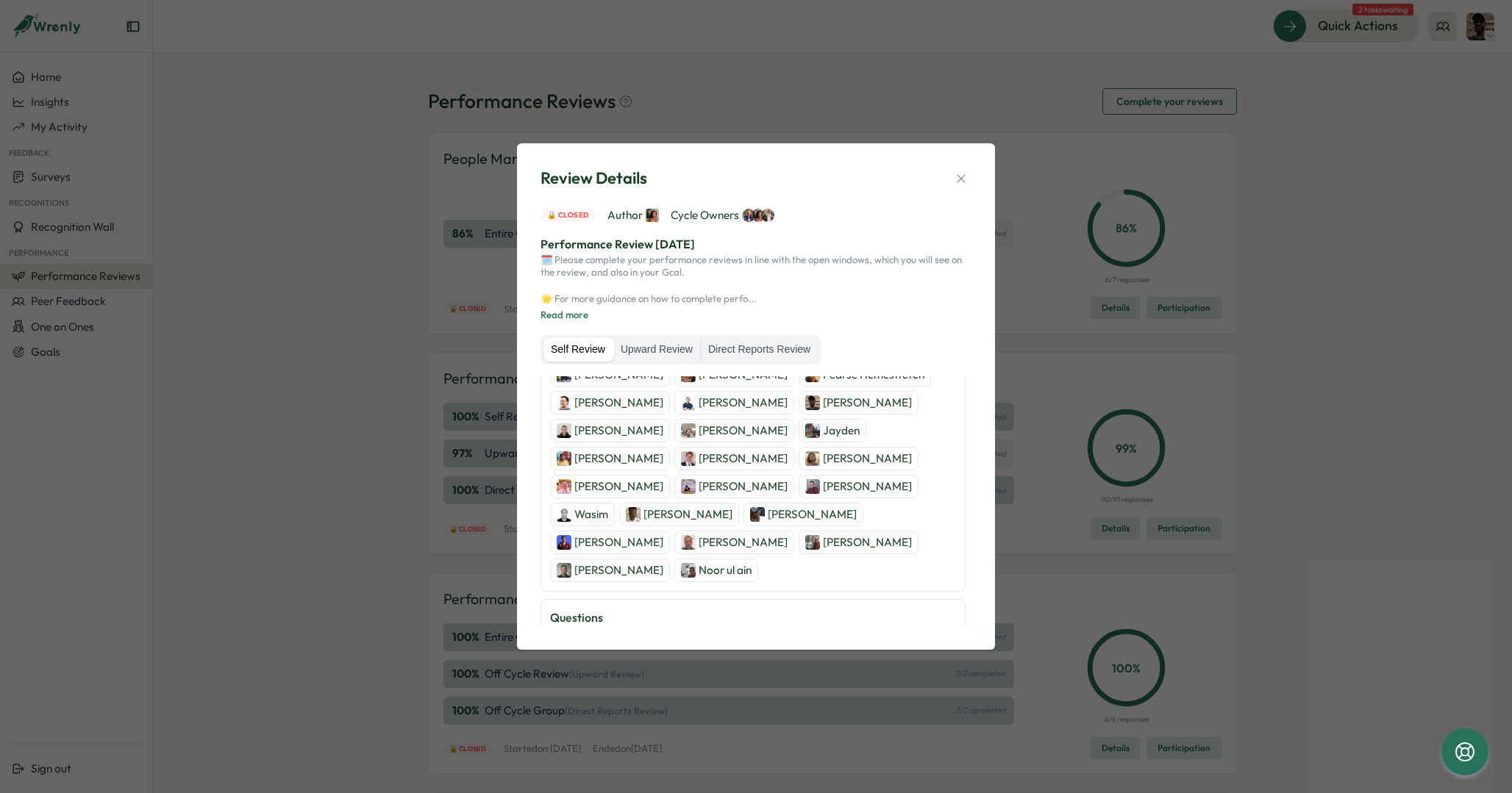
click at [347, 537] on div "Review Details 🔒 Closed Author Cycle Owners Performance Review July 2025 🗓️ Ple…" at bounding box center [756, 396] width 1512 height 793
click at [342, 517] on div "Review Details 🔒 Closed Author Cycle Owners Performance Review July 2025 🗓️ Ple…" at bounding box center [756, 396] width 1512 height 793
click at [919, 138] on div "Review Details 🔒 Closed Author Cycle Owners Performance Review July 2025 🗓️ Ple…" at bounding box center [756, 396] width 1512 height 793
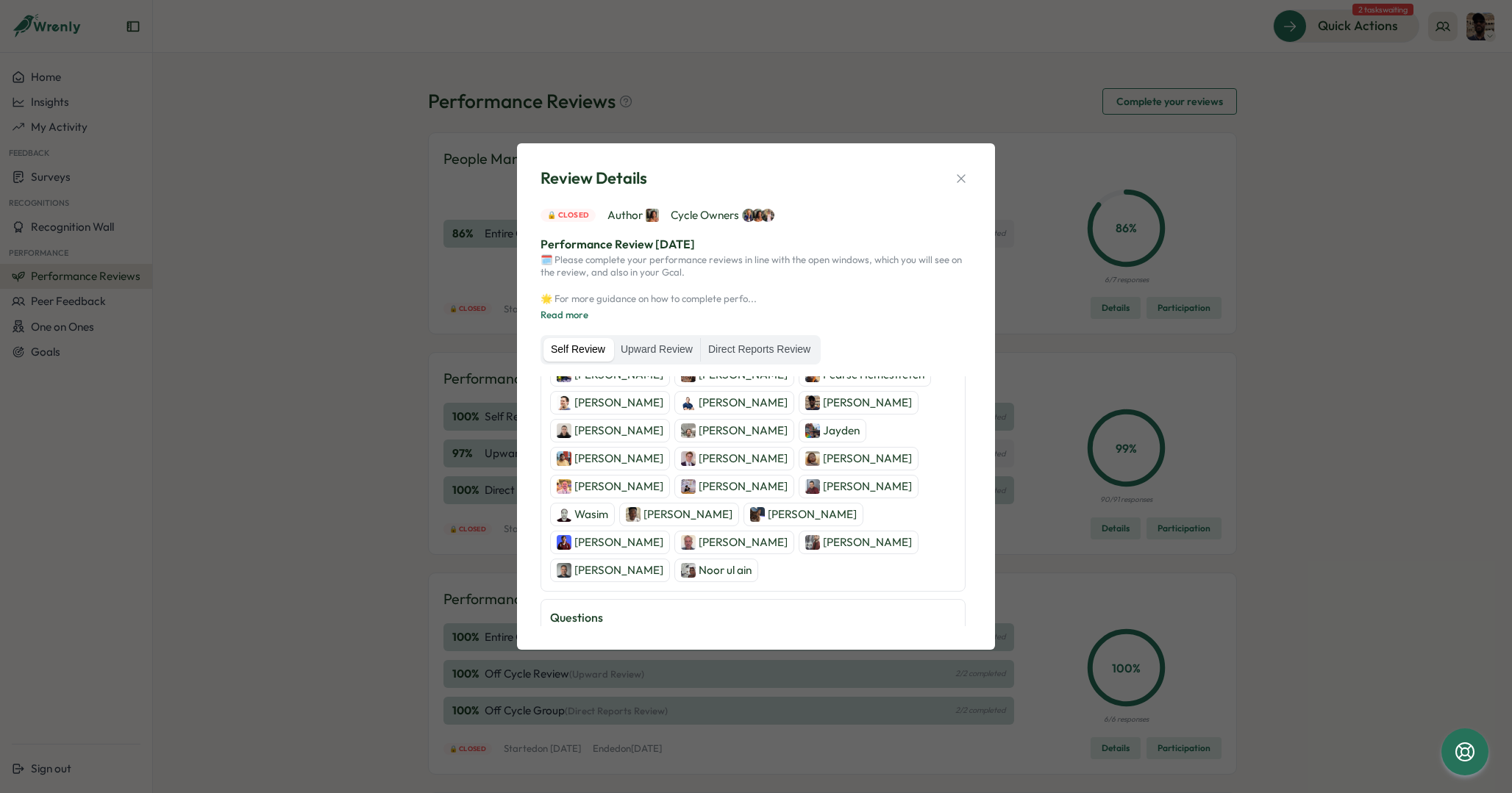
click at [991, 169] on div "Review Details 🔒 Closed Author Cycle Owners Performance Review July 2025 🗓️ Ple…" at bounding box center [756, 396] width 478 height 505
click at [942, 185] on div "Review Details" at bounding box center [756, 178] width 431 height 22
click at [954, 181] on icon "button" at bounding box center [961, 178] width 15 height 15
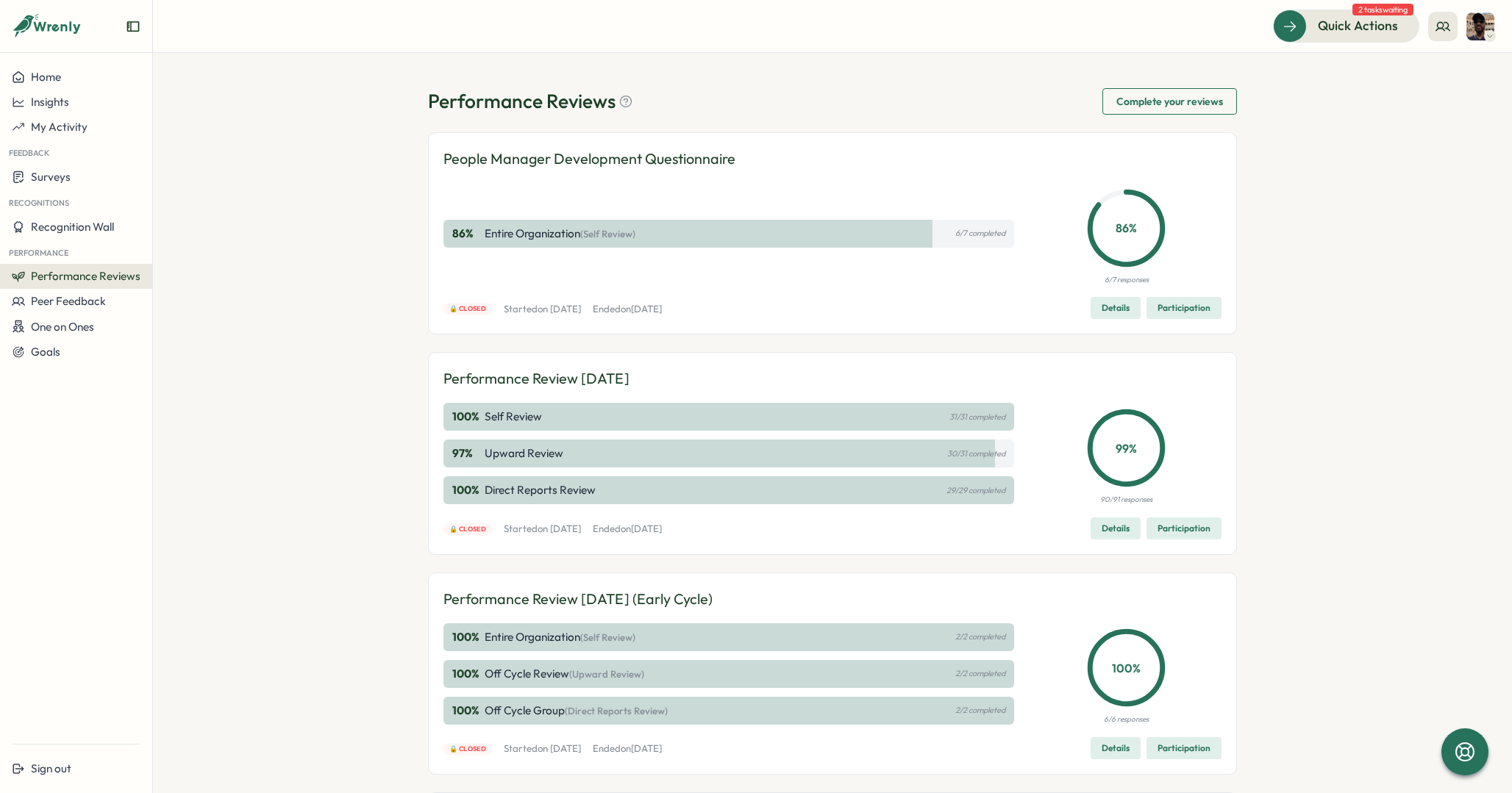
click at [322, 497] on div "Performance Reviews Complete your reviews People Manager Development Questionna…" at bounding box center [832, 423] width 1359 height 741
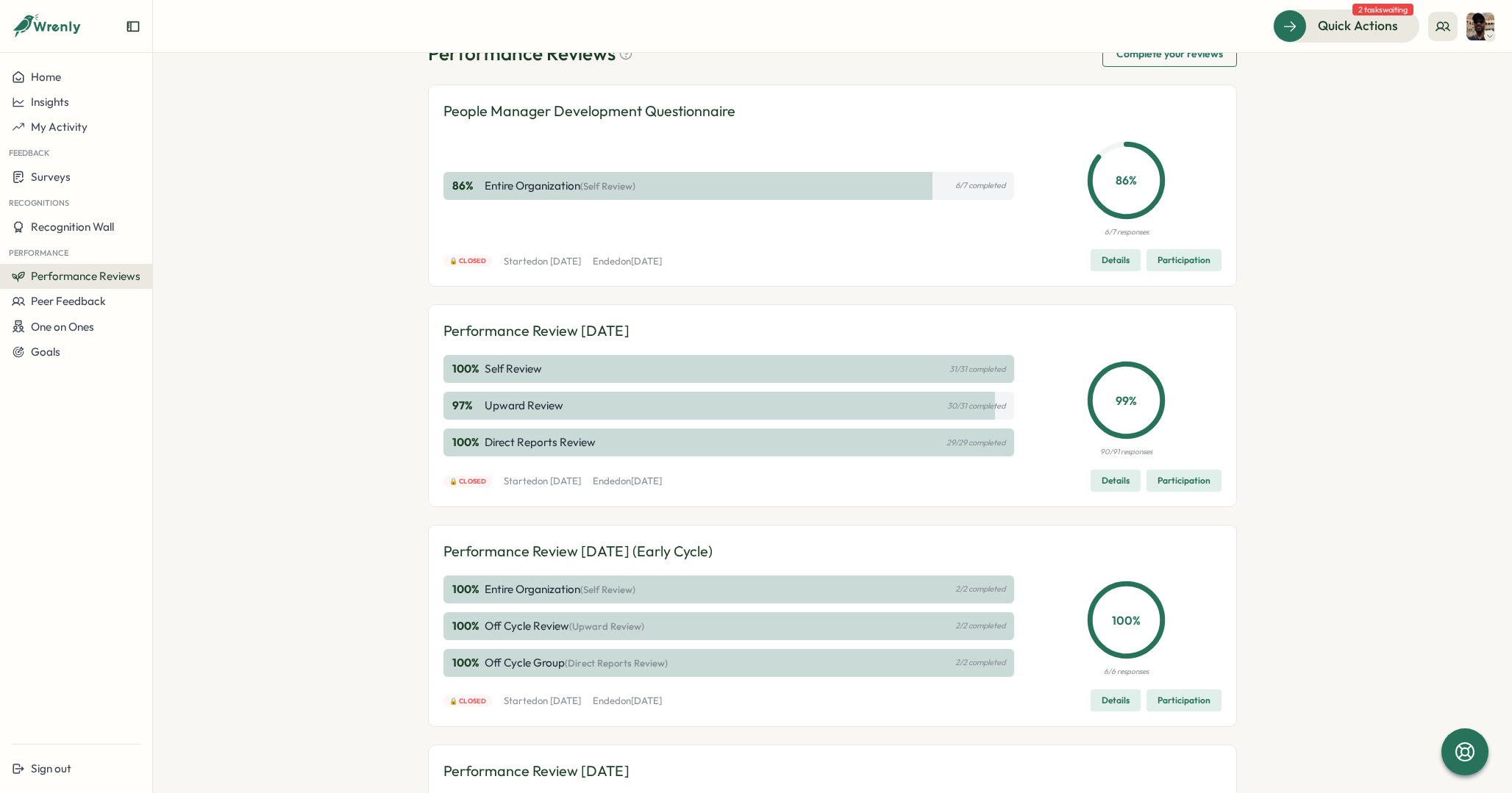
scroll to position [52, 0]
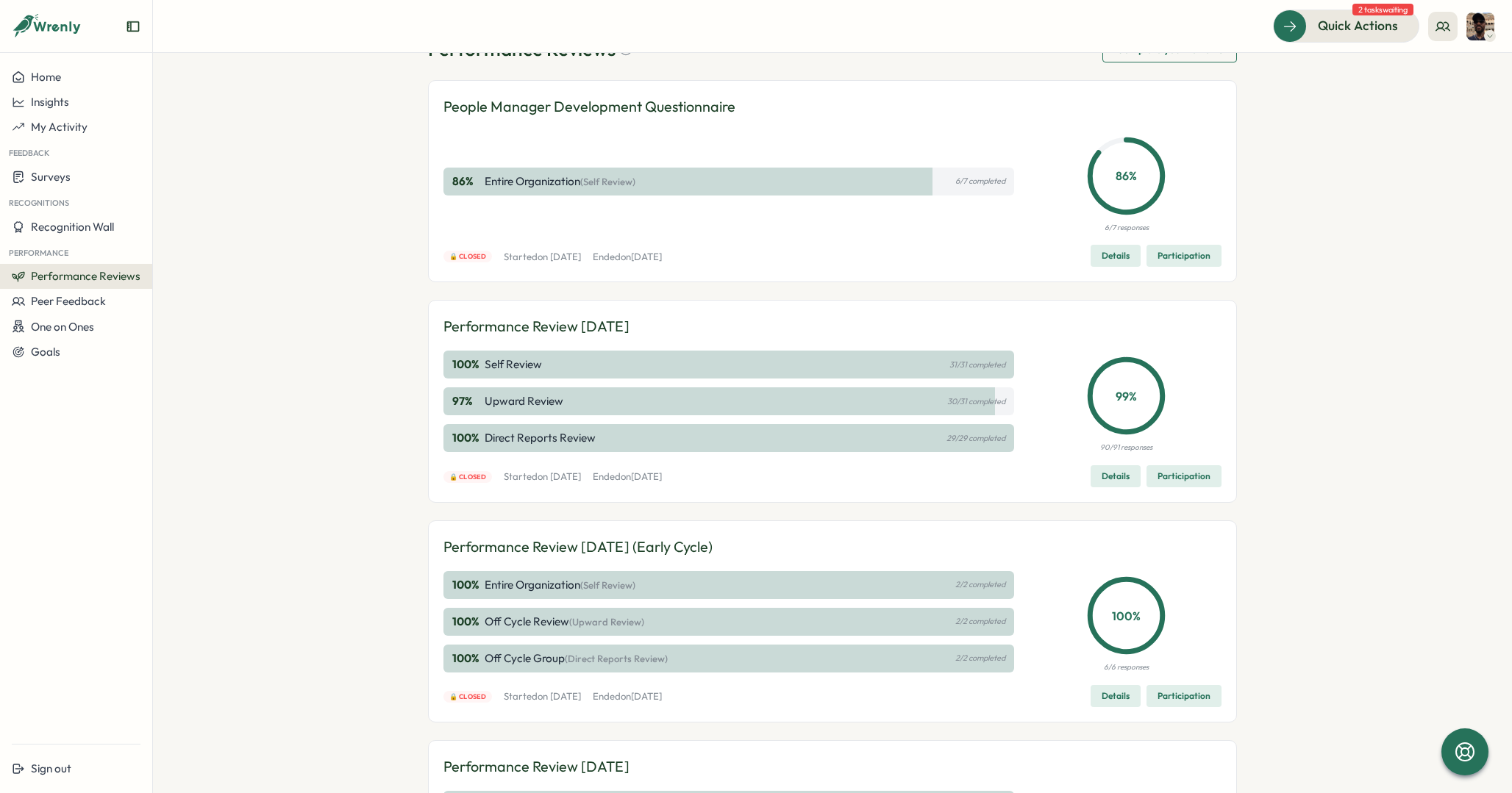
click at [295, 316] on div "Performance Reviews Complete your reviews People Manager Development Questionna…" at bounding box center [832, 423] width 1359 height 741
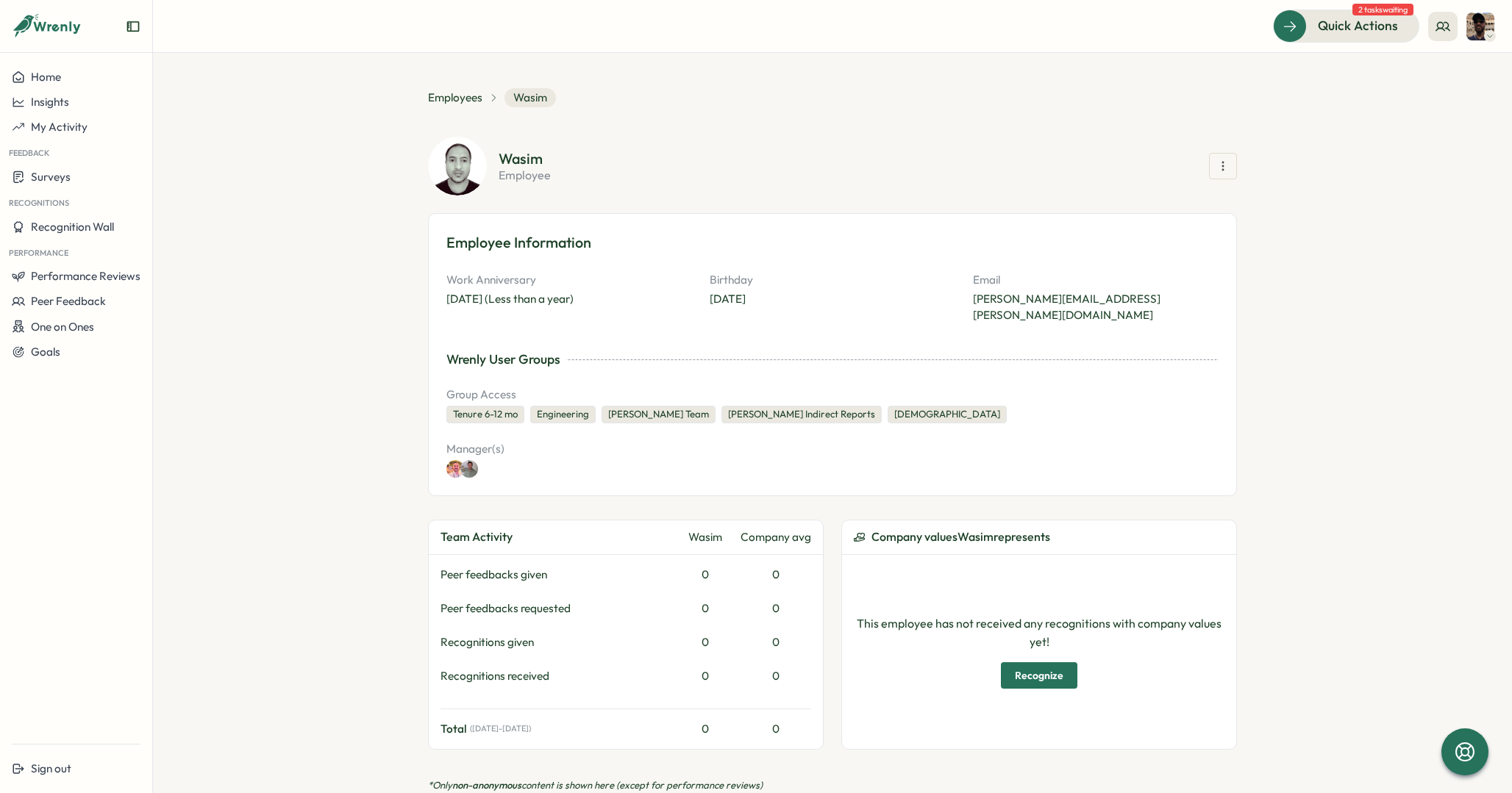
scroll to position [399, 0]
